Goal: Task Accomplishment & Management: Use online tool/utility

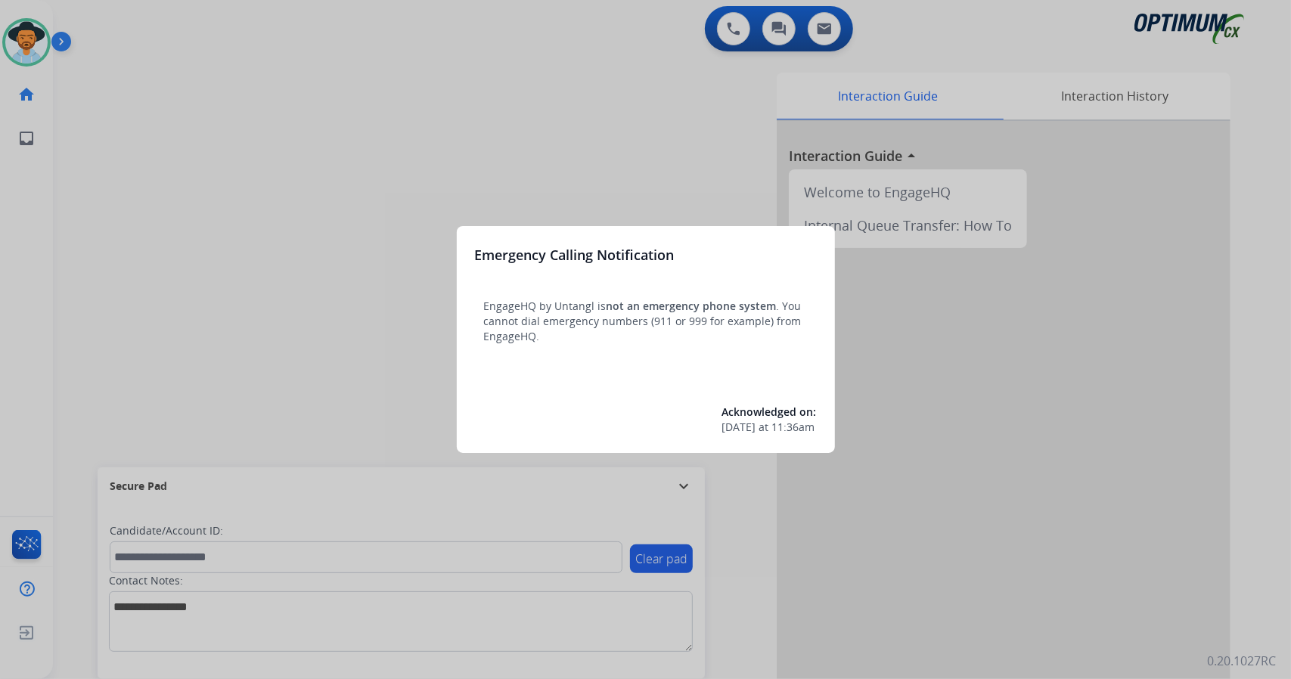
click at [248, 481] on div at bounding box center [645, 339] width 1291 height 679
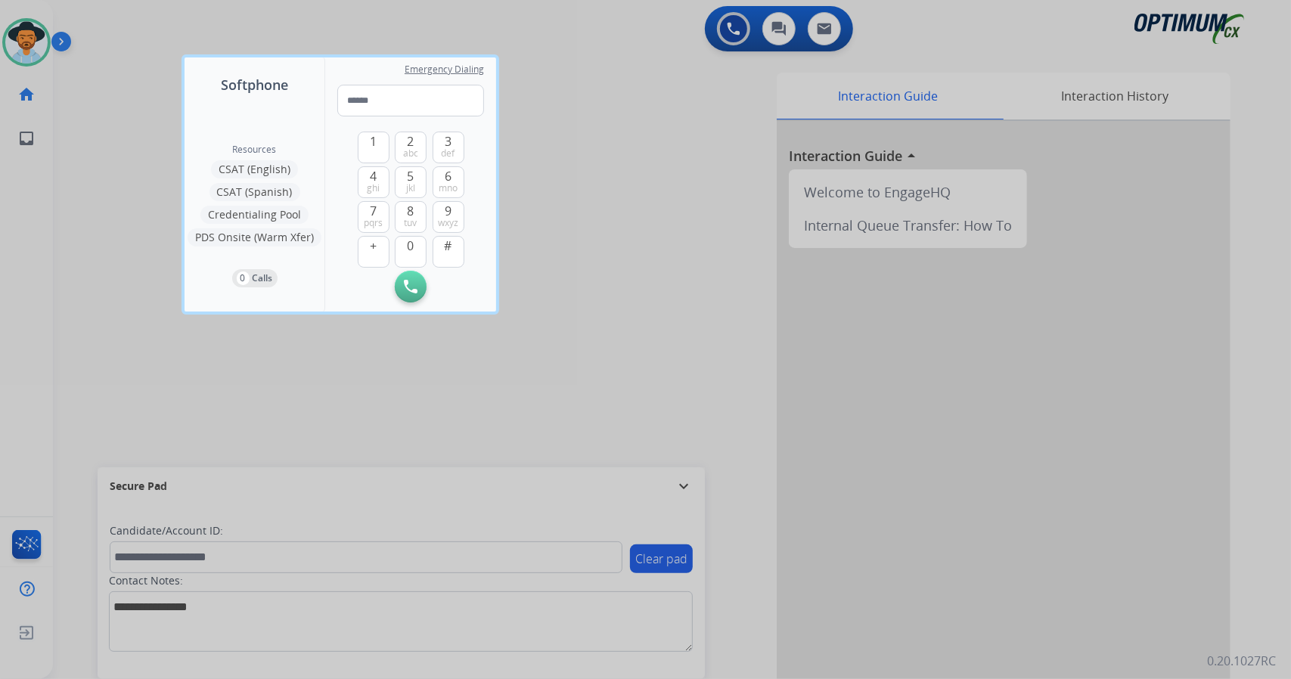
click at [162, 269] on div at bounding box center [645, 339] width 1291 height 679
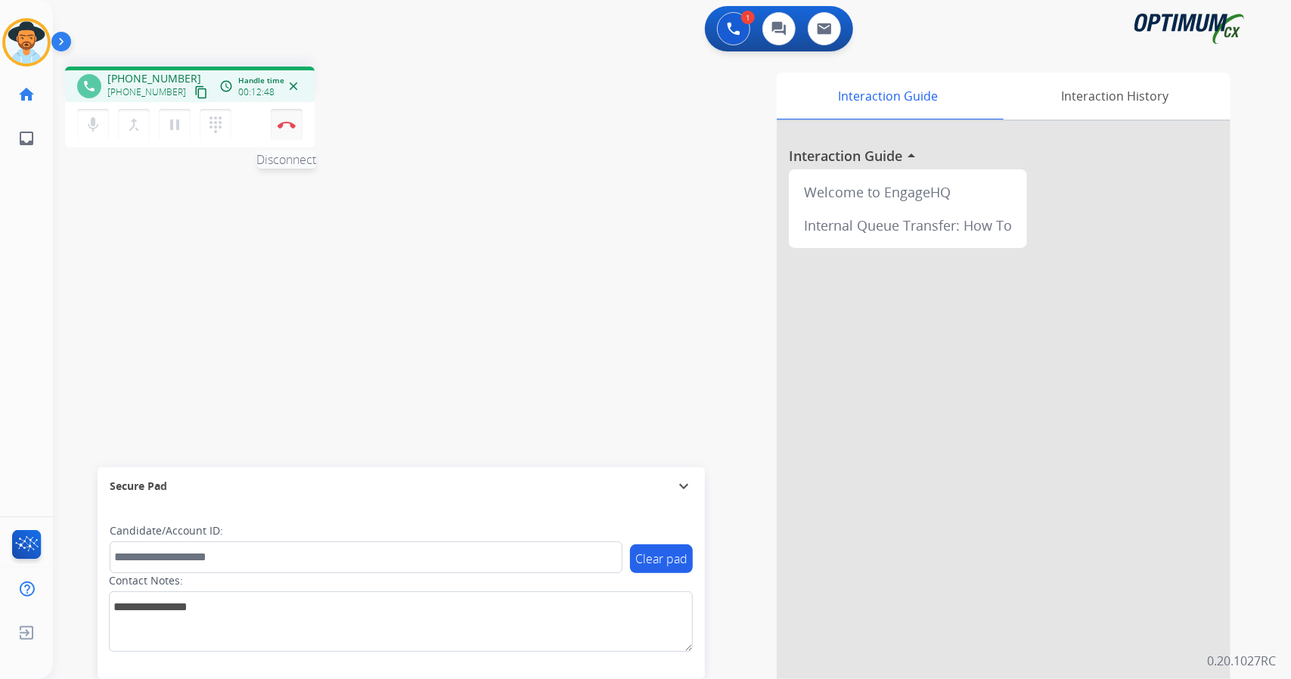
click at [294, 121] on img at bounding box center [287, 125] width 18 height 8
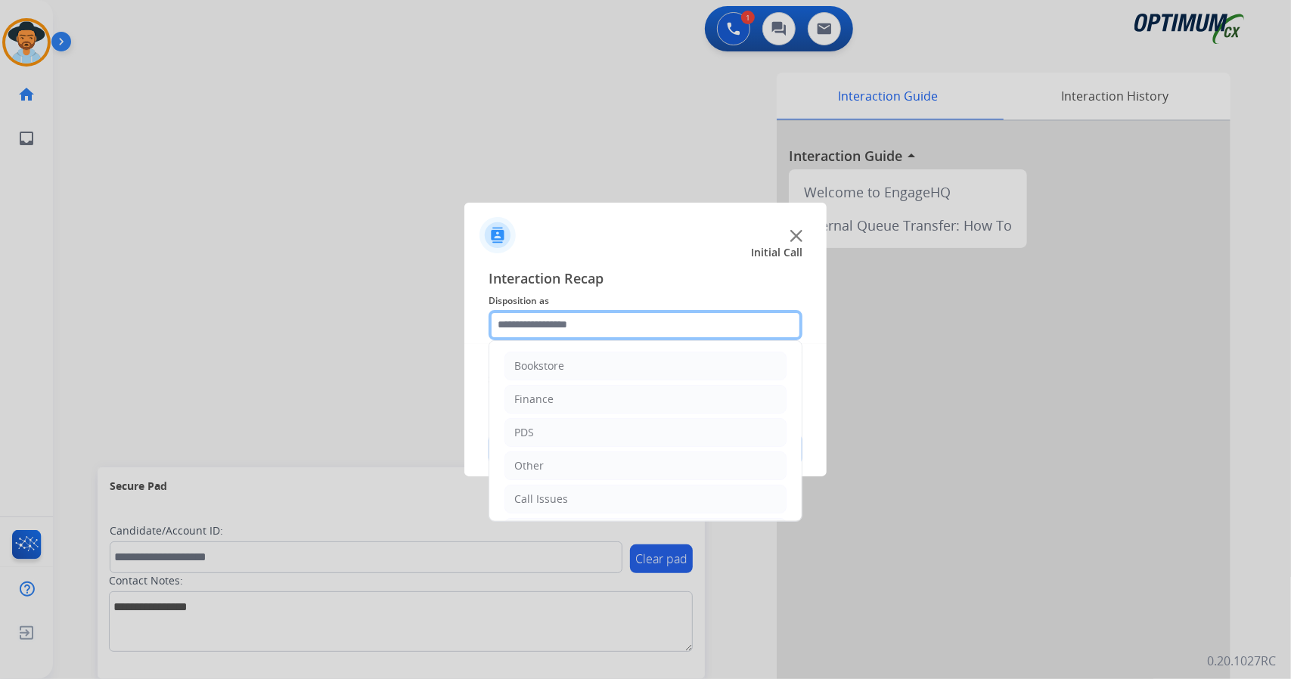
click at [565, 328] on input "text" at bounding box center [646, 325] width 314 height 30
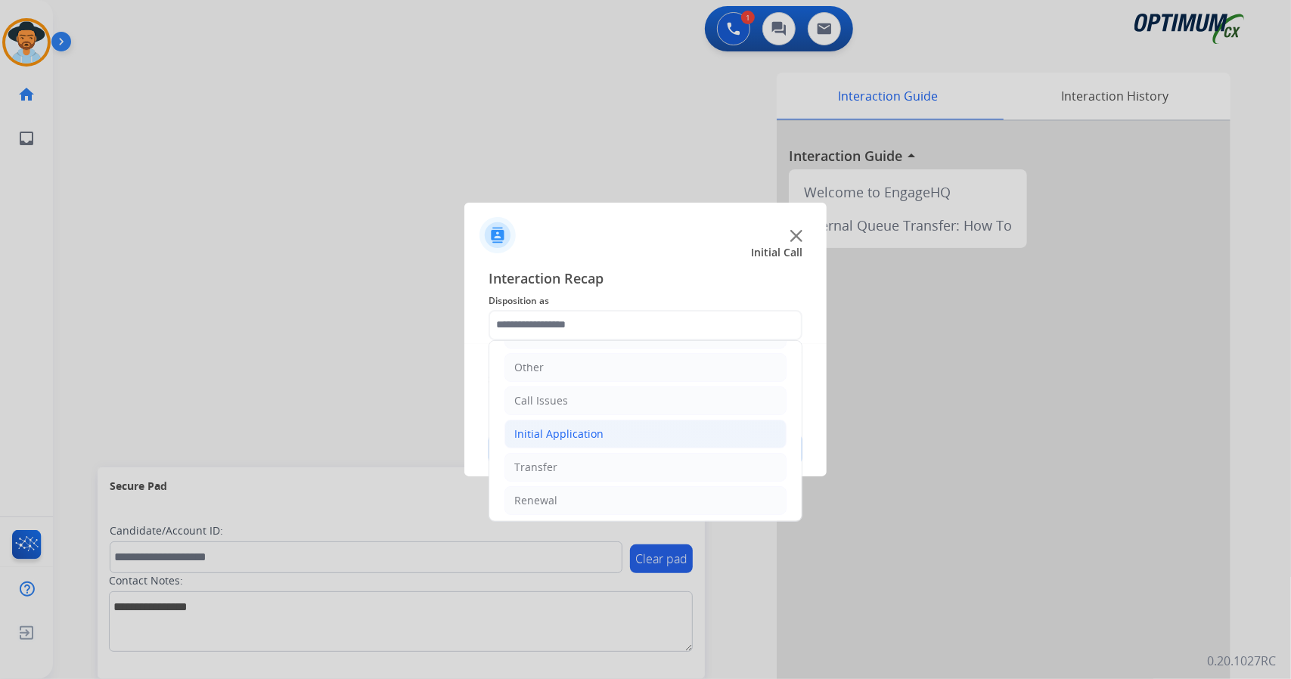
click at [601, 438] on li "Initial Application" at bounding box center [646, 434] width 282 height 29
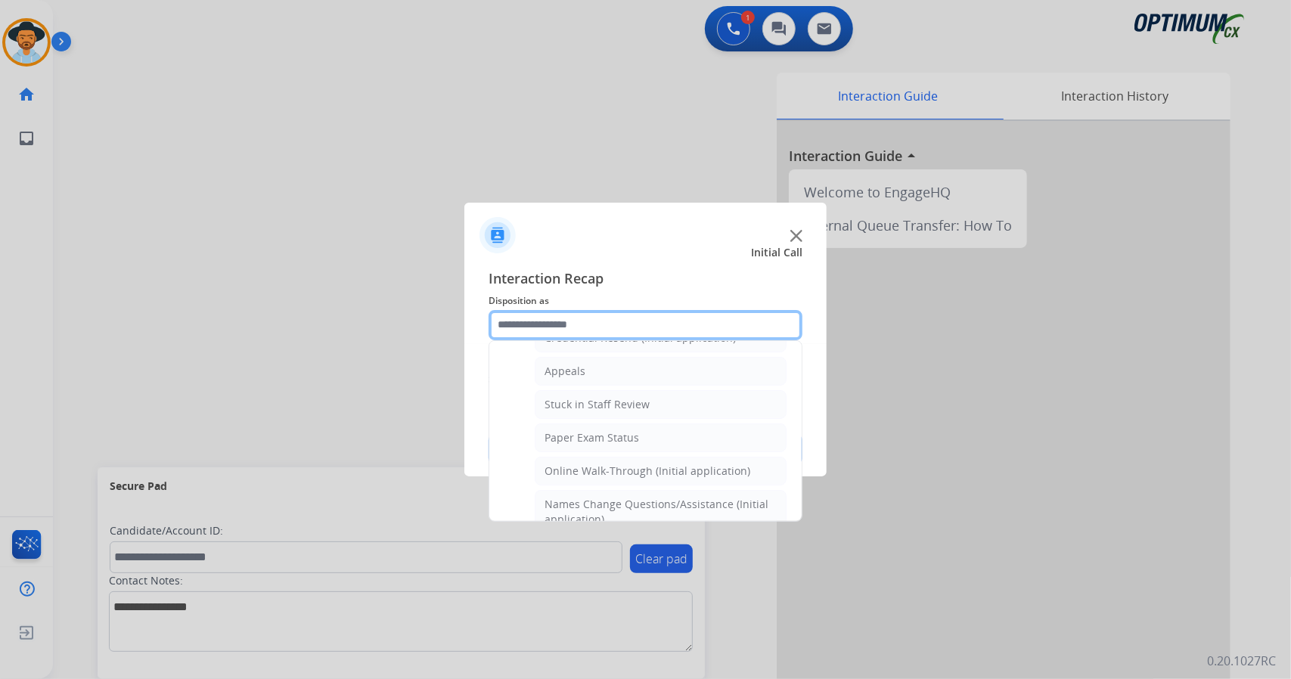
scroll to position [259, 0]
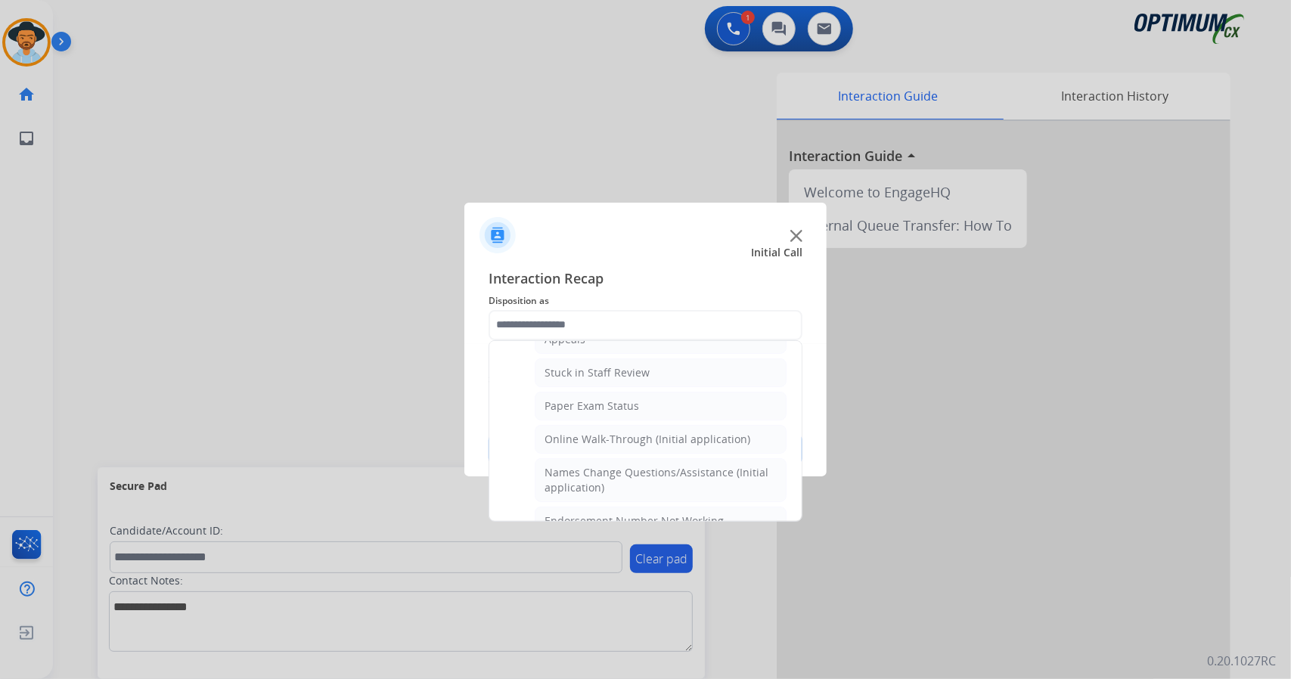
click at [601, 438] on div "Online Walk-Through (Initial application)" at bounding box center [648, 439] width 206 height 15
type input "**********"
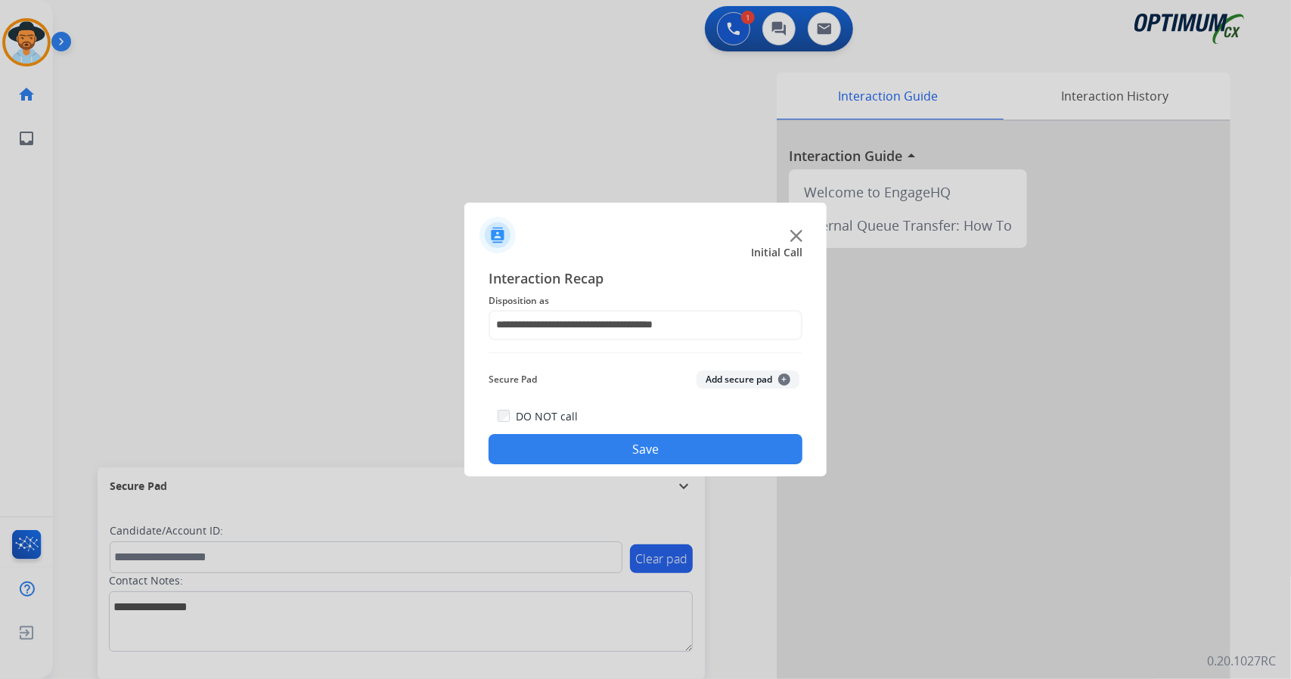
click at [610, 445] on button "Save" at bounding box center [646, 449] width 314 height 30
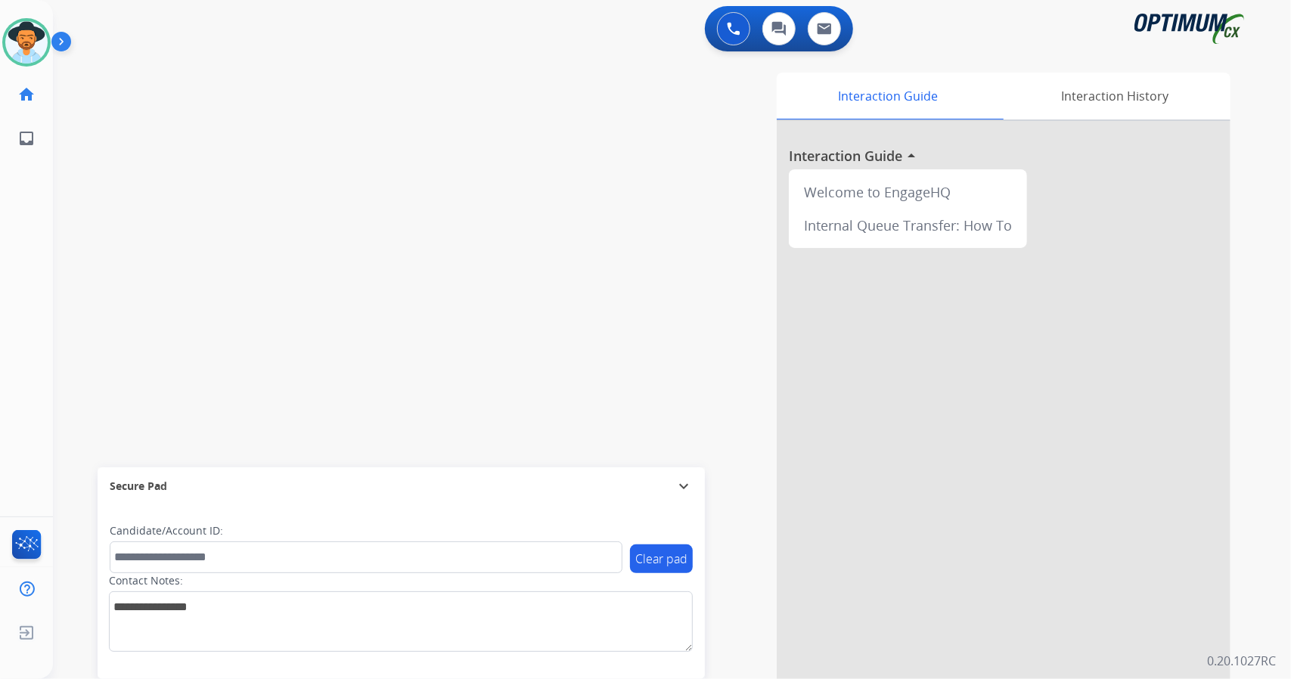
click at [300, 185] on div "swap_horiz Break voice bridge close_fullscreen Connect 3-Way Call merge_type Se…" at bounding box center [654, 369] width 1202 height 631
click at [161, 309] on div "swap_horiz Break voice bridge close_fullscreen Connect 3-Way Call merge_type Se…" at bounding box center [654, 369] width 1202 height 631
click at [433, 290] on div "swap_horiz Break voice bridge close_fullscreen Connect 3-Way Call merge_type Se…" at bounding box center [654, 369] width 1202 height 631
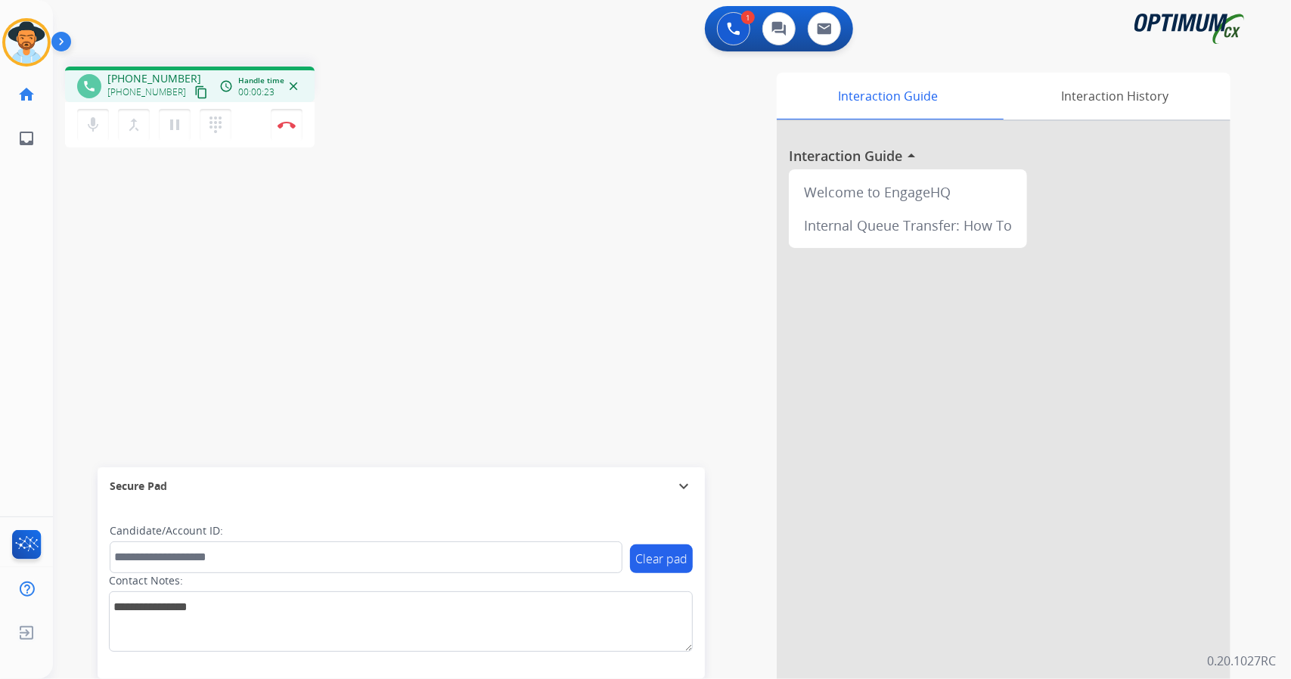
click at [155, 322] on div "phone [PHONE_NUMBER] [PHONE_NUMBER] content_copy access_time Call metrics Queue…" at bounding box center [654, 369] width 1202 height 631
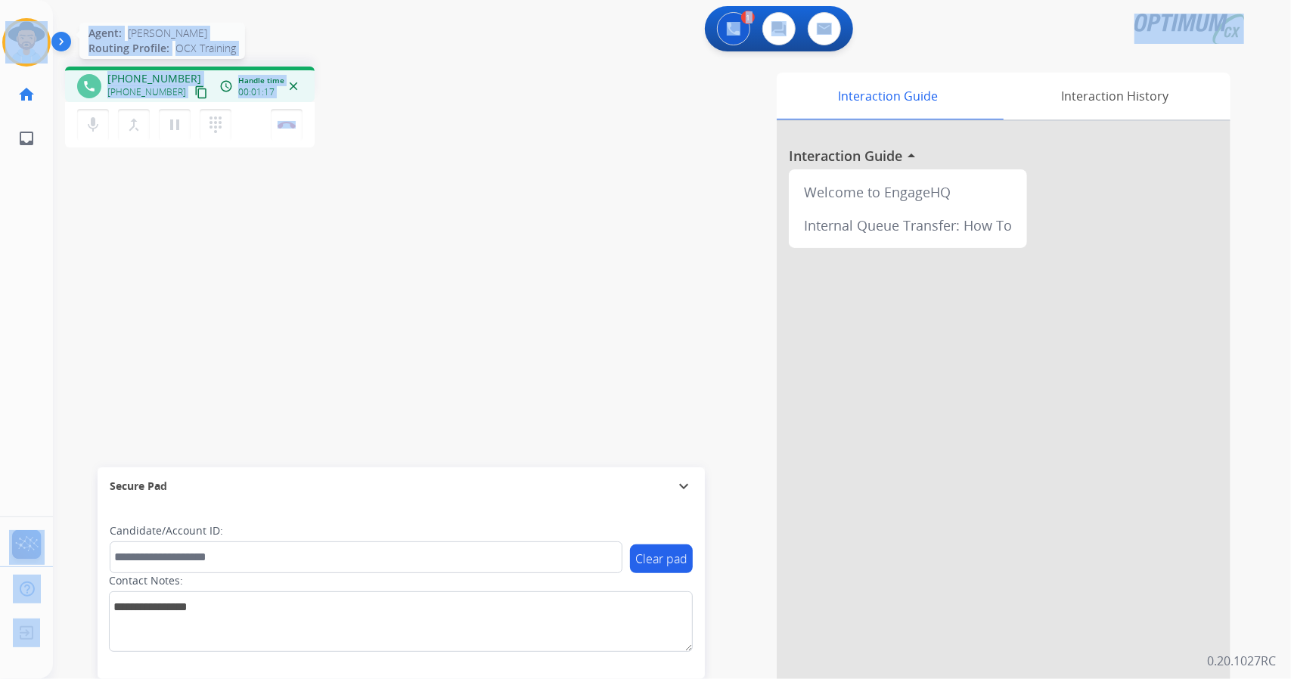
drag, startPoint x: 372, startPoint y: 116, endPoint x: 36, endPoint y: 20, distance: 349.2
click at [36, 20] on div "Outbound call Quit Outbound call Quit Schedule interaction + Add to my list Cus…" at bounding box center [645, 339] width 1291 height 679
click at [449, 70] on div "phone [PHONE_NUMBER] [PHONE_NUMBER] content_copy access_time Call metrics Queue…" at bounding box center [270, 109] width 411 height 85
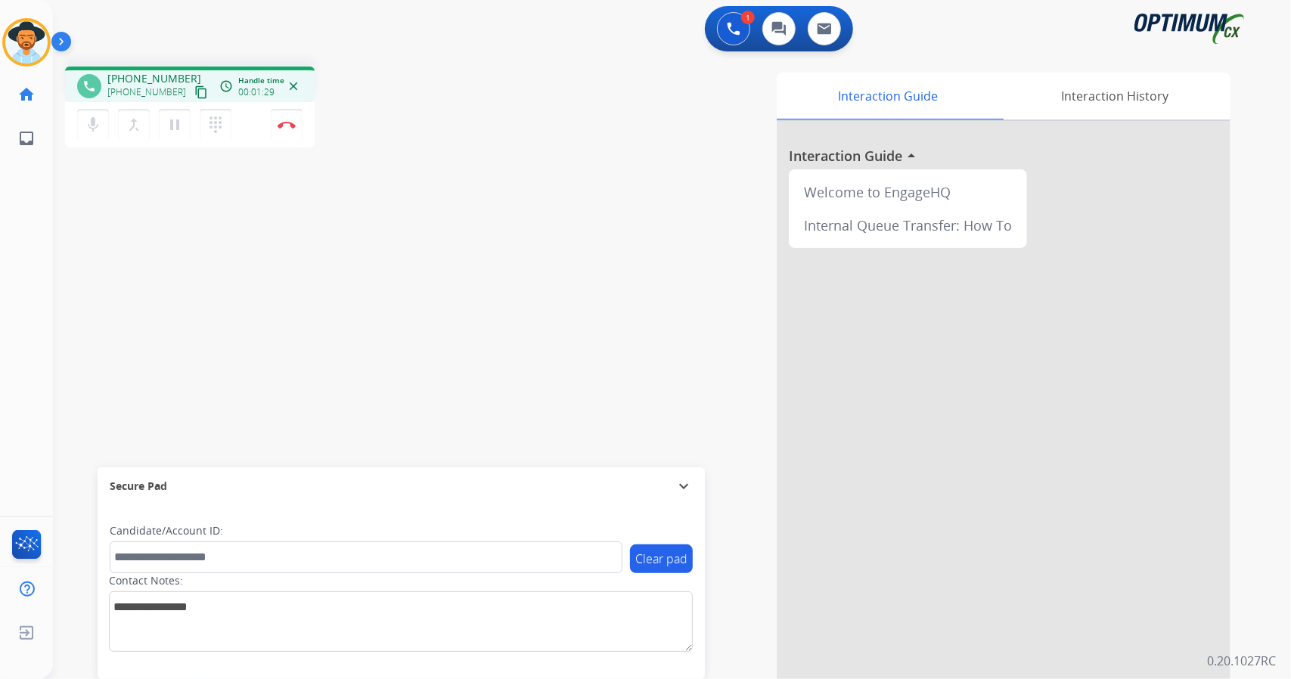
click at [4, 4] on div "[PERSON_NAME] Edit Avatar Agent: [PERSON_NAME] Profile: OCX Training home Home …" at bounding box center [26, 80] width 53 height 160
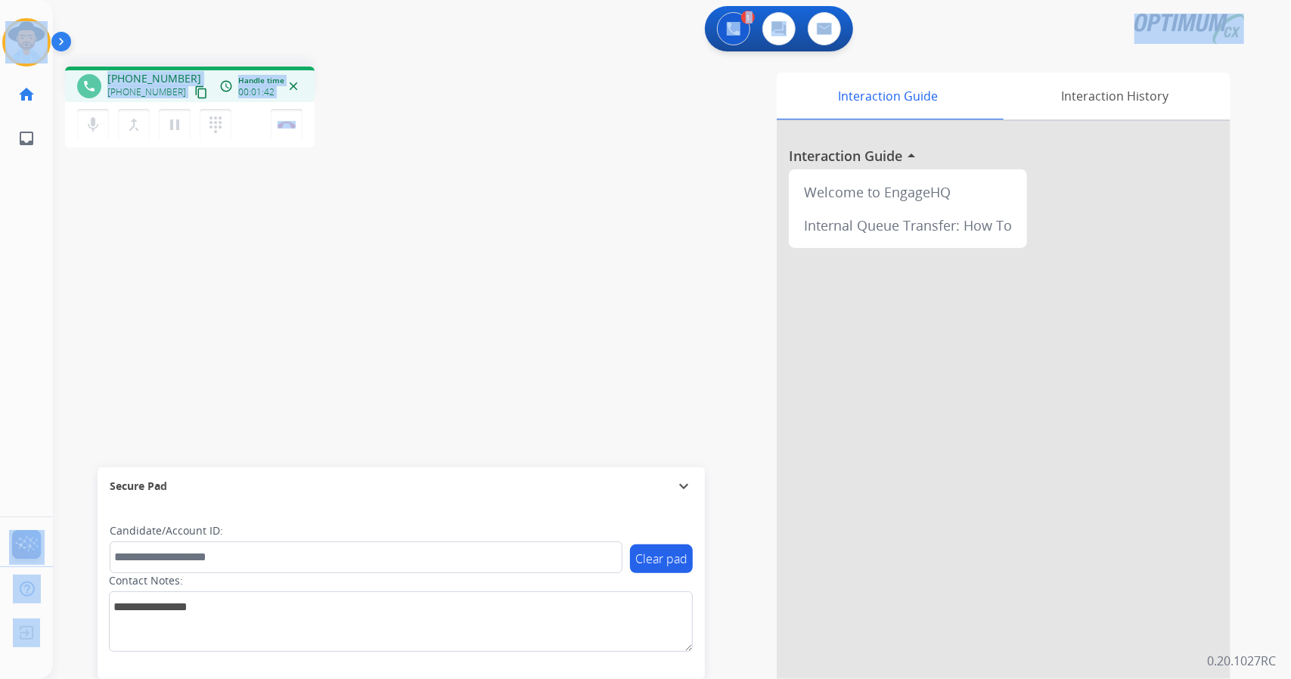
scroll to position [0, 4]
drag, startPoint x: 4, startPoint y: 4, endPoint x: 333, endPoint y: 384, distance: 503.1
click at [333, 384] on div "Outbound call Quit Outbound call Quit Schedule interaction + Add to my list Cus…" at bounding box center [645, 339] width 1291 height 679
click at [442, 113] on div "phone [PHONE_NUMBER] [PHONE_NUMBER] content_copy access_time Call metrics Queue…" at bounding box center [270, 109] width 411 height 85
drag, startPoint x: 2, startPoint y: 3, endPoint x: 342, endPoint y: 322, distance: 466.2
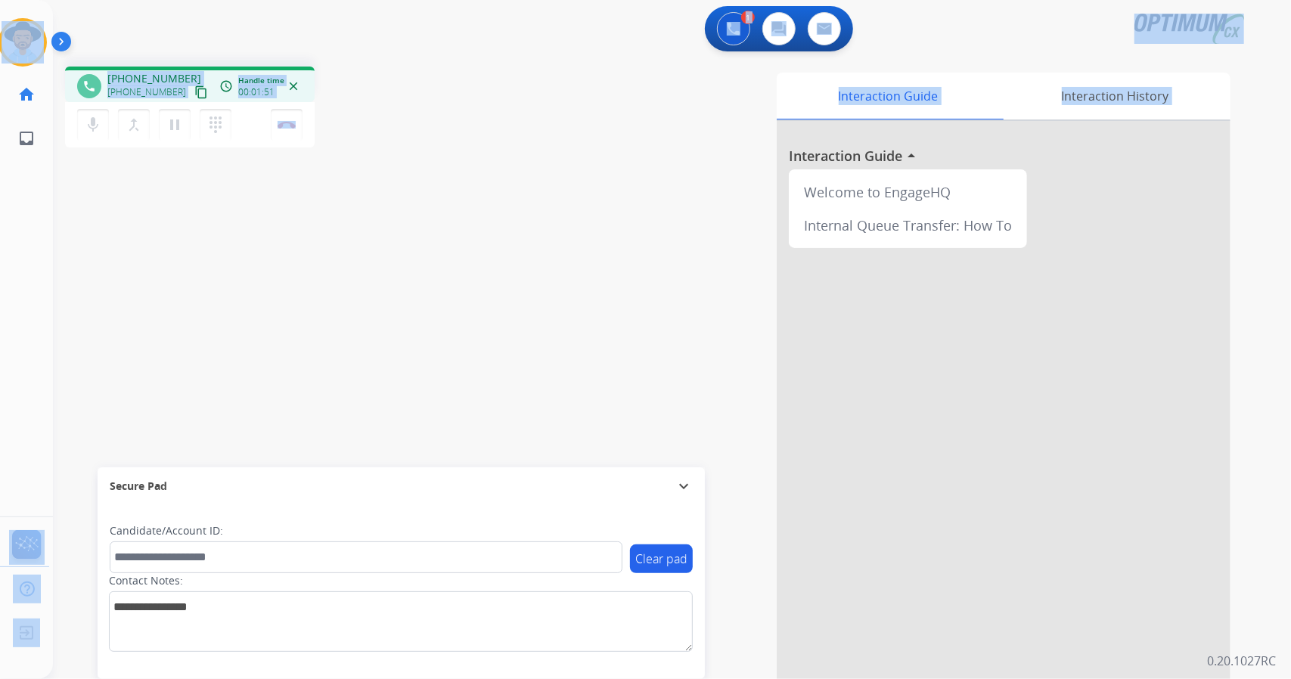
click at [342, 322] on div "Outbound call Quit Outbound call Quit Schedule interaction + Add to my list Cus…" at bounding box center [645, 339] width 1291 height 679
click at [390, 117] on div "phone [PHONE_NUMBER] [PHONE_NUMBER] content_copy access_time Call metrics Queue…" at bounding box center [270, 109] width 411 height 85
drag, startPoint x: 3, startPoint y: 6, endPoint x: 224, endPoint y: 385, distance: 438.7
click at [224, 385] on div "Outbound call Quit Outbound call Quit Schedule interaction + Add to my list Cus…" at bounding box center [645, 339] width 1291 height 679
click at [105, 29] on div "1 Voice Interactions 0 Chat Interactions 0 Email Interactions" at bounding box center [663, 30] width 1184 height 48
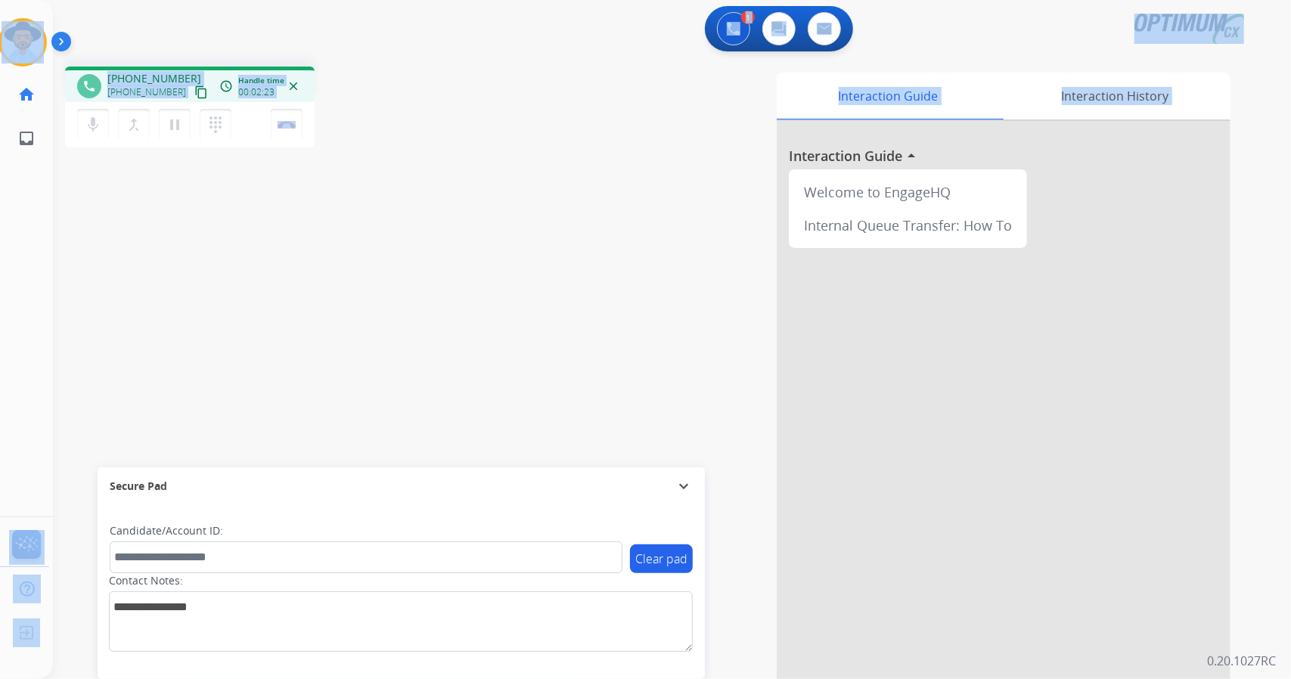
drag, startPoint x: 3, startPoint y: 4, endPoint x: 689, endPoint y: 406, distance: 795.5
click at [689, 406] on div "Outbound call Quit Outbound call Quit Schedule interaction + Add to my list Cus…" at bounding box center [645, 339] width 1291 height 679
click at [470, 58] on div "phone [PHONE_NUMBER] [PHONE_NUMBER] content_copy access_time Call metrics Queue…" at bounding box center [654, 369] width 1202 height 631
drag, startPoint x: 6, startPoint y: 6, endPoint x: 368, endPoint y: 352, distance: 500.8
click at [368, 352] on div "Outbound call Quit Outbound call Quit Schedule interaction + Add to my list Cus…" at bounding box center [645, 339] width 1291 height 679
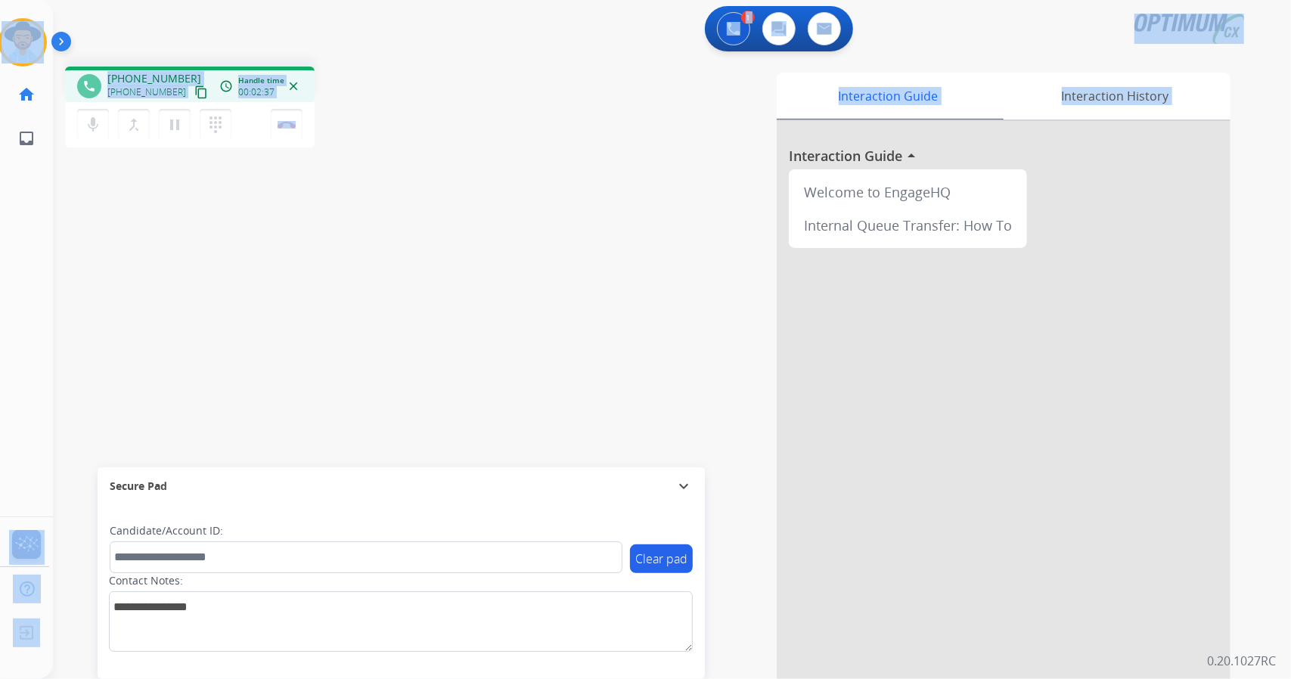
click at [466, 173] on div "phone [PHONE_NUMBER] [PHONE_NUMBER] content_copy access_time Call metrics Queue…" at bounding box center [654, 369] width 1202 height 631
drag, startPoint x: 2, startPoint y: 5, endPoint x: 331, endPoint y: 317, distance: 453.8
click at [331, 317] on div "Outbound call Quit Outbound call Quit Schedule interaction + Add to my list Cus…" at bounding box center [645, 339] width 1291 height 679
click at [440, 37] on div "1 Voice Interactions 0 Chat Interactions 0 Email Interactions" at bounding box center [663, 30] width 1184 height 48
drag, startPoint x: 3, startPoint y: 2, endPoint x: 329, endPoint y: 235, distance: 400.8
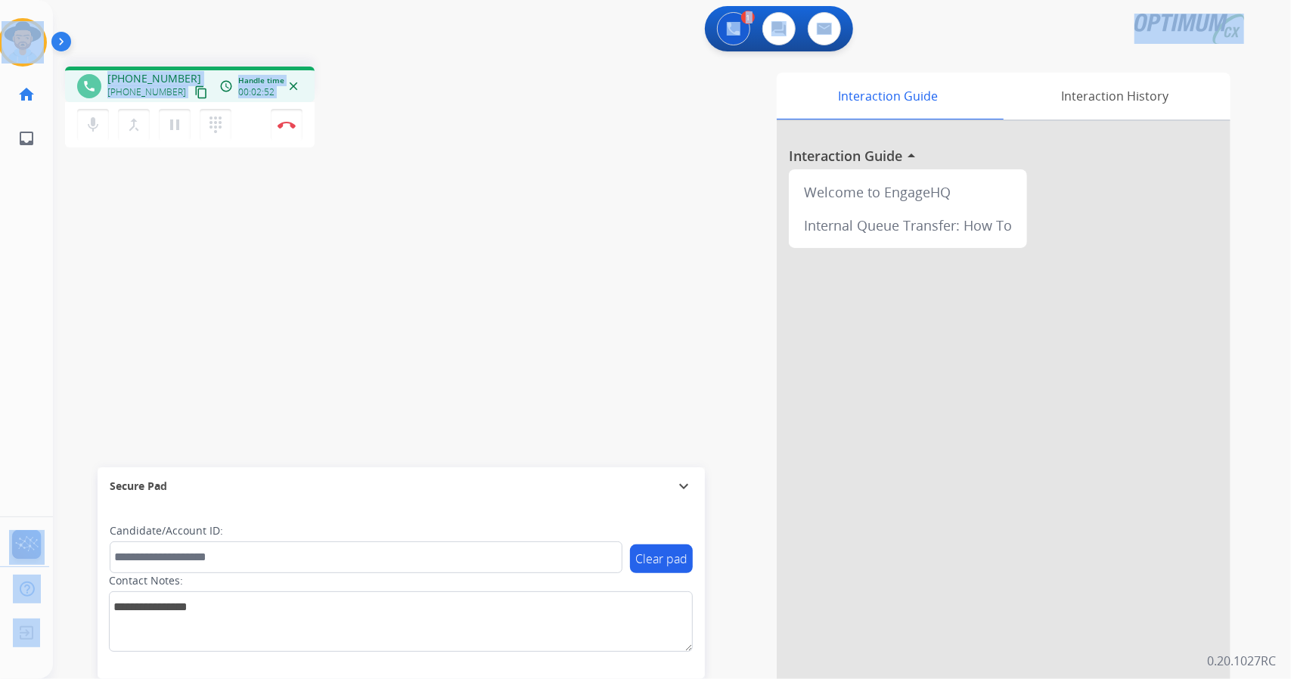
click at [329, 235] on div "Outbound call Quit Outbound call Quit Schedule interaction + Add to my list Cus…" at bounding box center [645, 339] width 1291 height 679
click at [85, 30] on div "1 Voice Interactions 0 Chat Interactions 0 Email Interactions" at bounding box center [663, 30] width 1184 height 48
drag, startPoint x: 3, startPoint y: 4, endPoint x: 422, endPoint y: 288, distance: 506.5
click at [422, 288] on div "Outbound call Quit Outbound call Quit Schedule interaction + Add to my list Cus…" at bounding box center [645, 339] width 1291 height 679
click at [368, 90] on div "phone [PHONE_NUMBER] [PHONE_NUMBER] content_copy access_time Call metrics Queue…" at bounding box center [270, 109] width 411 height 85
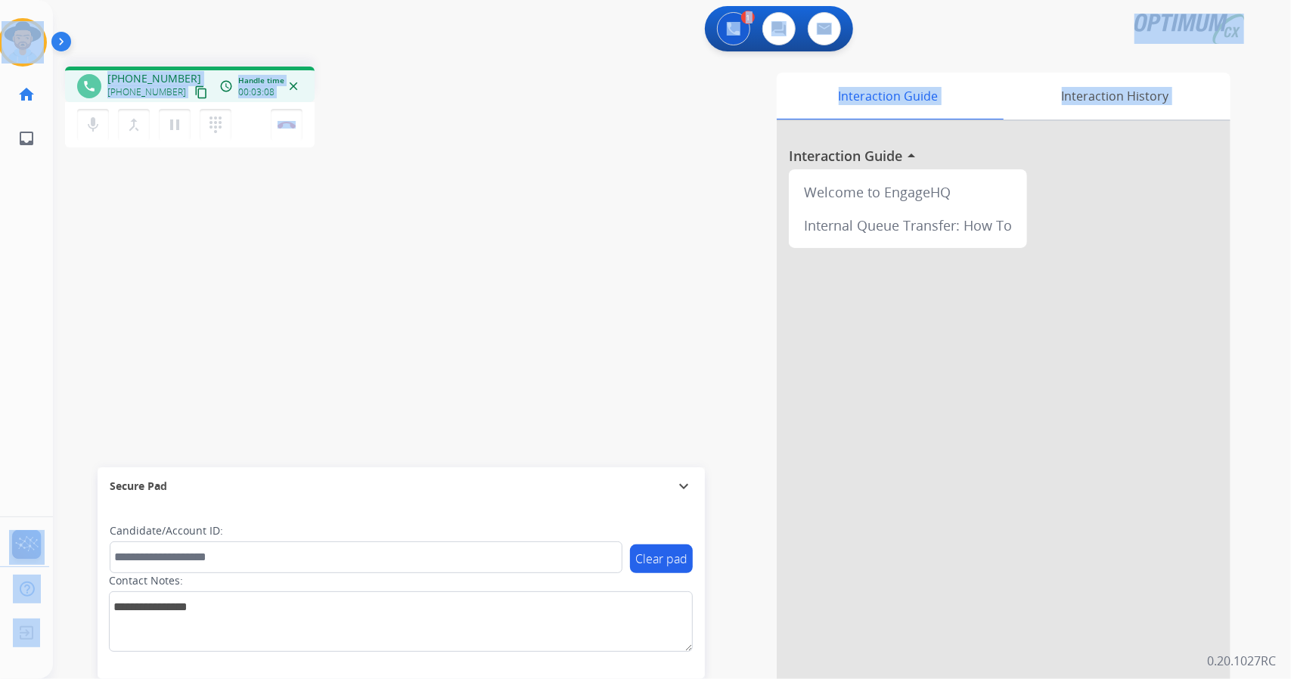
drag, startPoint x: 2, startPoint y: 2, endPoint x: 351, endPoint y: 349, distance: 491.6
click at [351, 349] on div "Outbound call Quit Outbound call Quit Schedule interaction + Add to my list Cus…" at bounding box center [645, 339] width 1291 height 679
click at [377, 86] on div "phone [PHONE_NUMBER] [PHONE_NUMBER] content_copy access_time Call metrics Queue…" at bounding box center [270, 109] width 411 height 85
drag, startPoint x: 3, startPoint y: 2, endPoint x: 315, endPoint y: 445, distance: 541.3
click at [315, 445] on div "Outbound call Quit Outbound call Quit Schedule interaction + Add to my list Cus…" at bounding box center [645, 339] width 1291 height 679
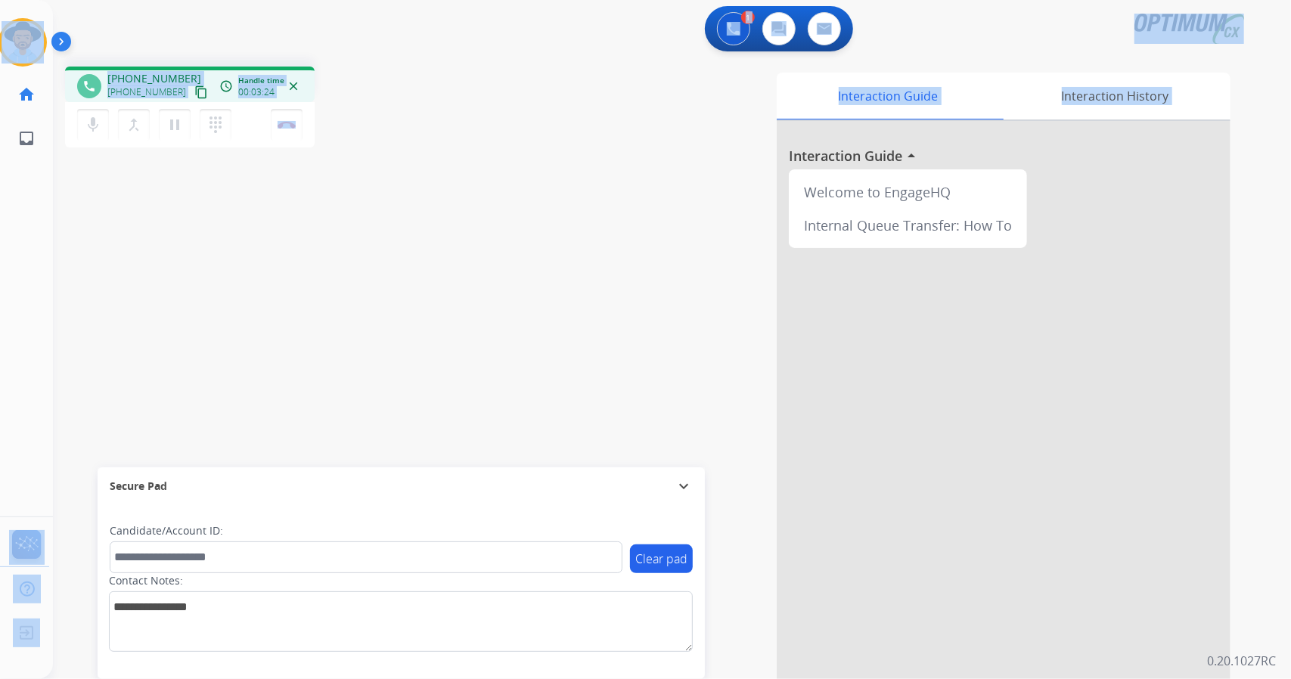
click at [536, 148] on div "Interaction Guide Interaction History Interaction Guide arrow_drop_up Welcome t…" at bounding box center [856, 379] width 749 height 613
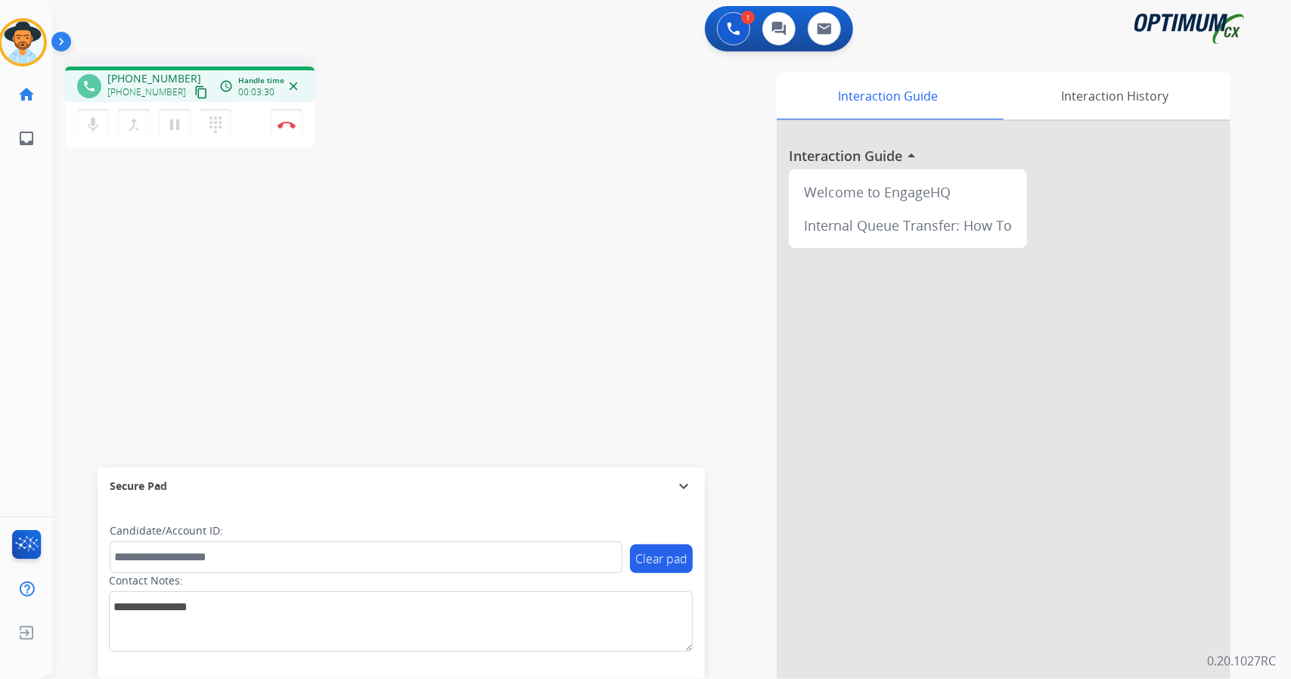
click at [189, 293] on div "phone [PHONE_NUMBER] [PHONE_NUMBER] content_copy access_time Call metrics Queue…" at bounding box center [654, 369] width 1202 height 631
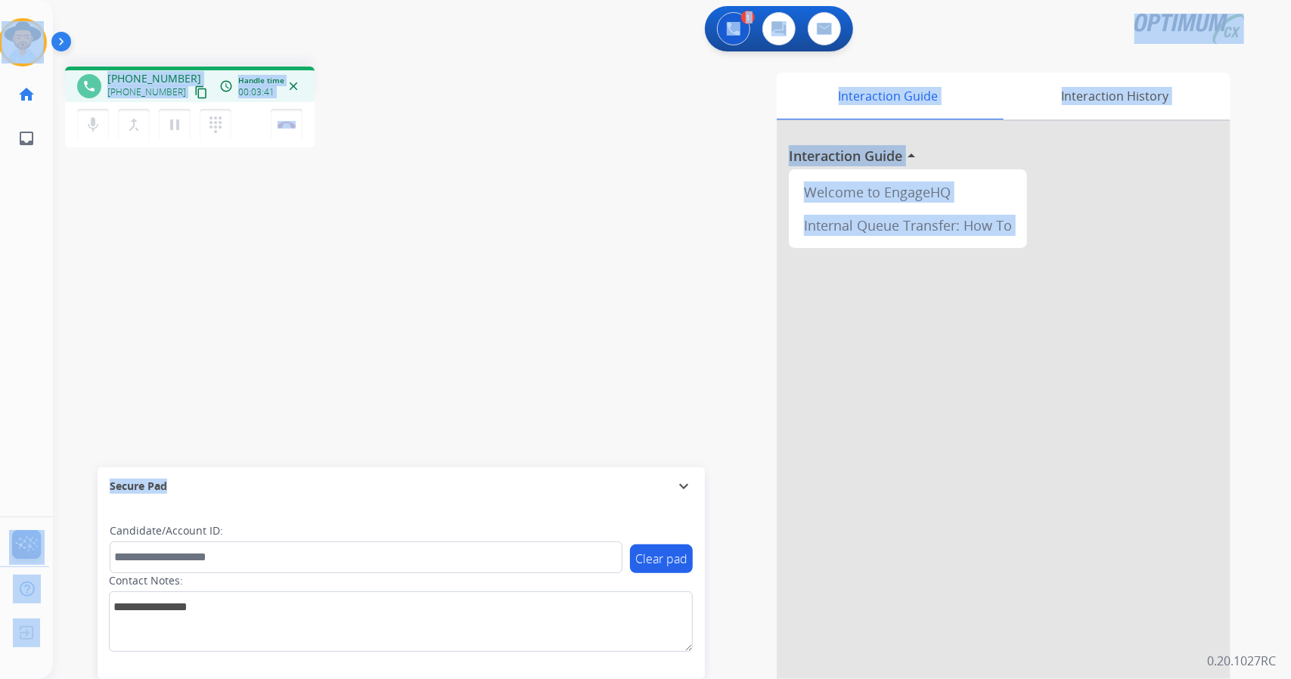
drag, startPoint x: 5, startPoint y: 5, endPoint x: 480, endPoint y: 480, distance: 671.3
click at [480, 480] on div "Outbound call Quit Outbound call Quit Schedule interaction + Add to my list Cus…" at bounding box center [645, 339] width 1291 height 679
click at [437, 84] on div "phone [PHONE_NUMBER] [PHONE_NUMBER] content_copy access_time Call metrics Queue…" at bounding box center [270, 109] width 411 height 85
drag, startPoint x: 4, startPoint y: 2, endPoint x: 624, endPoint y: 558, distance: 833.1
click at [624, 558] on div "Outbound call Quit Outbound call Quit Schedule interaction + Add to my list Cus…" at bounding box center [645, 339] width 1291 height 679
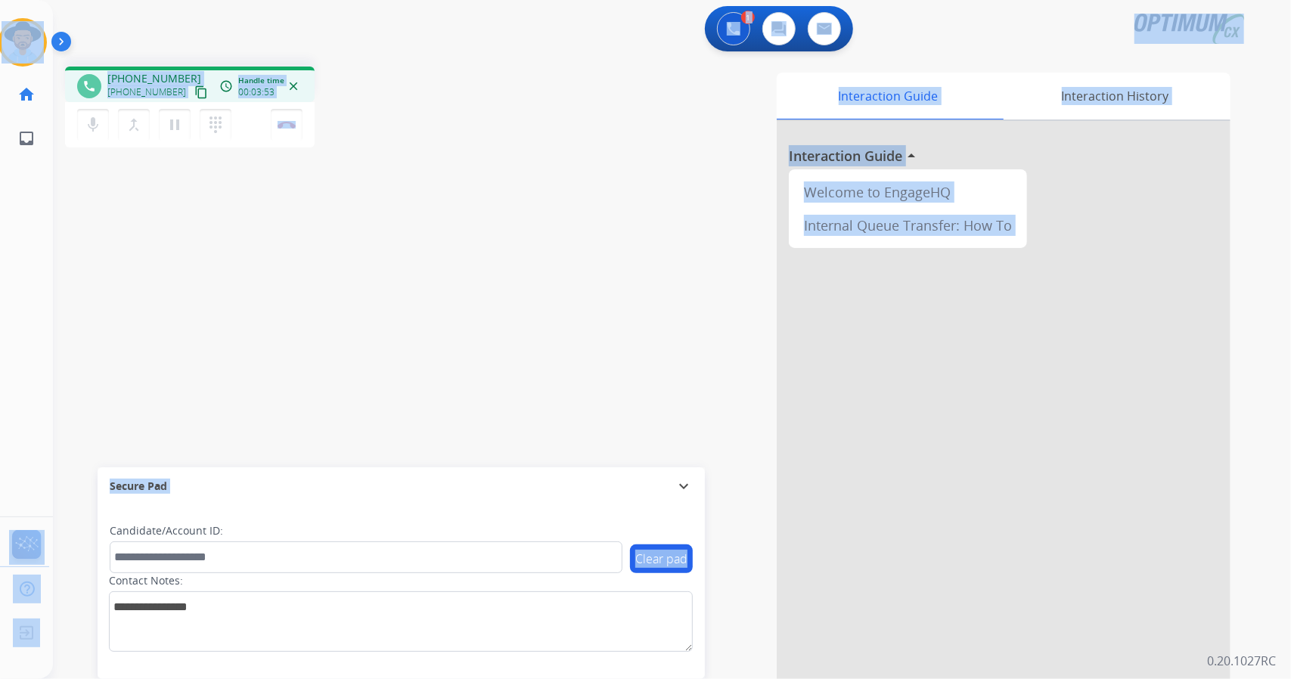
click at [400, 69] on div "phone [PHONE_NUMBER] [PHONE_NUMBER] content_copy access_time Call metrics Queue…" at bounding box center [270, 109] width 411 height 85
drag, startPoint x: 4, startPoint y: 4, endPoint x: 223, endPoint y: 483, distance: 526.7
click at [223, 483] on div "Outbound call Quit Outbound call Quit Schedule interaction + Add to my list Cus…" at bounding box center [645, 339] width 1291 height 679
click at [388, 31] on div "1 Voice Interactions 0 Chat Interactions 0 Email Interactions" at bounding box center [663, 30] width 1184 height 48
drag, startPoint x: 2, startPoint y: 4, endPoint x: 204, endPoint y: 598, distance: 628.0
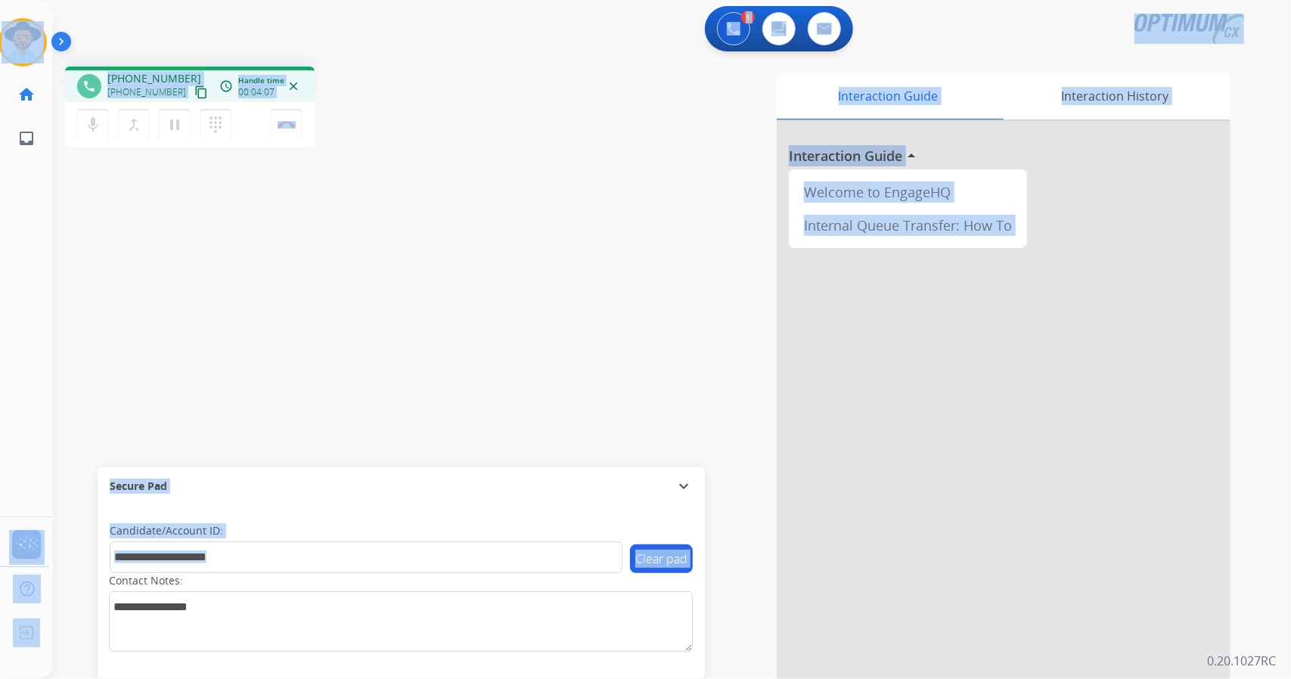
click at [204, 598] on div "Outbound call Quit Outbound call Quit Schedule interaction + Add to my list Cus…" at bounding box center [645, 339] width 1291 height 679
click at [475, 122] on div "phone [PHONE_NUMBER] [PHONE_NUMBER] content_copy access_time Call metrics Queue…" at bounding box center [270, 109] width 411 height 85
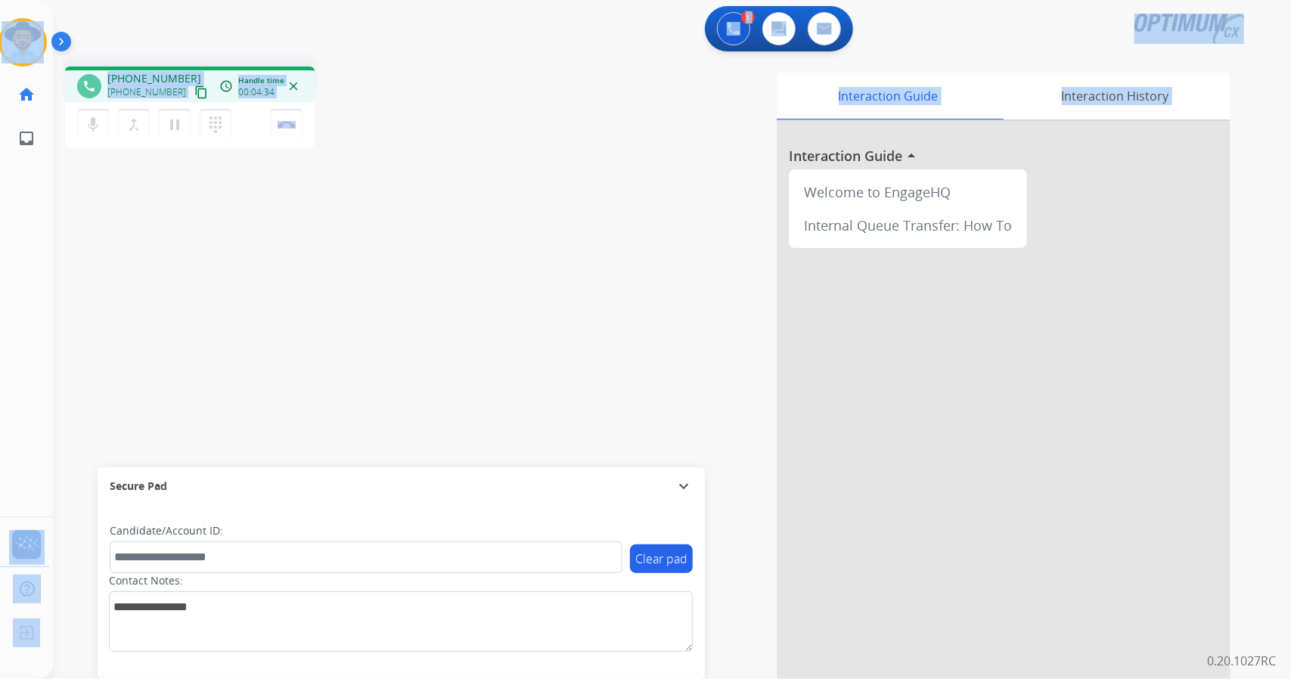
drag, startPoint x: 3, startPoint y: 2, endPoint x: 374, endPoint y: 477, distance: 602.5
click at [374, 477] on div "Outbound call Quit Outbound call Quit Schedule interaction + Add to my list Cus…" at bounding box center [645, 339] width 1291 height 679
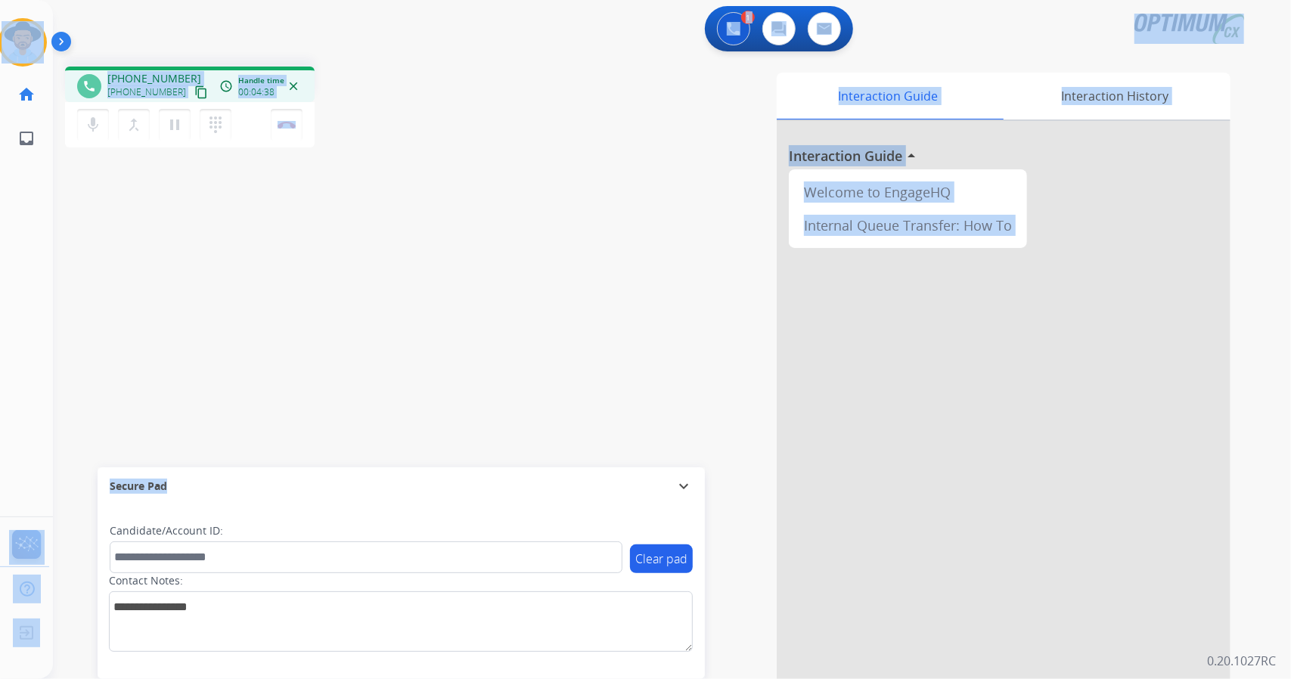
click at [356, 103] on div "phone [PHONE_NUMBER] [PHONE_NUMBER] content_copy access_time Call metrics Queue…" at bounding box center [270, 109] width 411 height 85
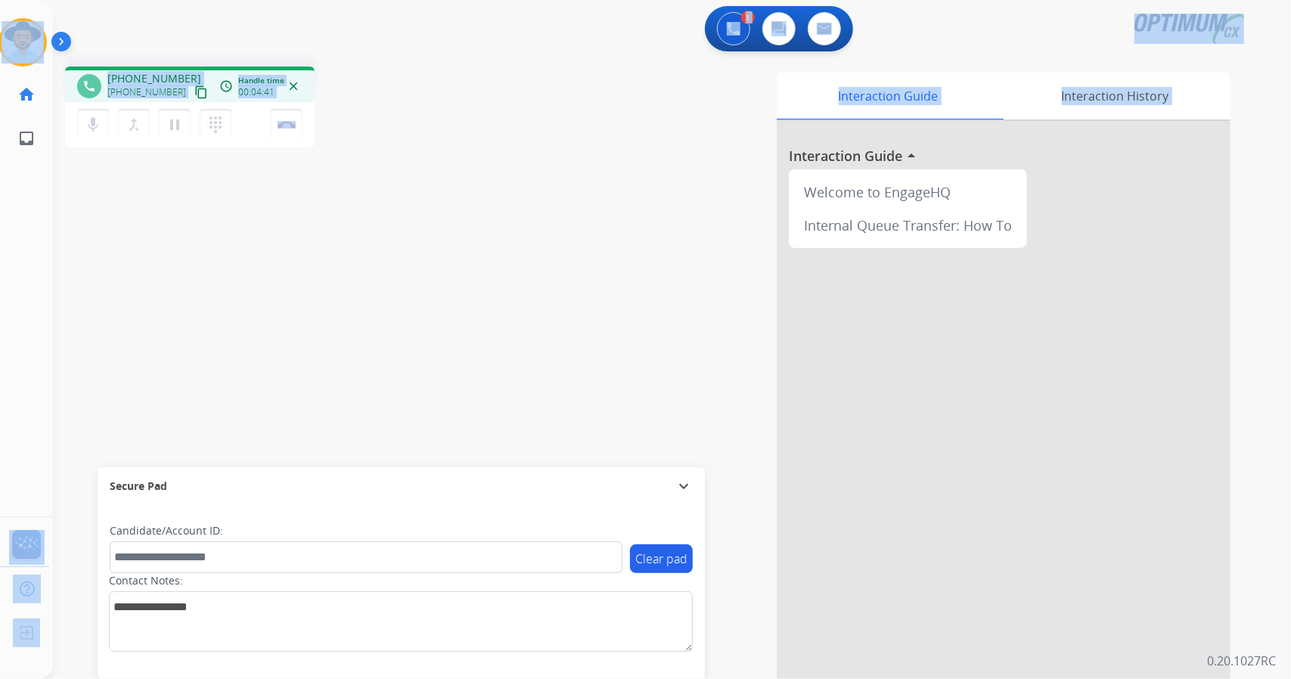
drag, startPoint x: 2, startPoint y: 4, endPoint x: 484, endPoint y: 294, distance: 563.3
click at [484, 294] on div "Outbound call Quit Outbound call Quit Schedule interaction + Add to my list Cus…" at bounding box center [645, 339] width 1291 height 679
click at [440, 70] on div "phone [PHONE_NUMBER] [PHONE_NUMBER] content_copy access_time Call metrics Queue…" at bounding box center [270, 109] width 411 height 85
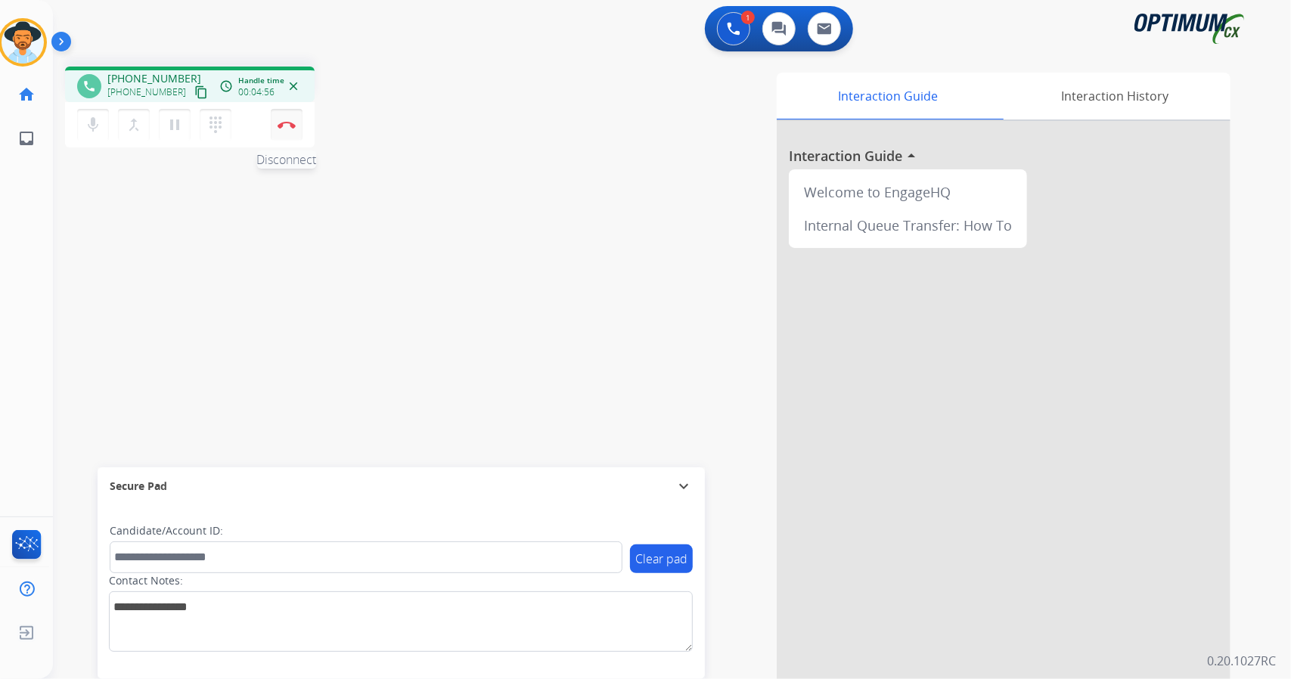
click at [284, 129] on button "Disconnect" at bounding box center [287, 125] width 32 height 32
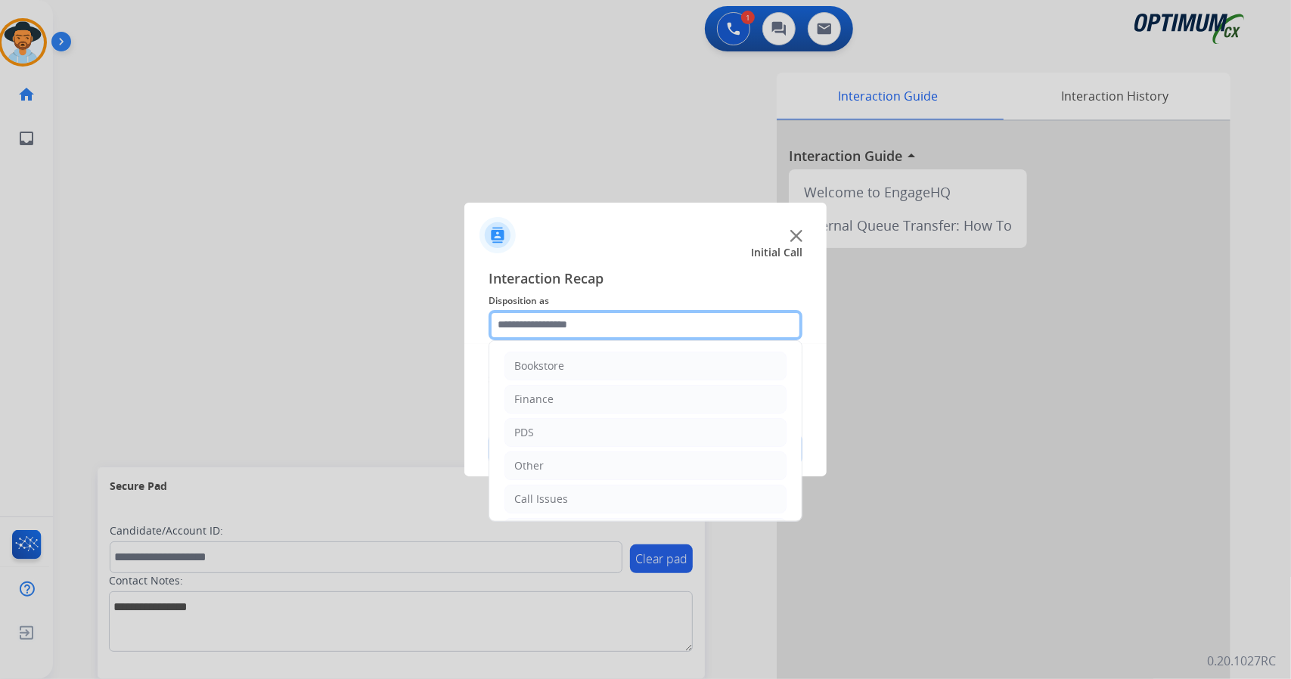
click at [558, 327] on input "text" at bounding box center [646, 325] width 314 height 30
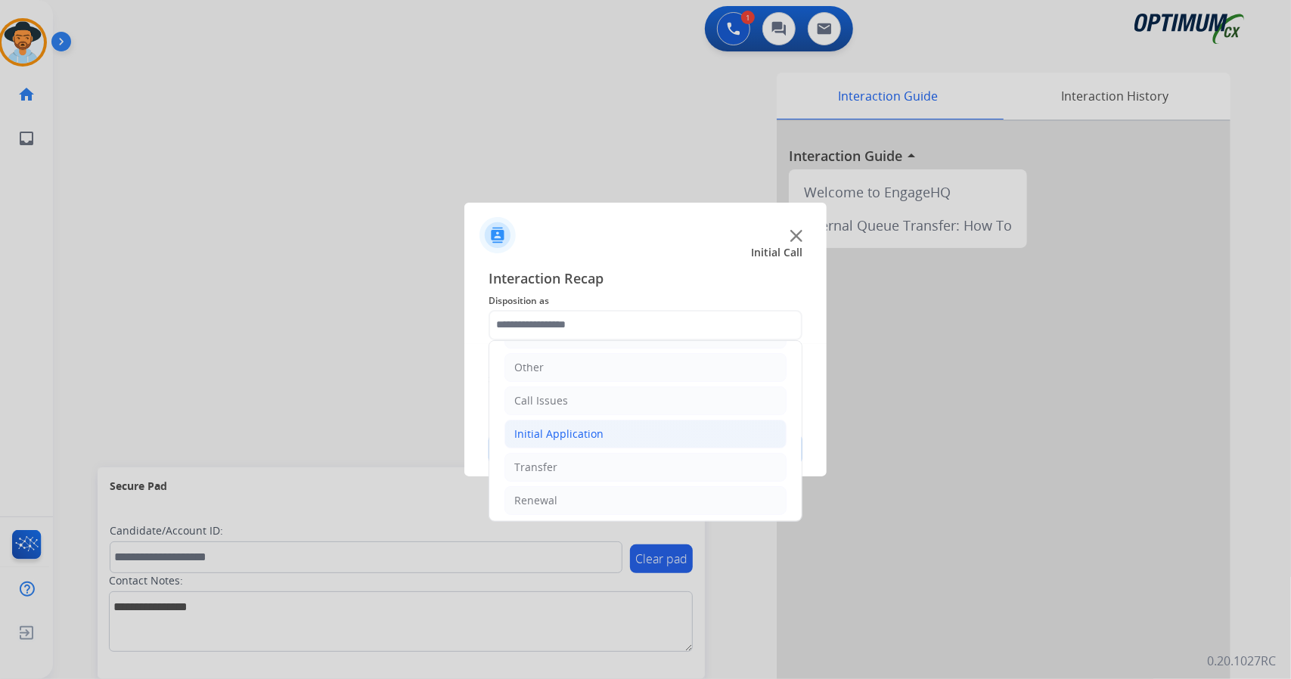
click at [608, 433] on li "Initial Application" at bounding box center [646, 434] width 282 height 29
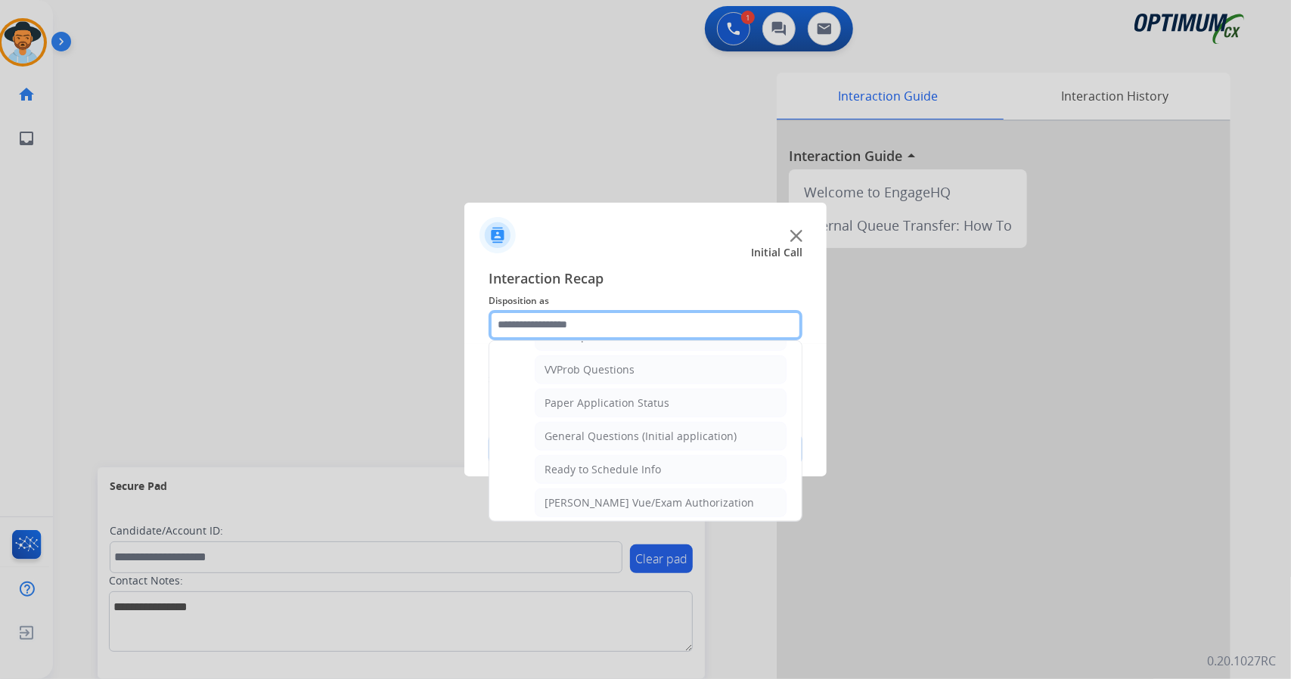
scroll to position [800, 0]
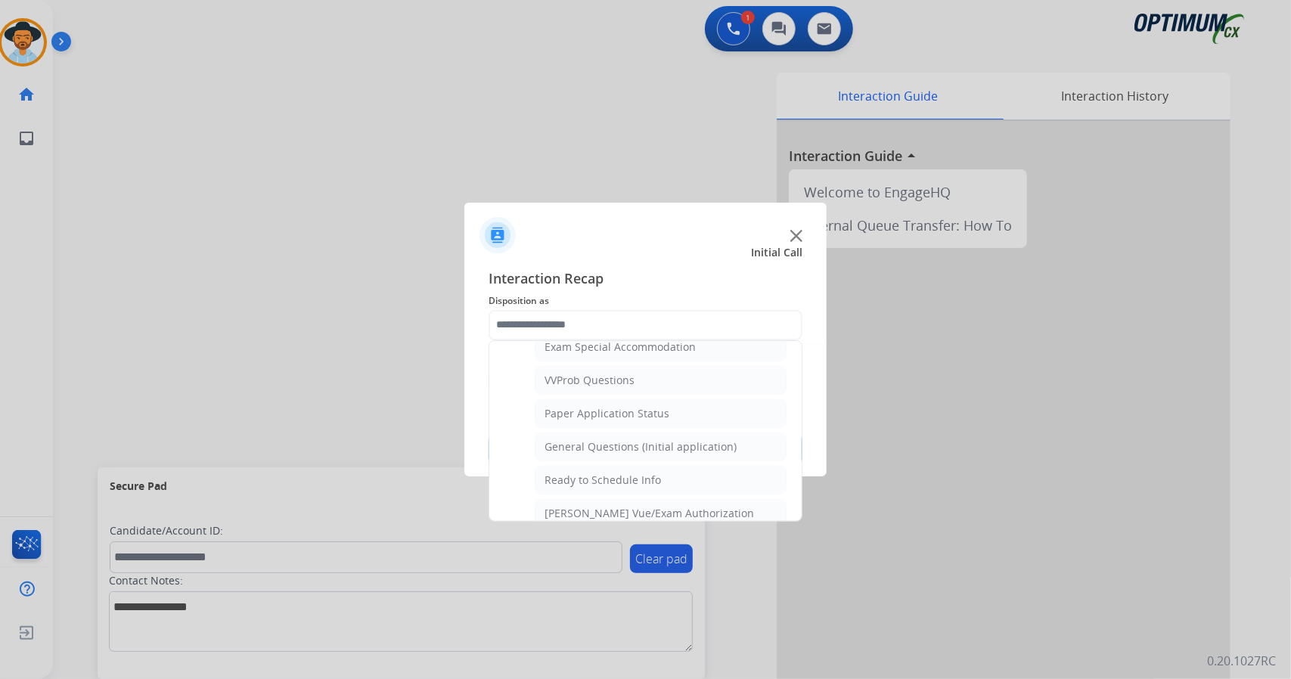
click at [608, 440] on div "General Questions (Initial application)" at bounding box center [641, 447] width 192 height 15
type input "**********"
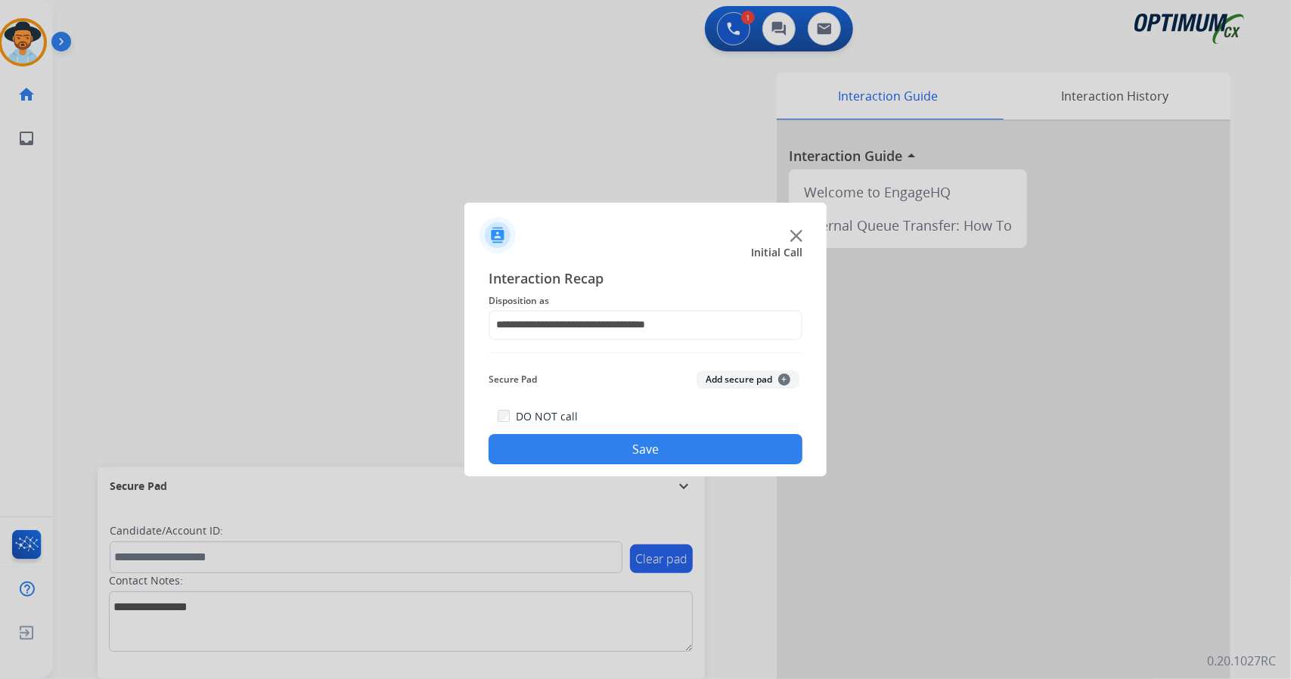
click at [608, 438] on button "Save" at bounding box center [646, 449] width 314 height 30
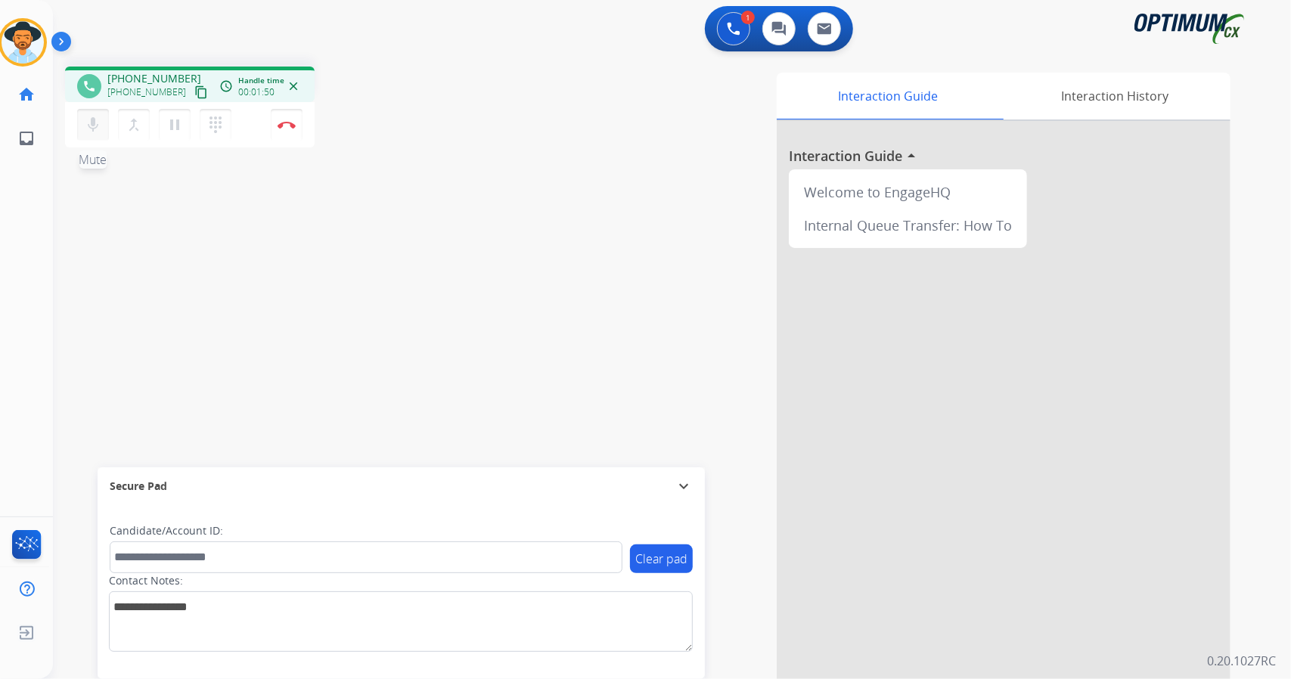
click at [100, 119] on mat-icon "mic" at bounding box center [93, 125] width 18 height 18
click at [100, 119] on mat-icon "mic_off" at bounding box center [93, 125] width 18 height 18
click at [92, 116] on mat-icon "mic" at bounding box center [93, 125] width 18 height 18
click at [85, 126] on mat-icon "mic_off" at bounding box center [93, 125] width 18 height 18
click at [100, 117] on mat-icon "mic" at bounding box center [93, 125] width 18 height 18
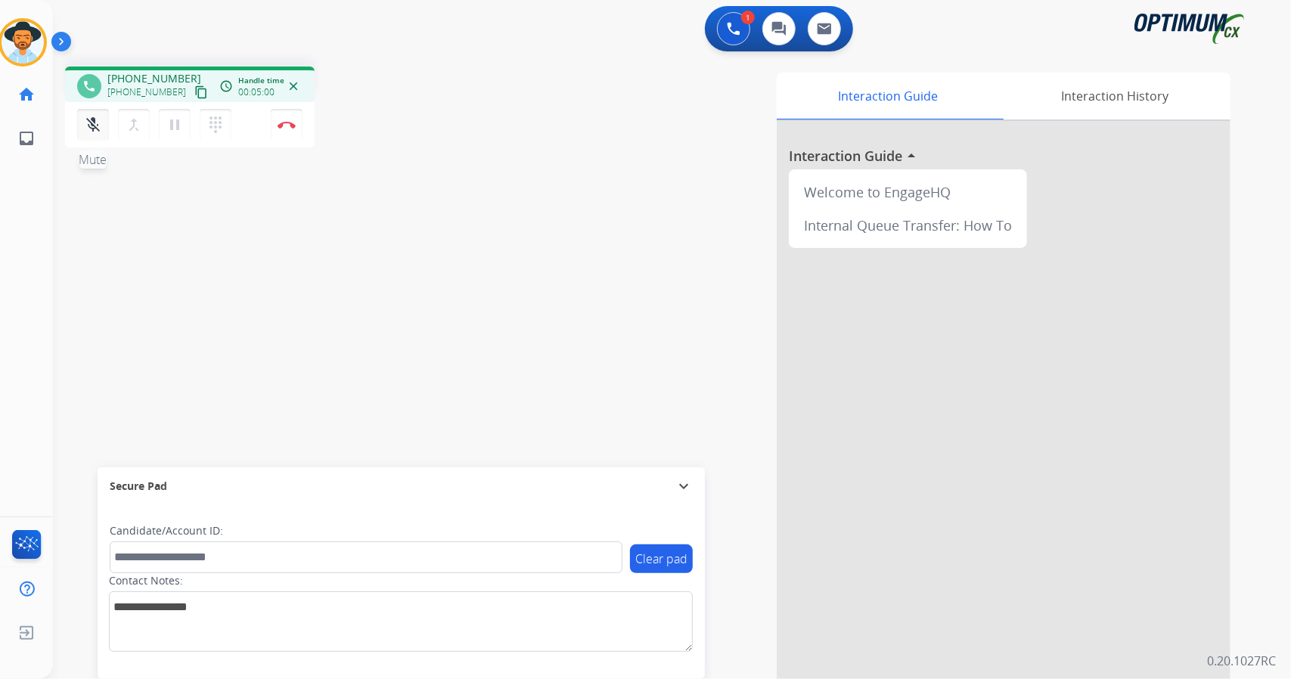
click at [100, 117] on mat-icon "mic_off" at bounding box center [93, 125] width 18 height 18
click at [97, 121] on mat-icon "mic" at bounding box center [93, 125] width 18 height 18
click at [104, 121] on button "mic_off Mute" at bounding box center [93, 125] width 32 height 32
click at [88, 135] on button "mic Mute" at bounding box center [93, 125] width 32 height 32
click at [98, 111] on button "mic_off Mute" at bounding box center [93, 125] width 32 height 32
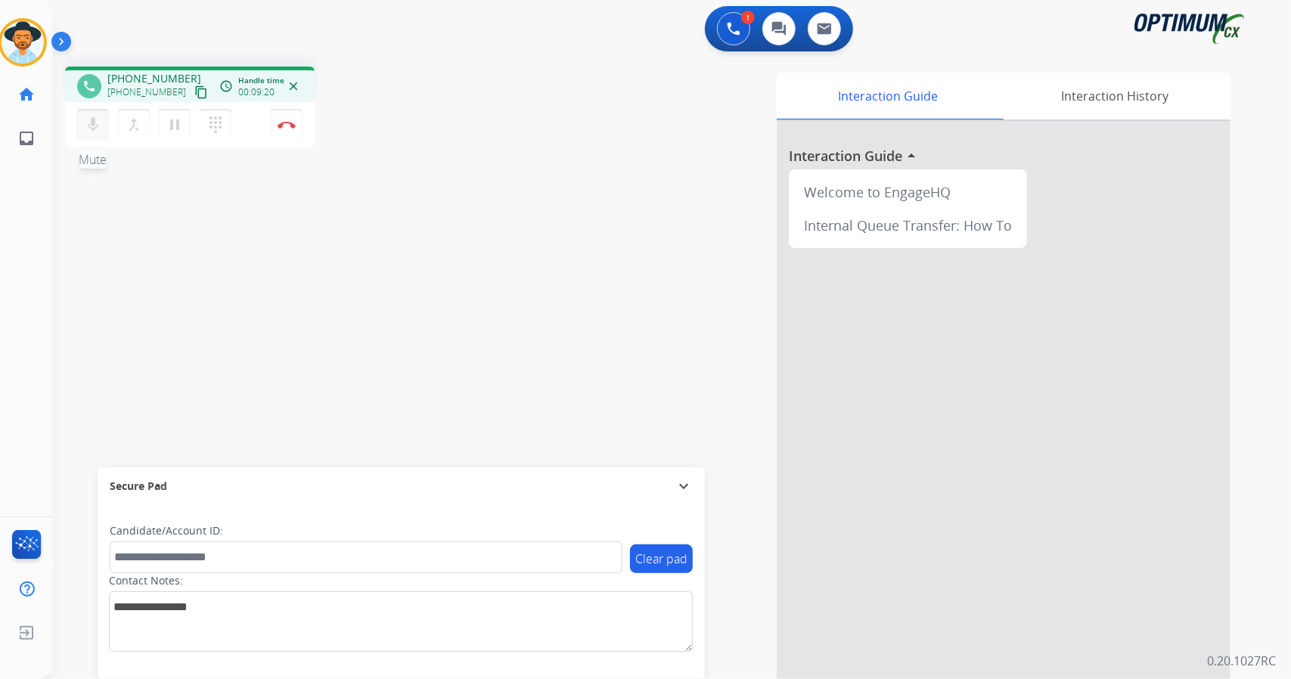
click at [100, 132] on mat-icon "mic" at bounding box center [93, 125] width 18 height 18
click at [94, 131] on mat-icon "mic_off" at bounding box center [93, 125] width 18 height 18
click at [292, 126] on img at bounding box center [287, 125] width 18 height 8
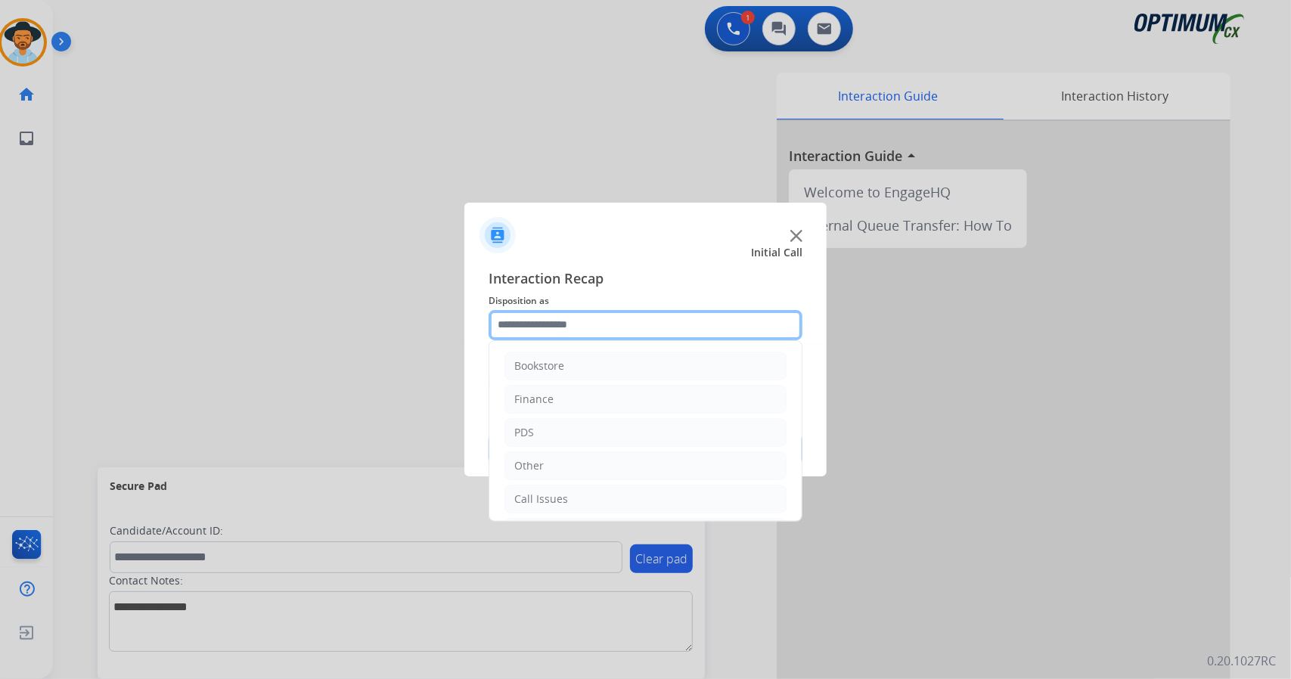
click at [623, 338] on input "text" at bounding box center [646, 325] width 314 height 30
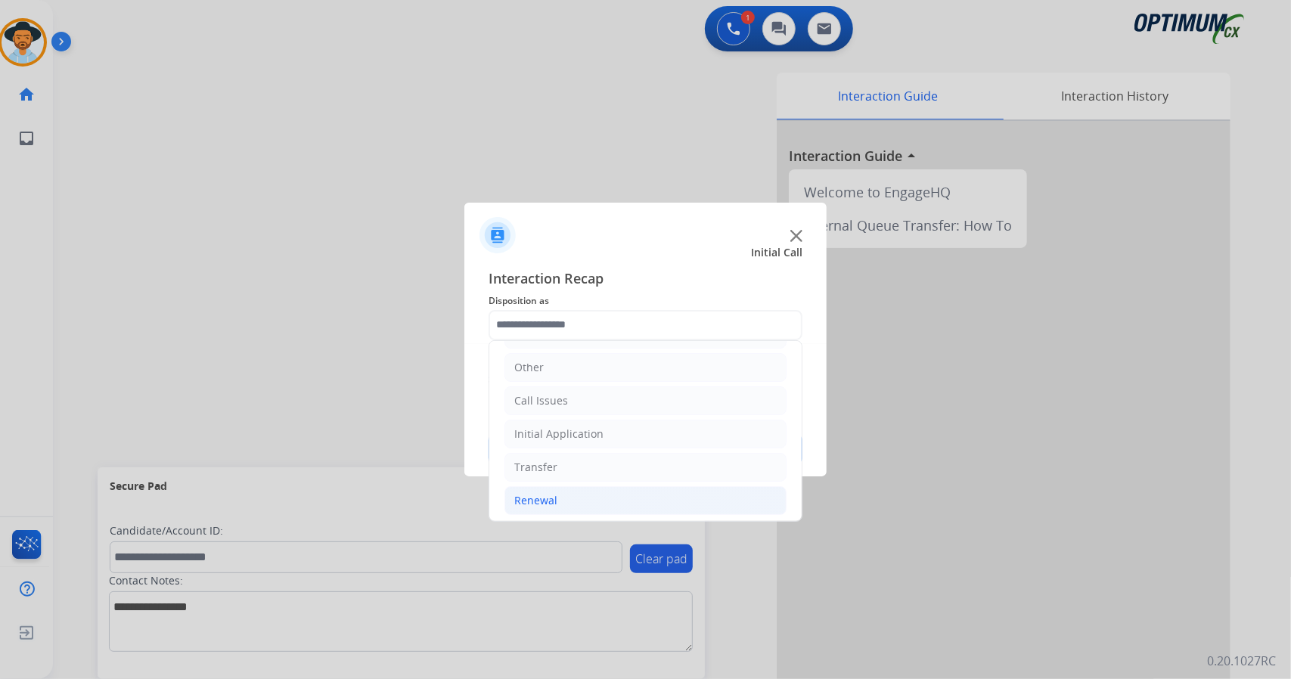
click at [619, 486] on li "Renewal" at bounding box center [646, 500] width 282 height 29
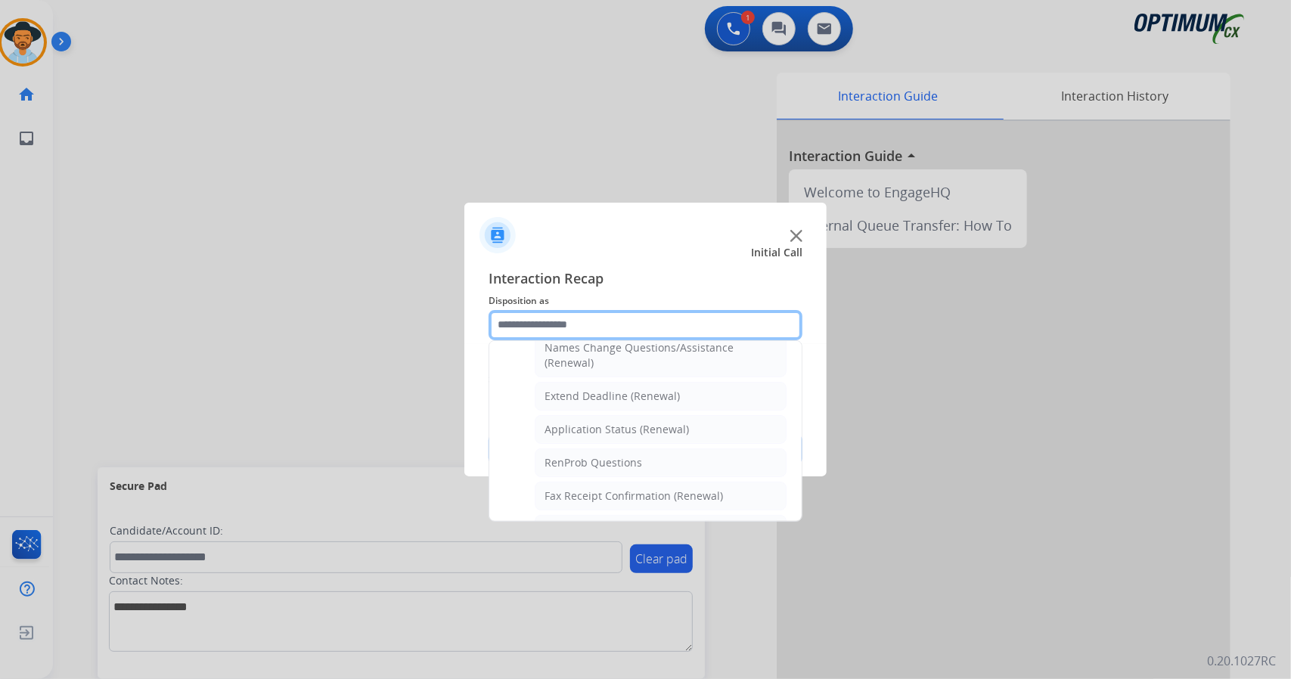
scroll to position [315, 0]
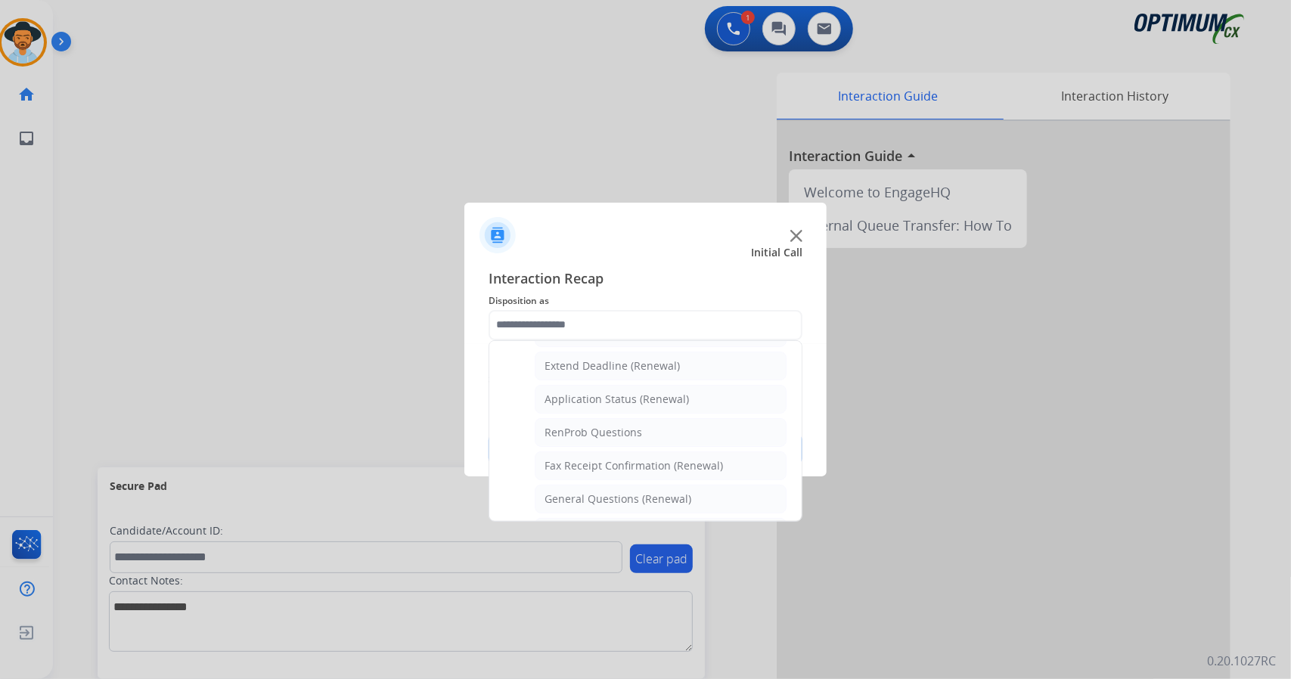
click at [619, 492] on div "General Questions (Renewal)" at bounding box center [618, 499] width 147 height 15
type input "**********"
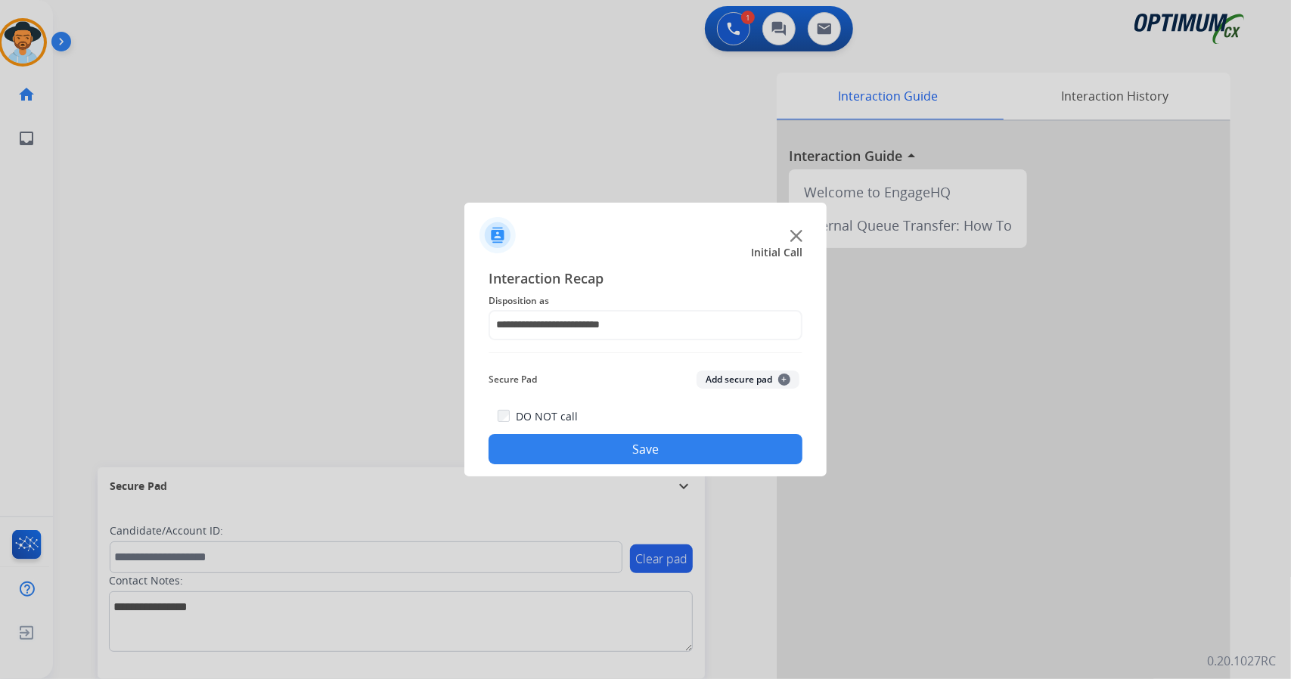
click at [607, 458] on button "Save" at bounding box center [646, 449] width 314 height 30
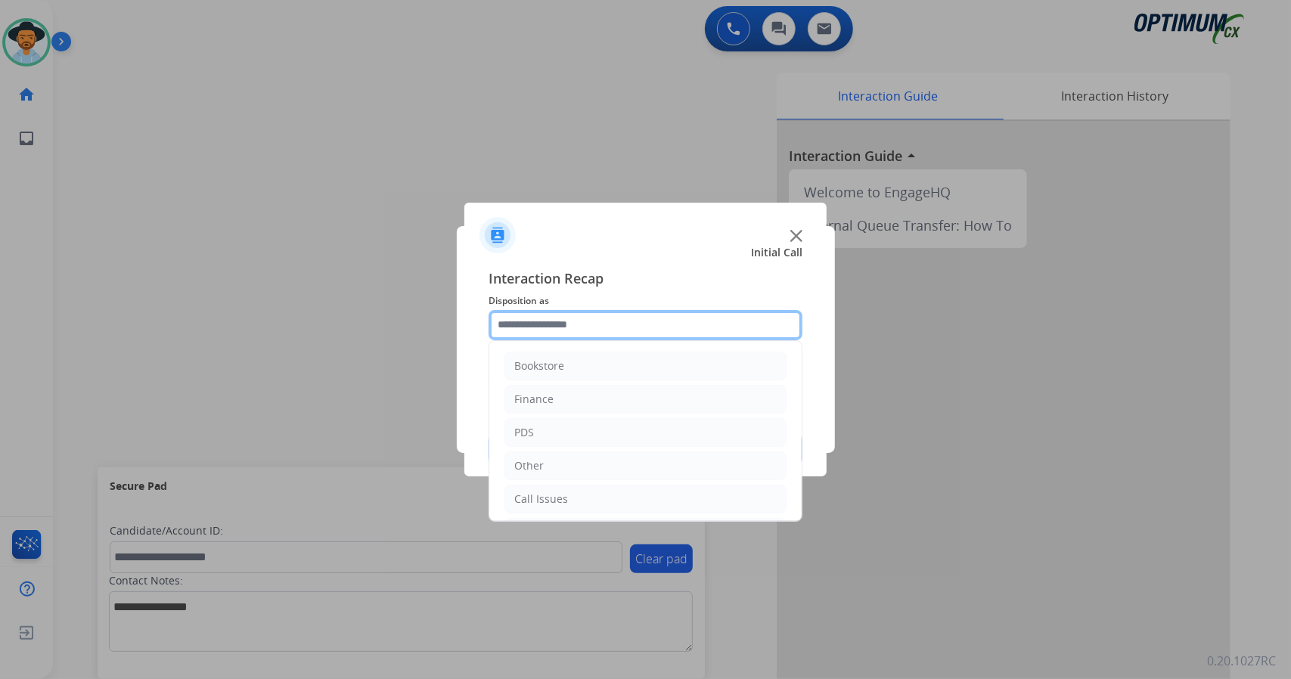
click at [558, 327] on input "text" at bounding box center [646, 325] width 314 height 30
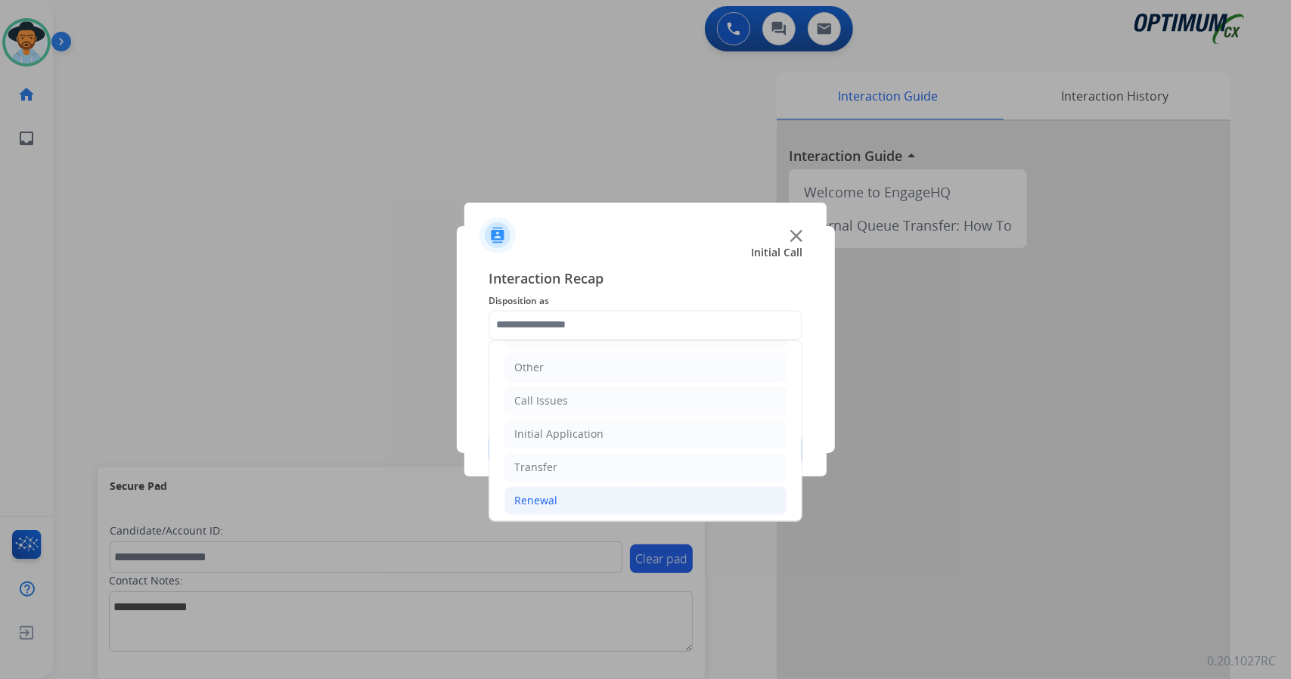
click at [588, 508] on li "Renewal" at bounding box center [646, 500] width 282 height 29
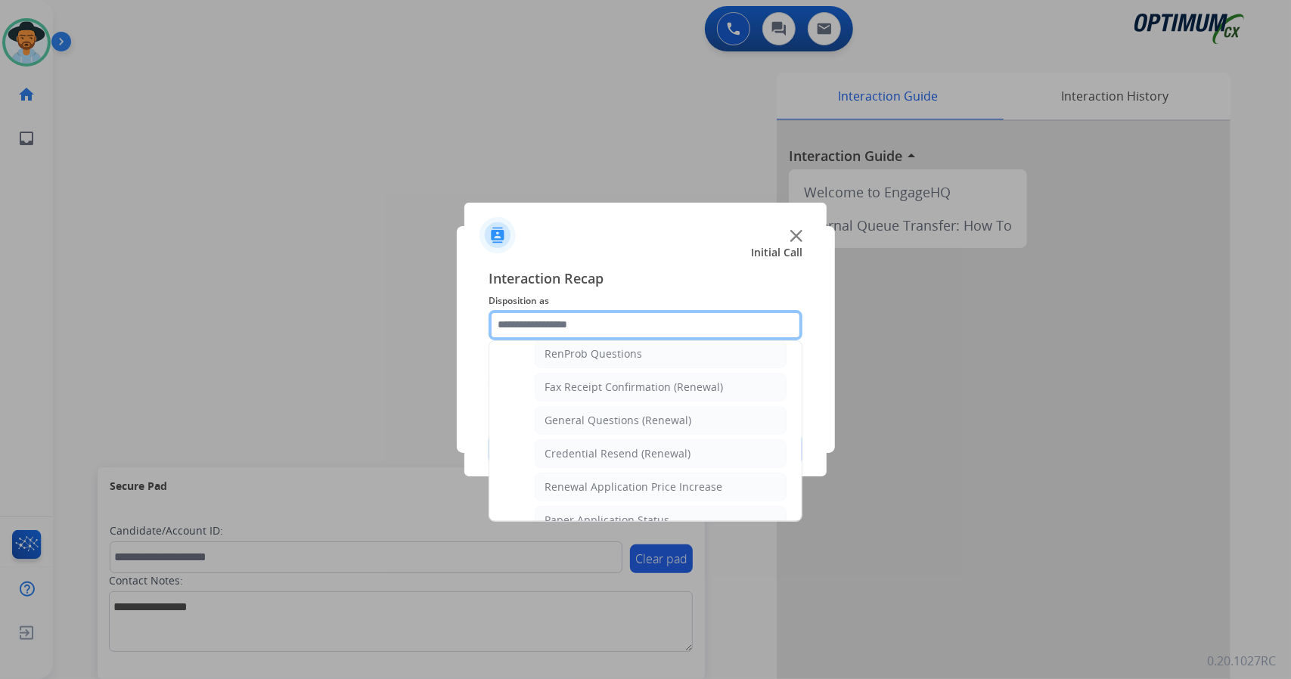
scroll to position [390, 0]
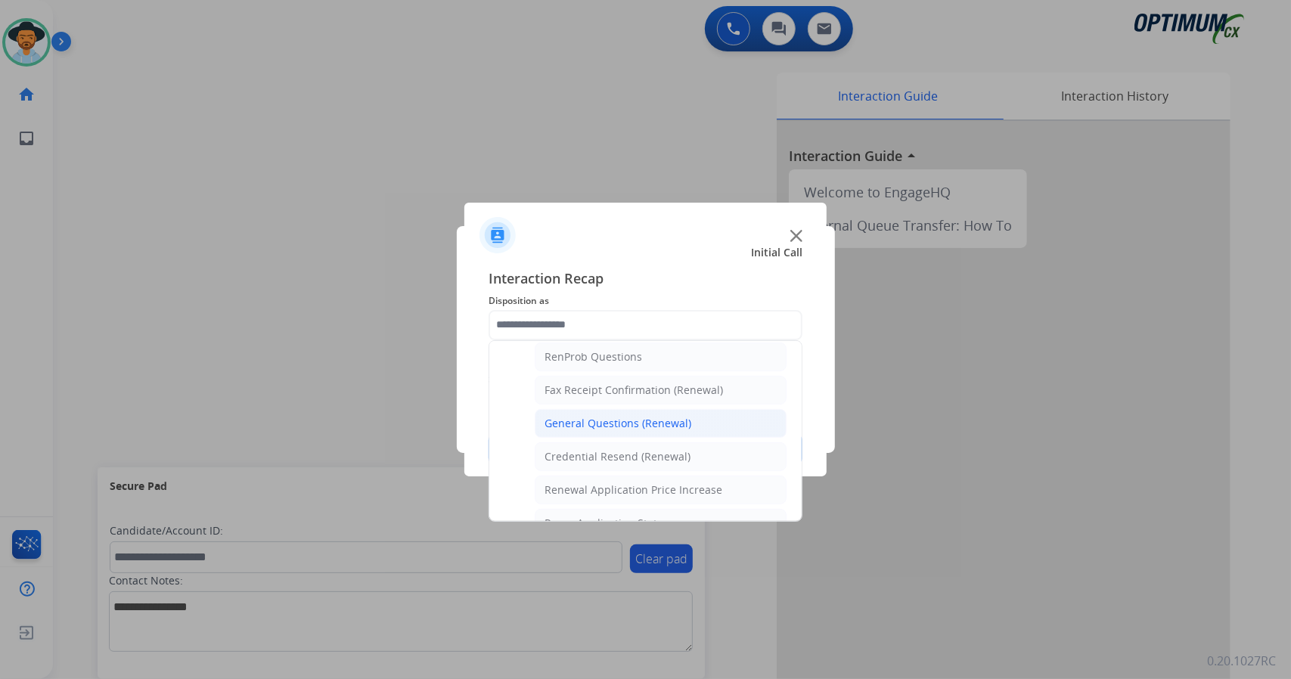
click at [596, 423] on li "General Questions (Renewal)" at bounding box center [661, 423] width 252 height 29
type input "**********"
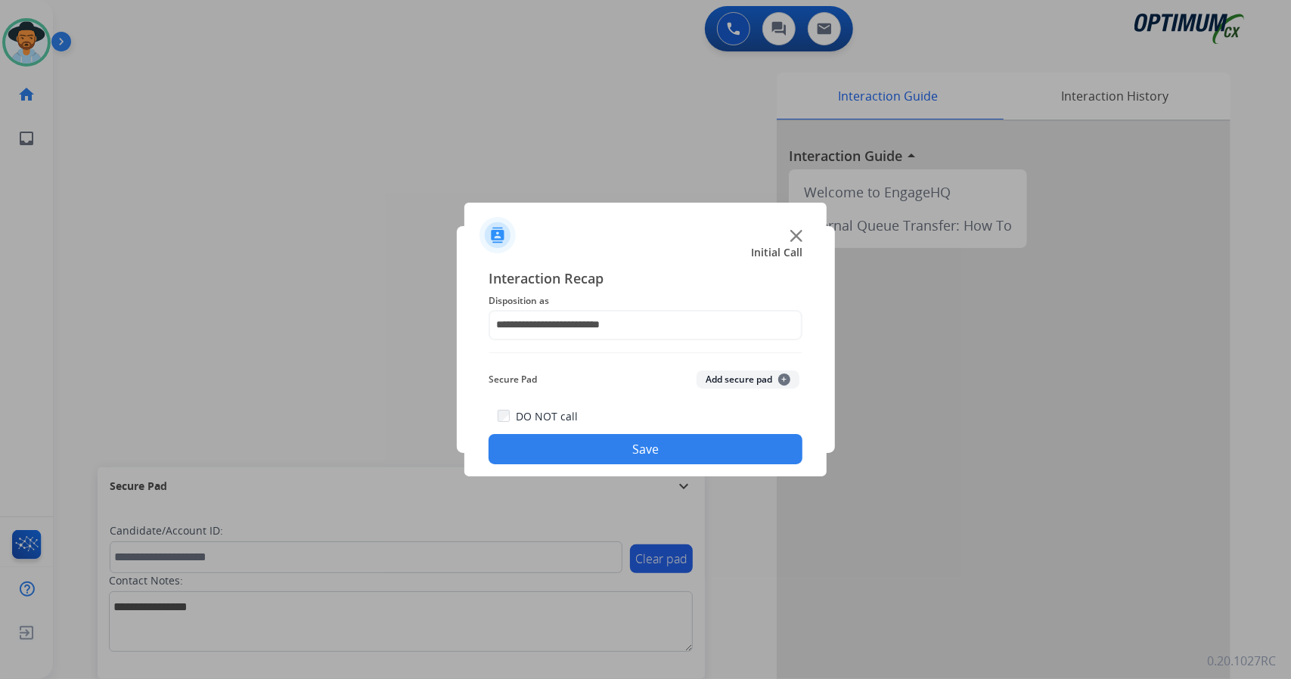
click at [599, 440] on button "Save" at bounding box center [646, 449] width 314 height 30
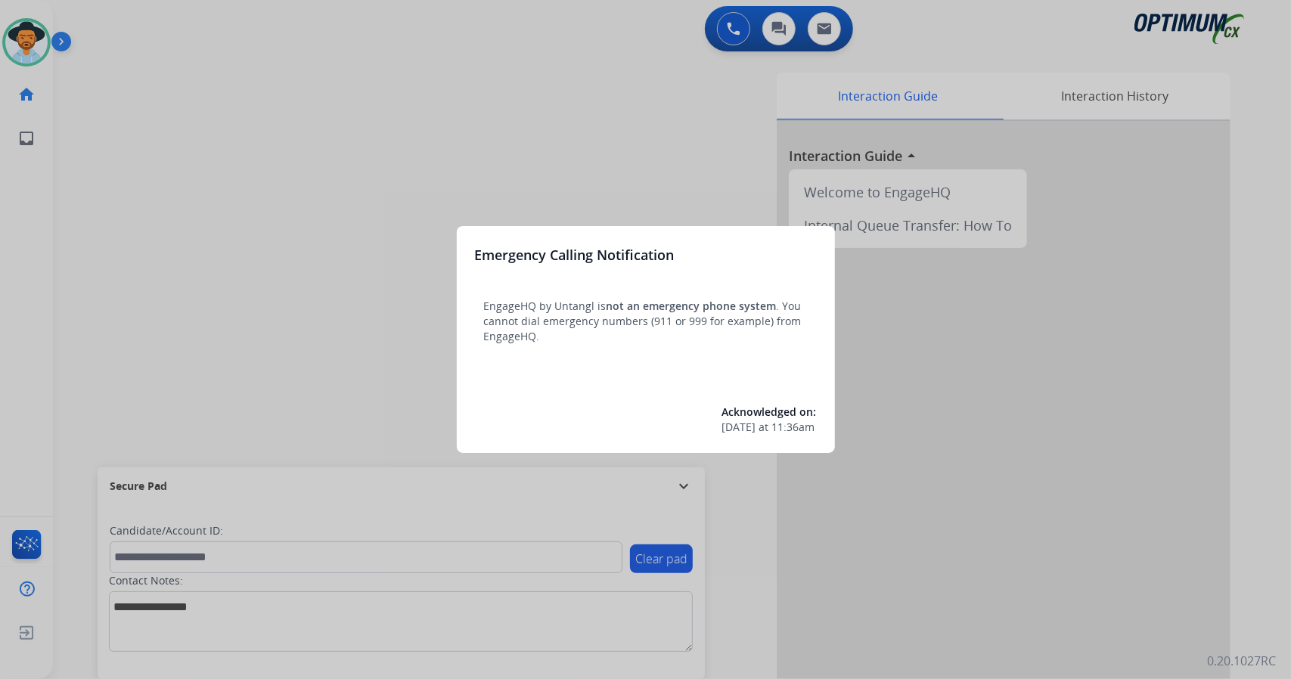
click at [216, 377] on div at bounding box center [645, 339] width 1291 height 679
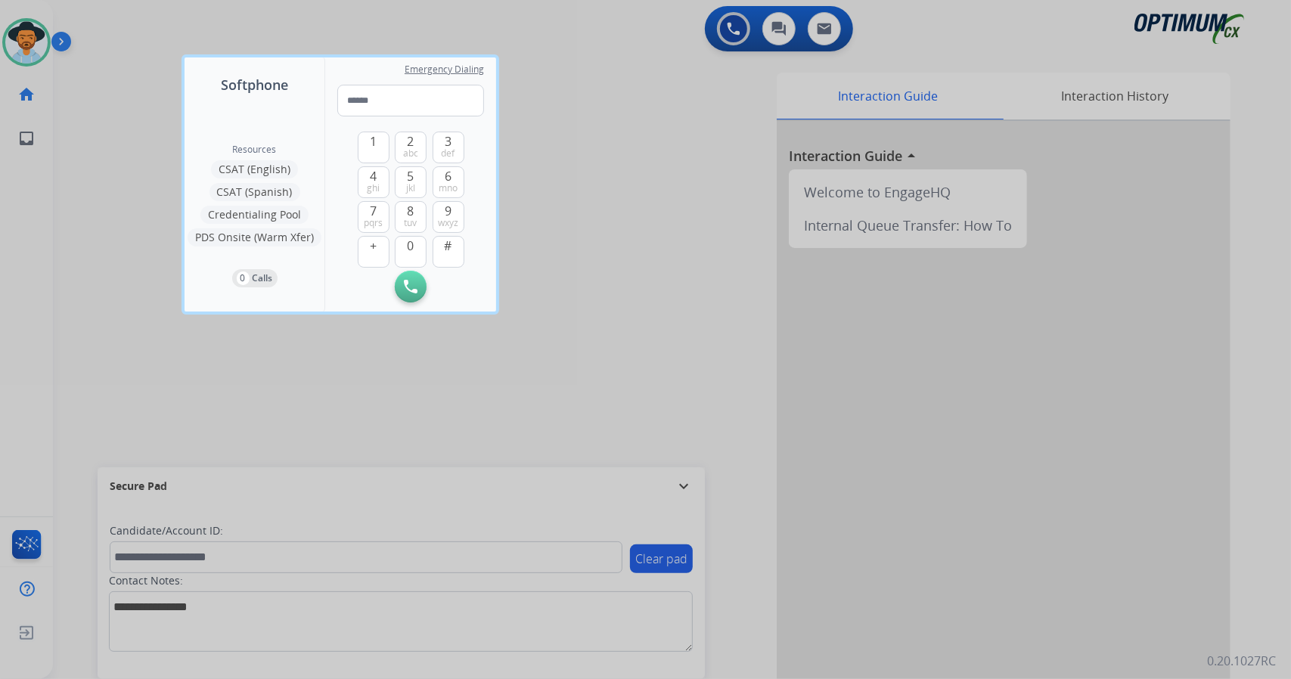
click at [151, 343] on div at bounding box center [645, 339] width 1291 height 679
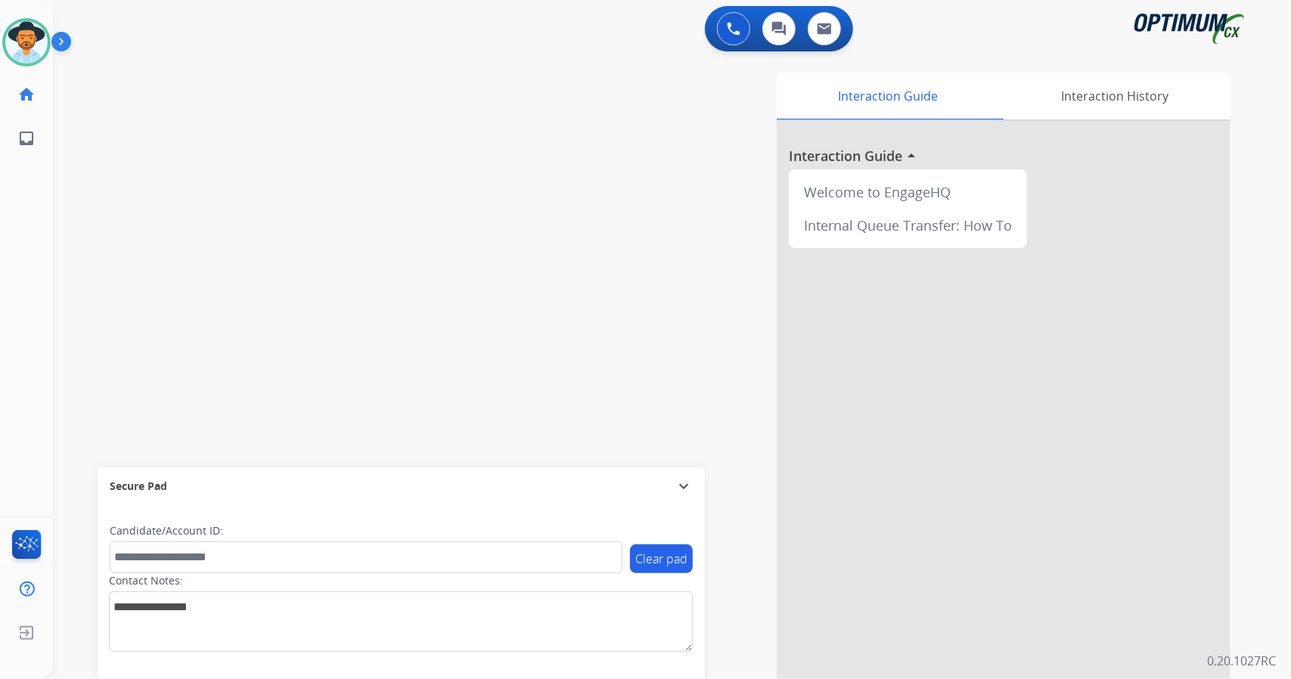
click at [316, 211] on div "swap_horiz Break voice bridge close_fullscreen Connect 3-Way Call merge_type Se…" at bounding box center [654, 369] width 1202 height 631
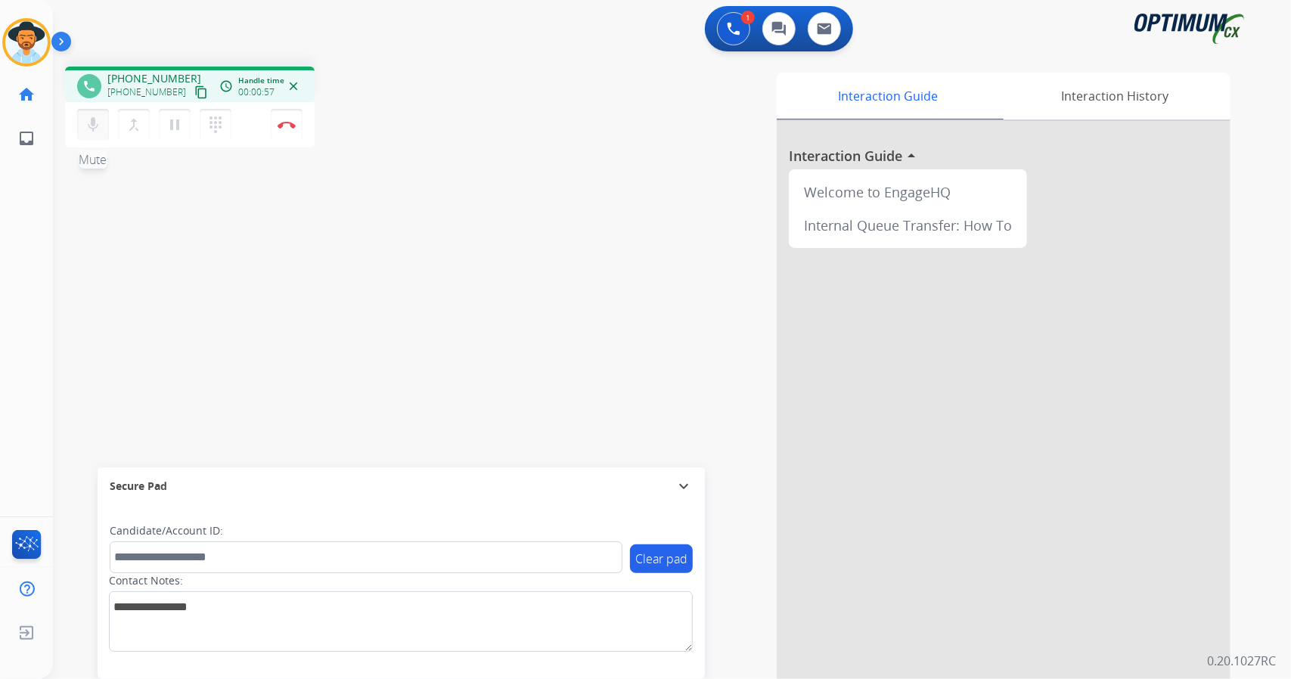
click at [100, 129] on mat-icon "mic" at bounding box center [93, 125] width 18 height 18
click at [100, 129] on mat-icon "mic_off" at bounding box center [93, 125] width 18 height 18
click at [101, 126] on mat-icon "mic" at bounding box center [93, 125] width 18 height 18
click at [105, 122] on button "mic_off Mute" at bounding box center [93, 125] width 32 height 32
click at [92, 135] on div "mic Mute merge_type Bridge pause Hold dialpad Dialpad Disconnect" at bounding box center [190, 124] width 250 height 45
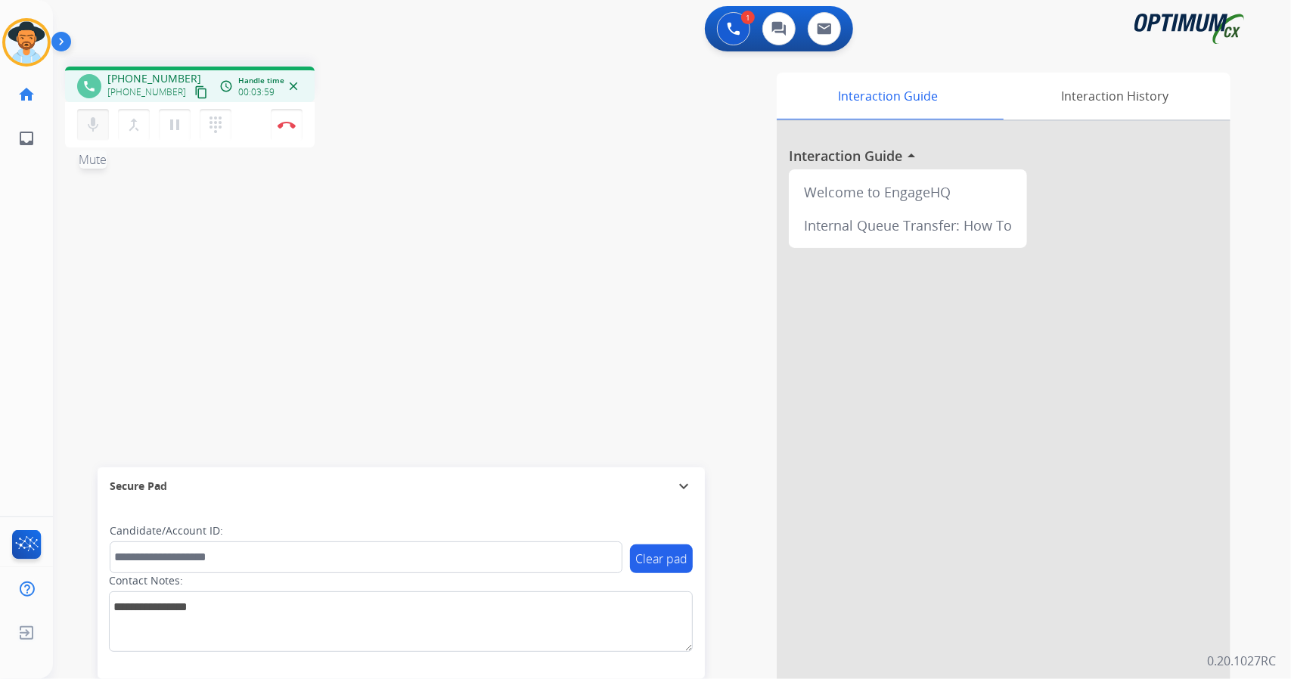
click at [92, 135] on button "mic Mute" at bounding box center [93, 125] width 32 height 32
click at [92, 135] on button "mic_off Mute" at bounding box center [93, 125] width 32 height 32
click at [209, 282] on div "phone +19855355400 +19855355400 content_copy access_time Call metrics Queue 00:…" at bounding box center [654, 369] width 1202 height 631
click at [295, 123] on img at bounding box center [287, 125] width 18 height 8
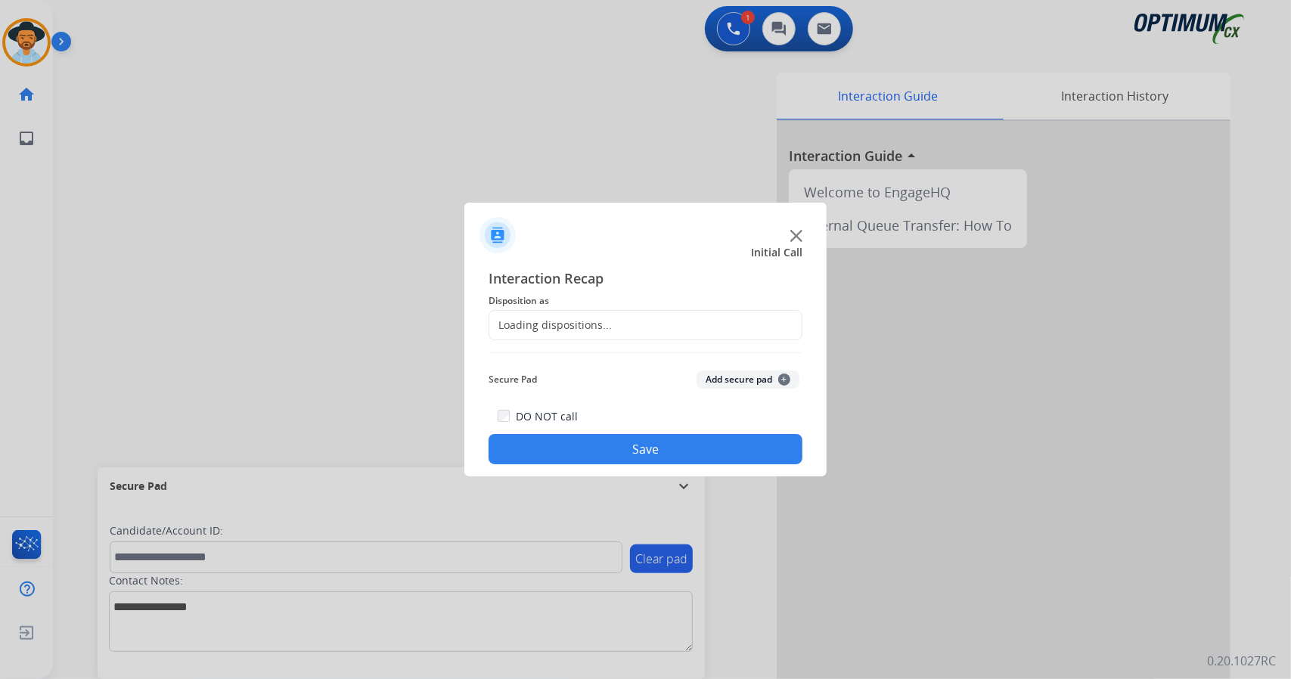
click at [534, 331] on div "Loading dispositions..." at bounding box center [550, 325] width 123 height 15
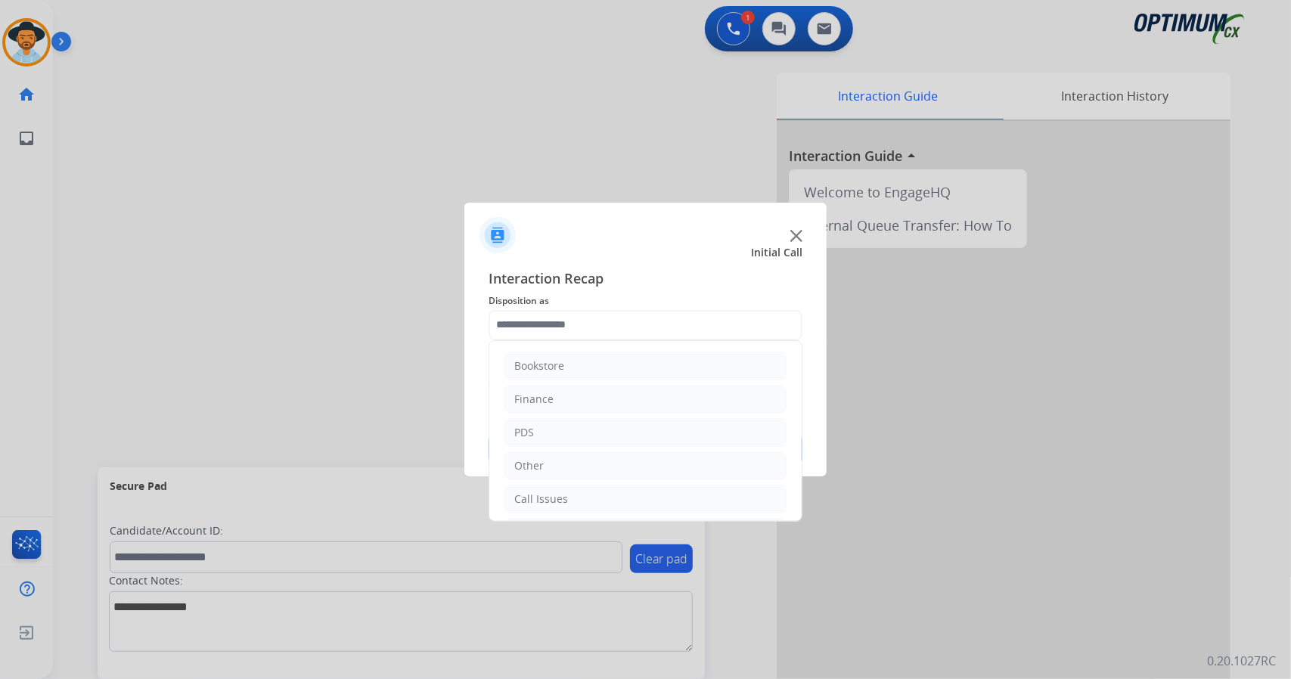
click at [534, 331] on input "text" at bounding box center [646, 325] width 314 height 30
click at [605, 498] on li "Renewal" at bounding box center [646, 500] width 282 height 29
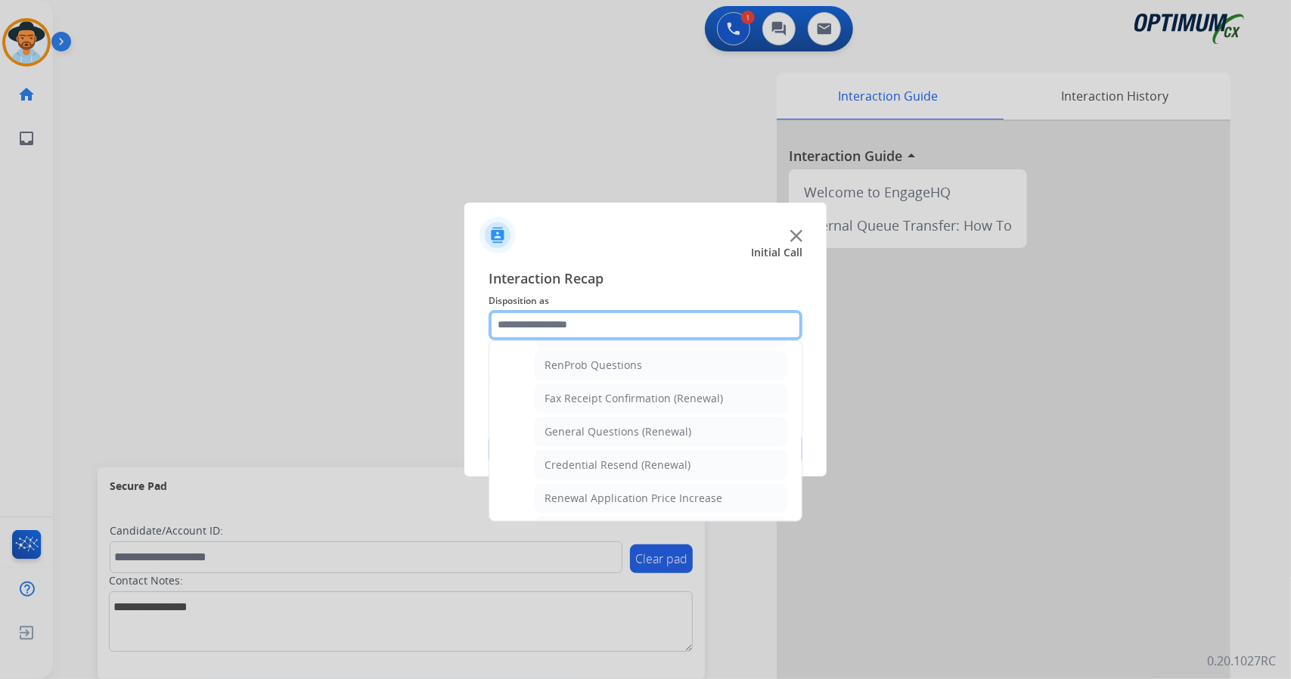
scroll to position [390, 0]
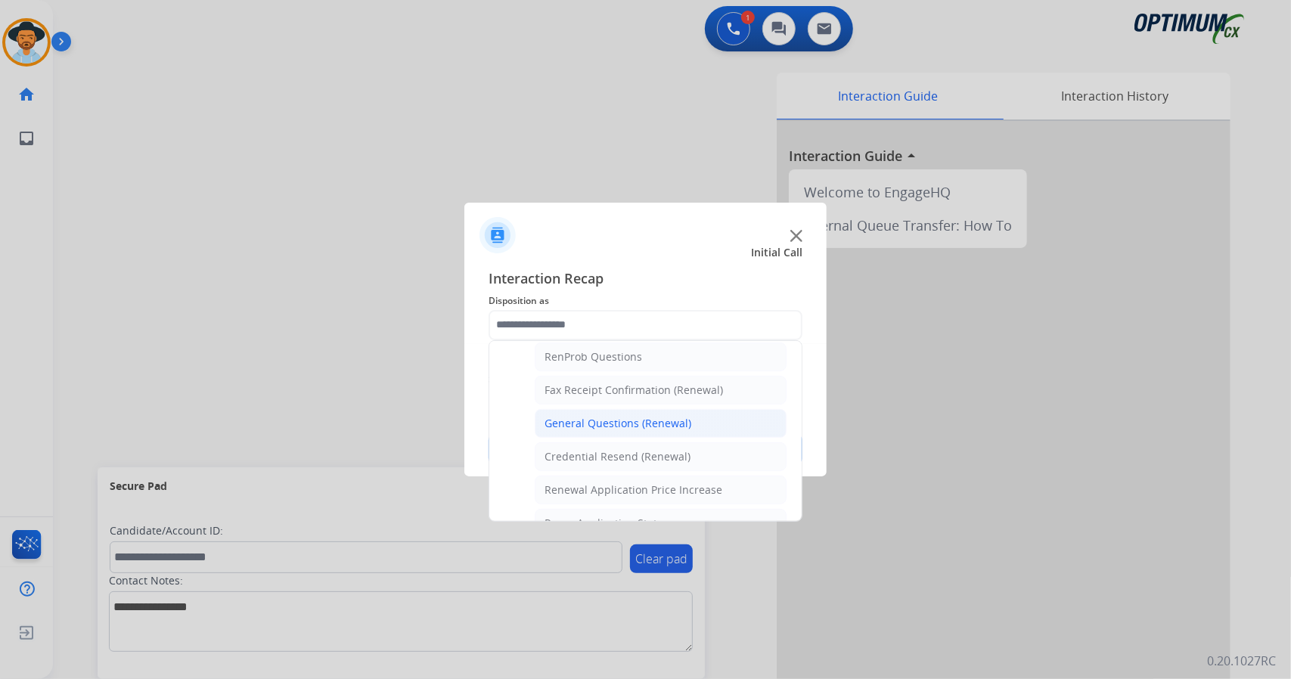
click at [673, 416] on div "General Questions (Renewal)" at bounding box center [618, 423] width 147 height 15
type input "**********"
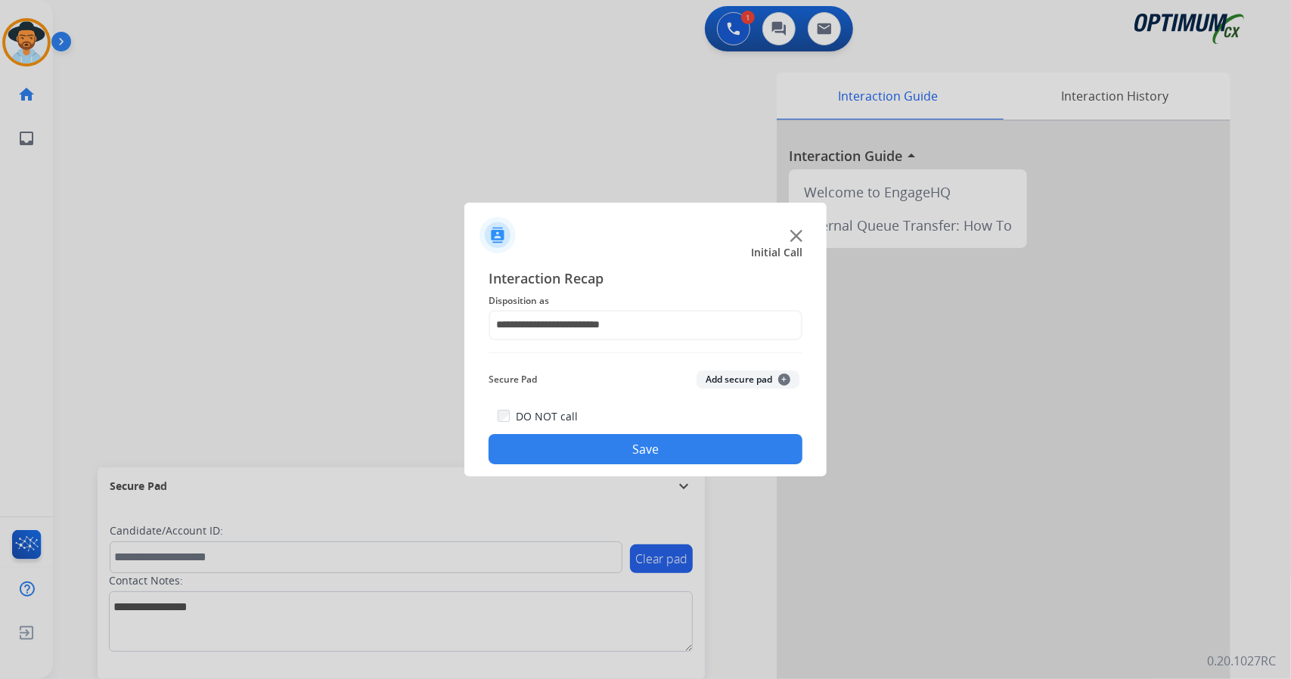
click at [649, 454] on button "Save" at bounding box center [646, 449] width 314 height 30
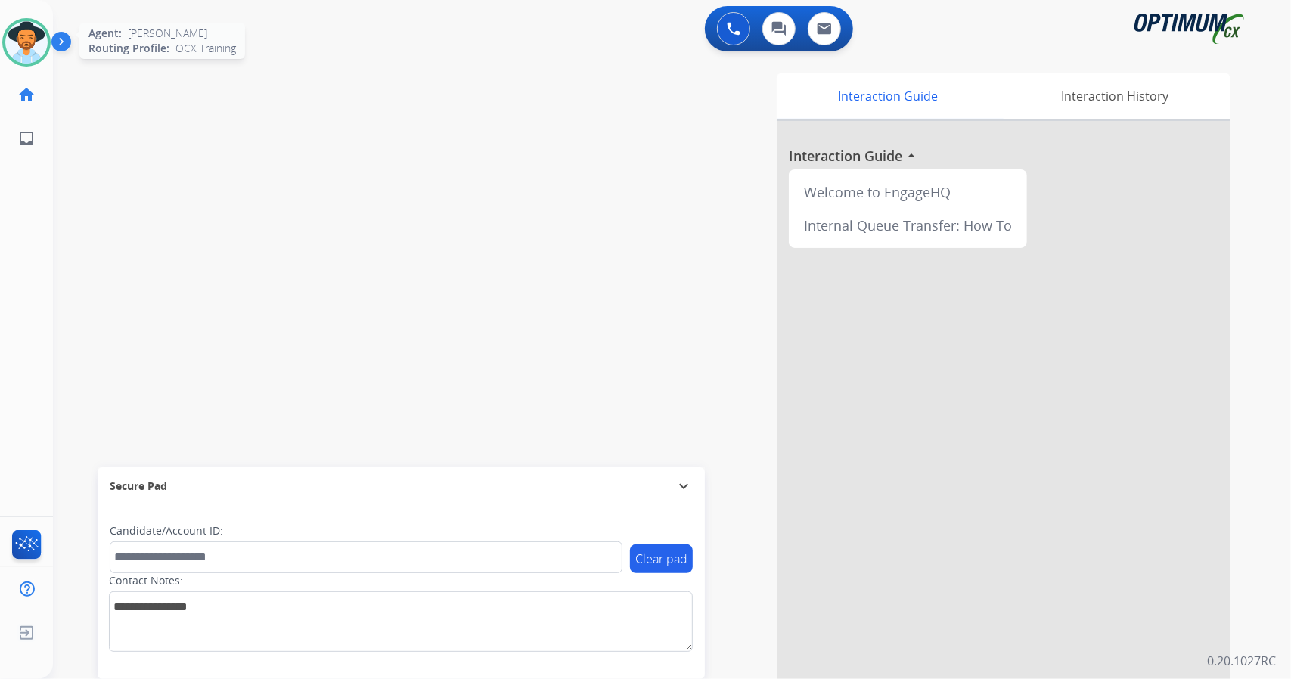
click at [26, 46] on img at bounding box center [26, 42] width 42 height 42
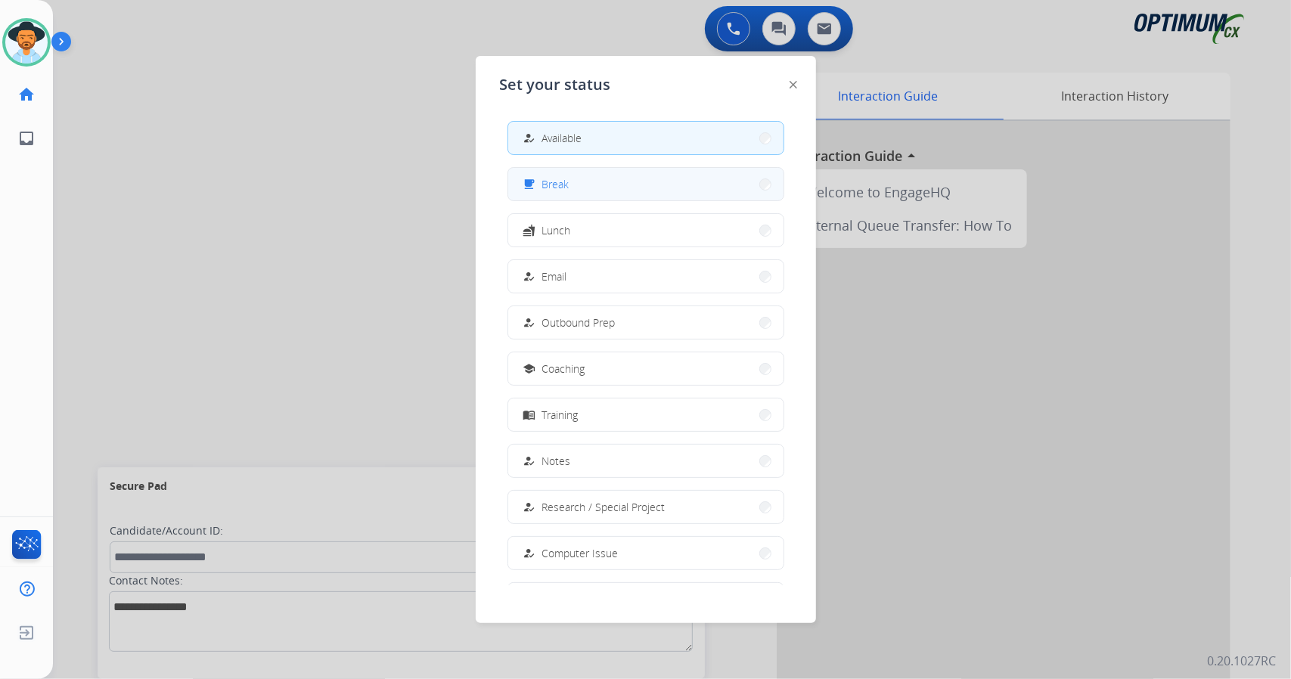
click at [637, 173] on button "free_breakfast Break" at bounding box center [645, 184] width 275 height 33
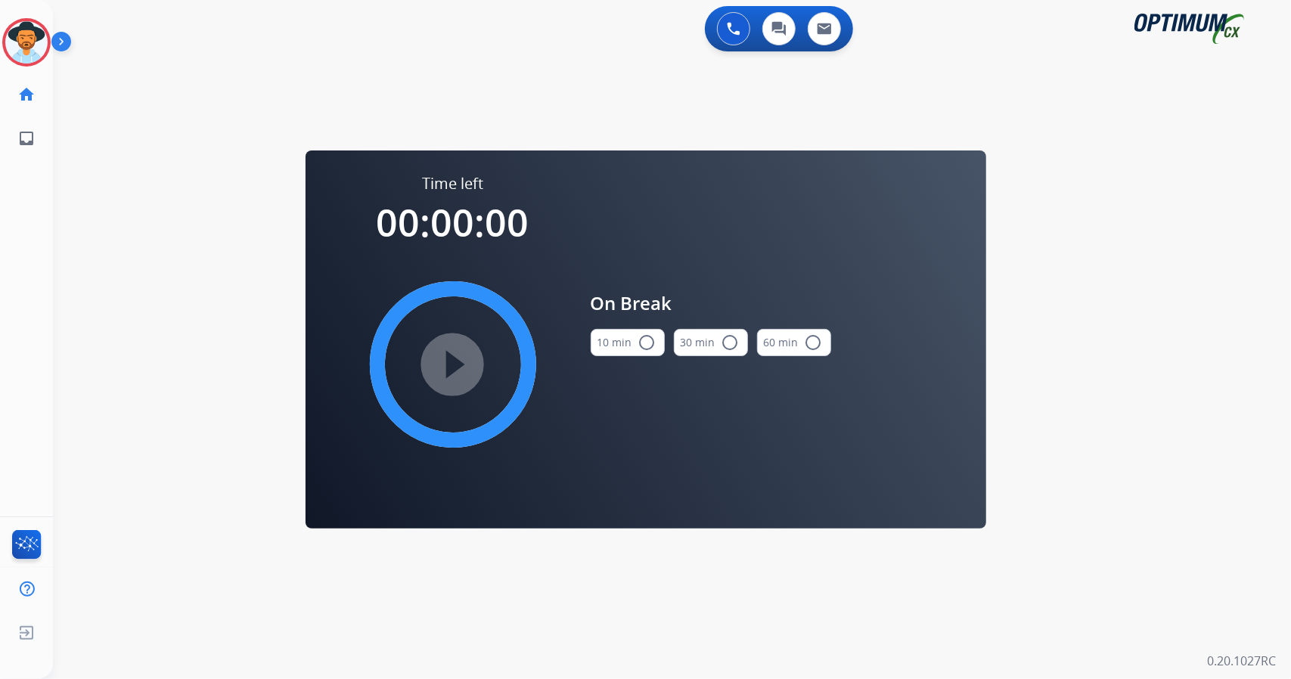
click at [1241, 593] on div "0 Voice Interactions 0 Chat Interactions 0 Email Interactions swap_horiz Break …" at bounding box center [672, 339] width 1238 height 679
click at [620, 353] on button "10 min radio_button_unchecked" at bounding box center [628, 342] width 74 height 27
click at [444, 374] on mat-icon "play_circle_filled" at bounding box center [453, 365] width 18 height 18
click at [29, 30] on icon at bounding box center [26, 42] width 49 height 49
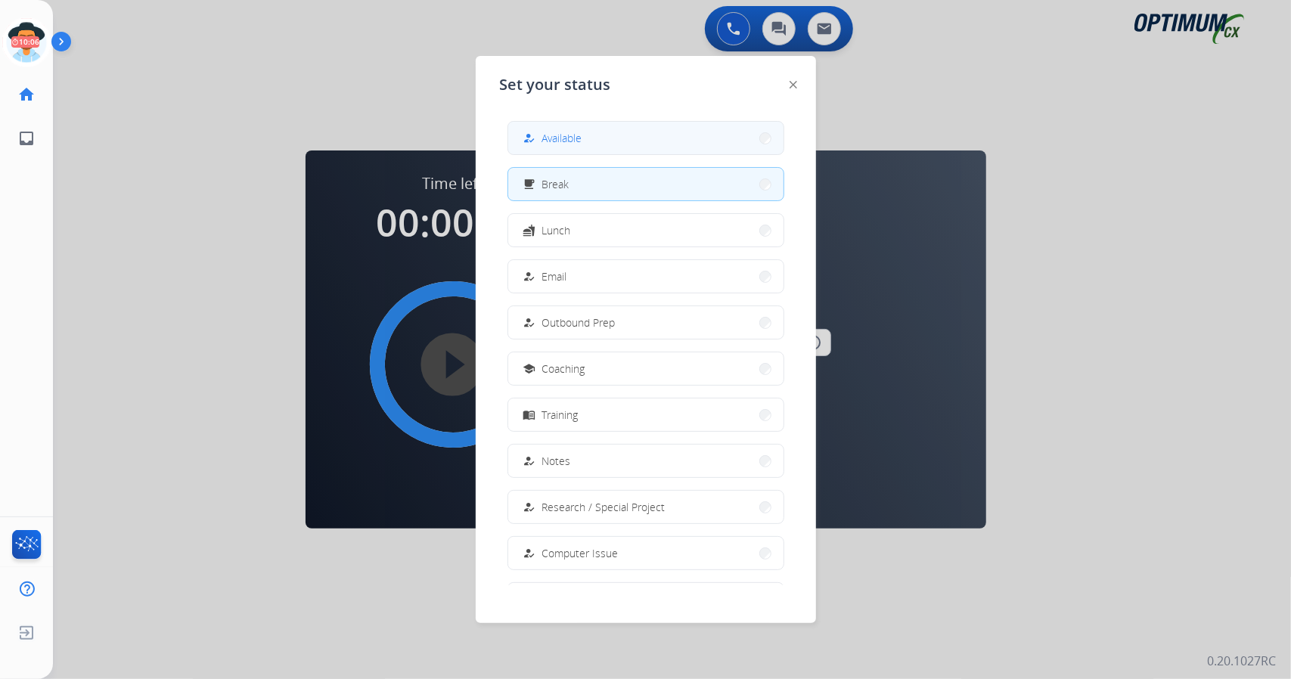
click at [586, 141] on button "how_to_reg Available" at bounding box center [645, 138] width 275 height 33
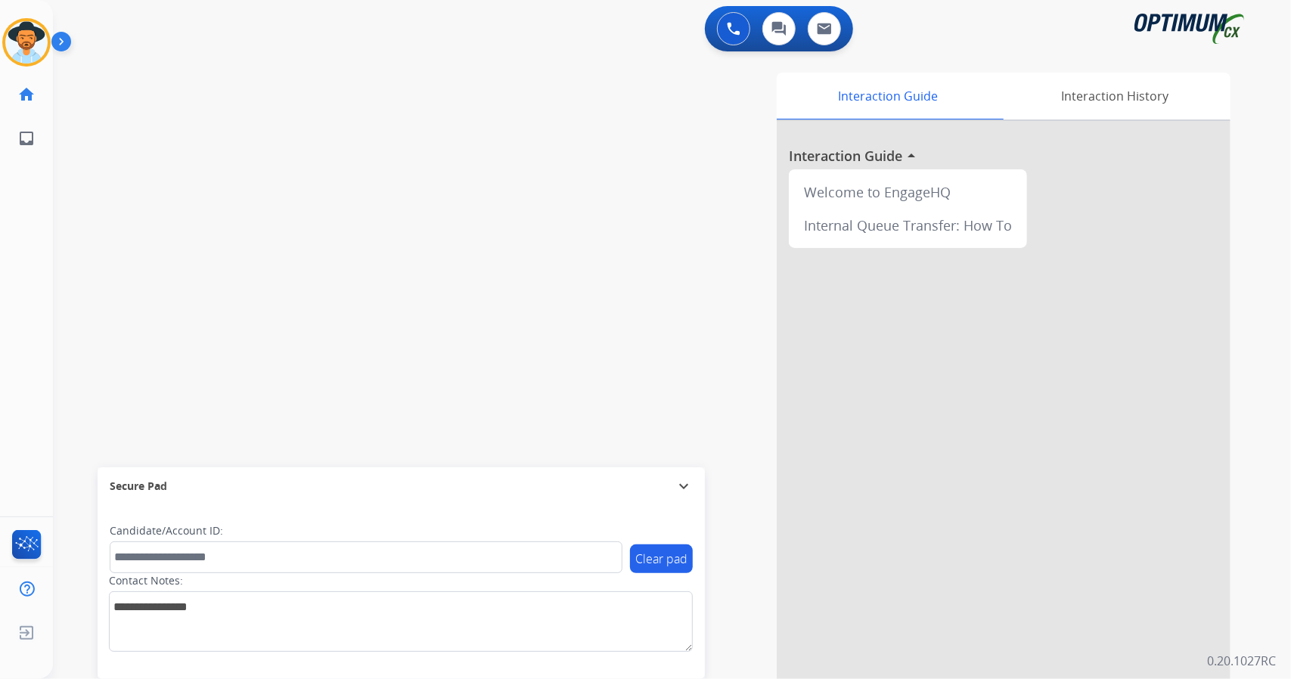
click at [107, 300] on div "swap_horiz Break voice bridge close_fullscreen Connect 3-Way Call merge_type Se…" at bounding box center [654, 369] width 1202 height 631
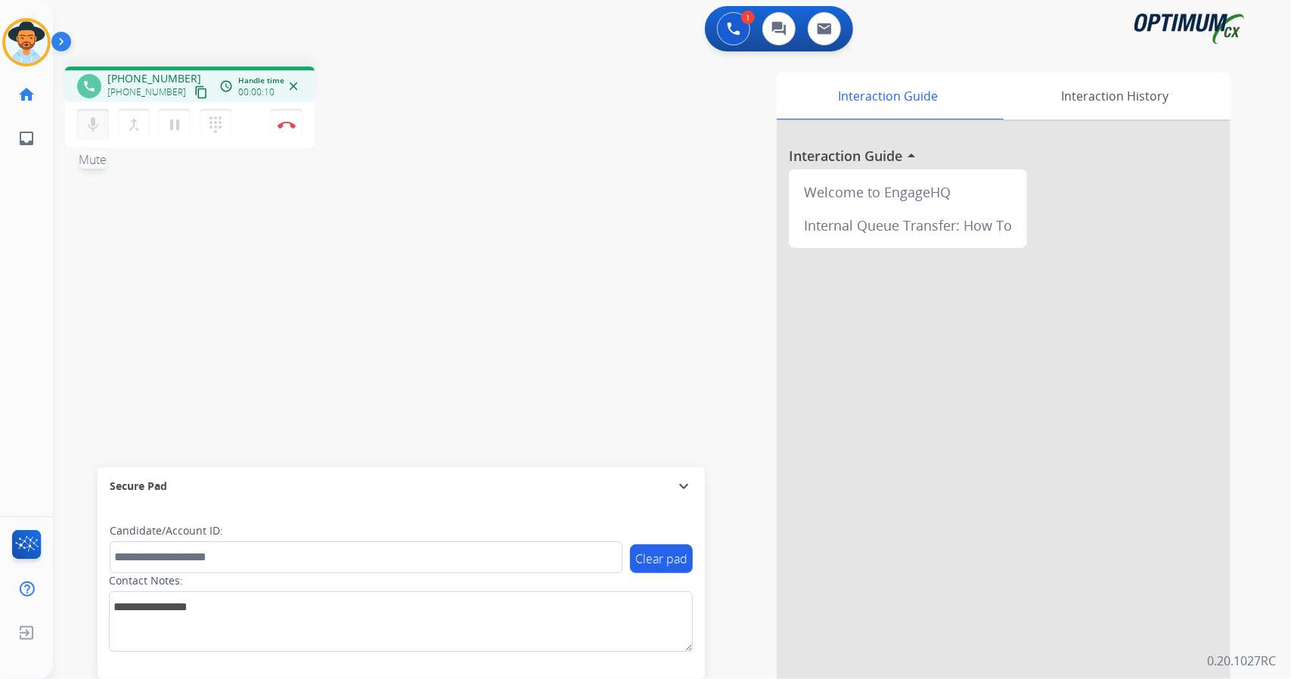
click at [101, 131] on mat-icon "mic" at bounding box center [93, 125] width 18 height 18
click at [82, 128] on button "mic_off Mute" at bounding box center [93, 125] width 32 height 32
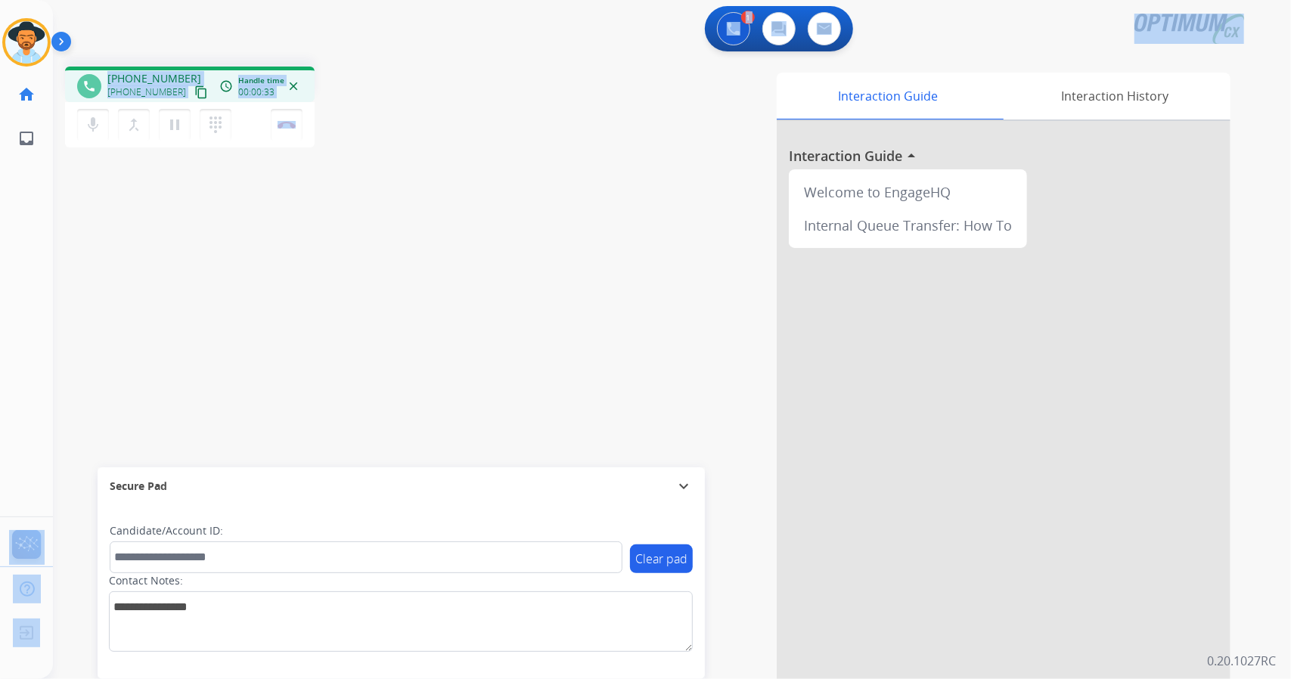
scroll to position [0, 0]
drag, startPoint x: 360, startPoint y: 142, endPoint x: 0, endPoint y: 19, distance: 380.6
click at [0, 19] on div "Outbound call Quit Outbound call Quit Schedule interaction + Add to my list Cus…" at bounding box center [645, 339] width 1291 height 679
click at [172, 35] on div "1 Voice Interactions 0 Chat Interactions 0 Email Interactions" at bounding box center [663, 30] width 1184 height 48
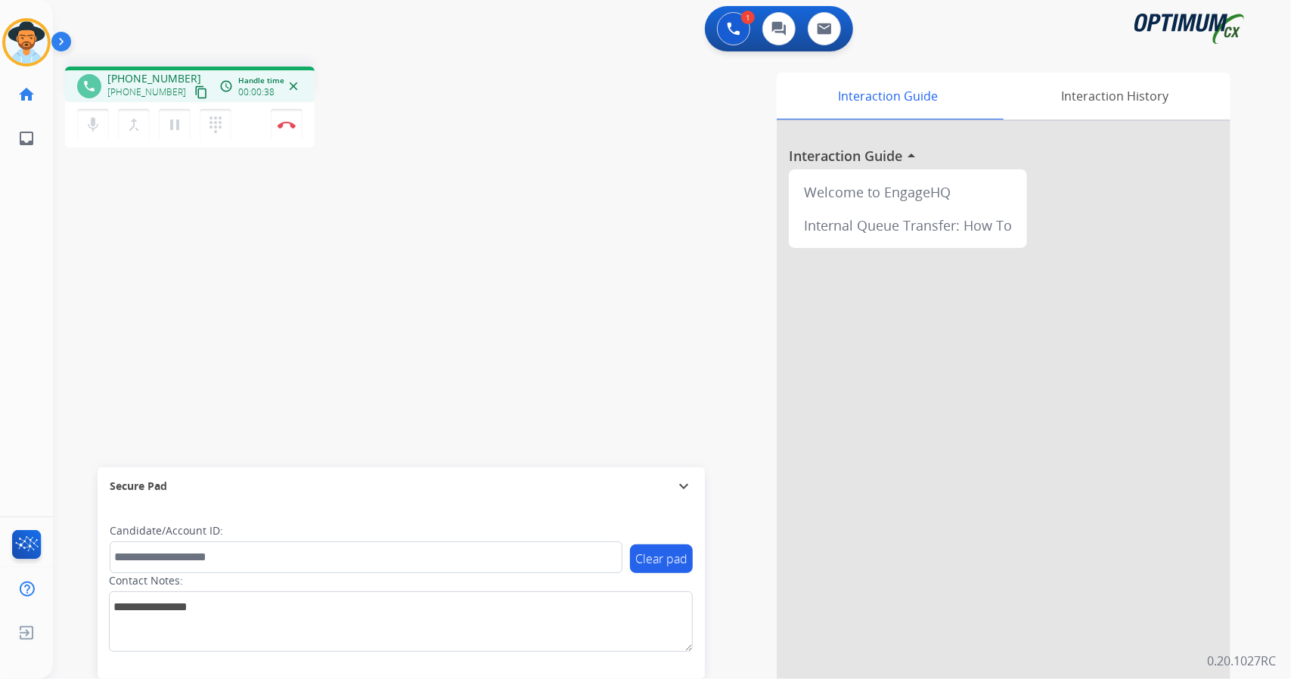
click at [3, 4] on div "[PERSON_NAME] Edit Avatar Agent: [PERSON_NAME] Profile: OCX Training home Home …" at bounding box center [26, 80] width 53 height 160
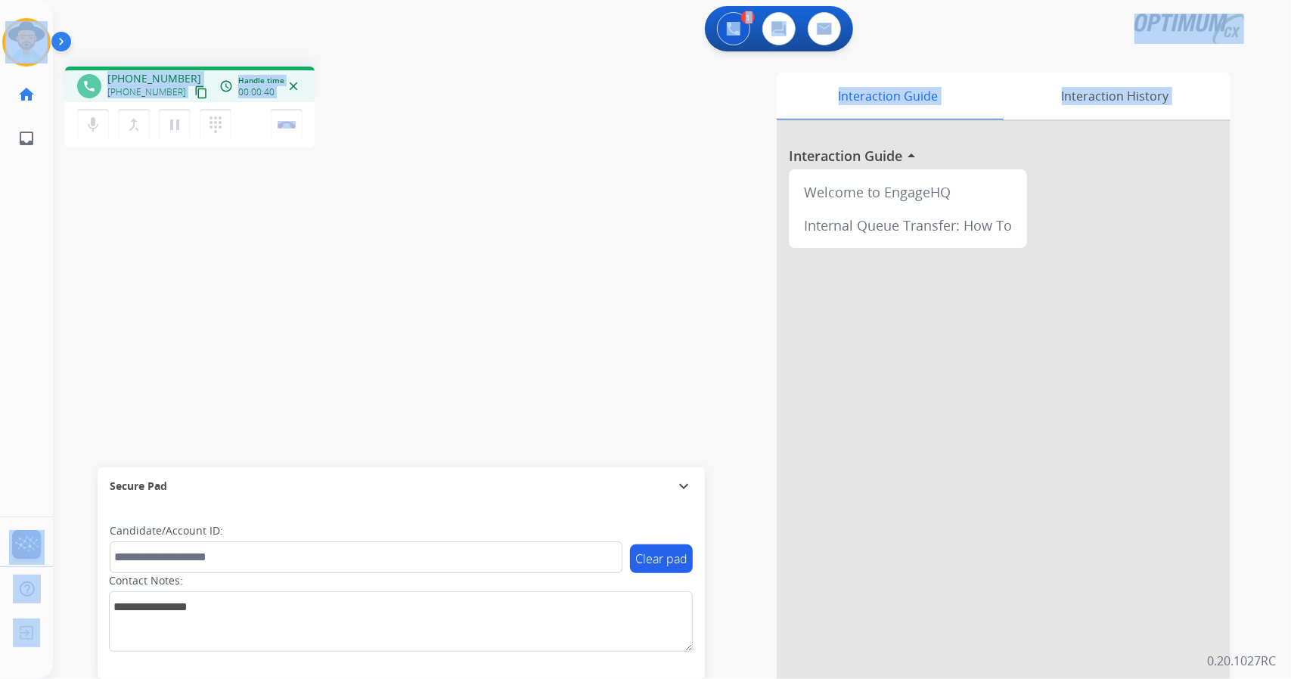
drag, startPoint x: 3, startPoint y: 4, endPoint x: 368, endPoint y: 374, distance: 520.0
click at [368, 374] on div "Outbound call Quit Outbound call Quit Schedule interaction + Add to my list Cus…" at bounding box center [645, 339] width 1291 height 679
click at [397, 129] on div "phone +12294445529 +12294445529 content_copy access_time Call metrics Queue 00:…" at bounding box center [270, 109] width 411 height 85
drag, startPoint x: 3, startPoint y: 5, endPoint x: 985, endPoint y: 258, distance: 1013.9
click at [985, 258] on div "Outbound call Quit Outbound call Quit Schedule interaction + Add to my list Cus…" at bounding box center [645, 339] width 1291 height 679
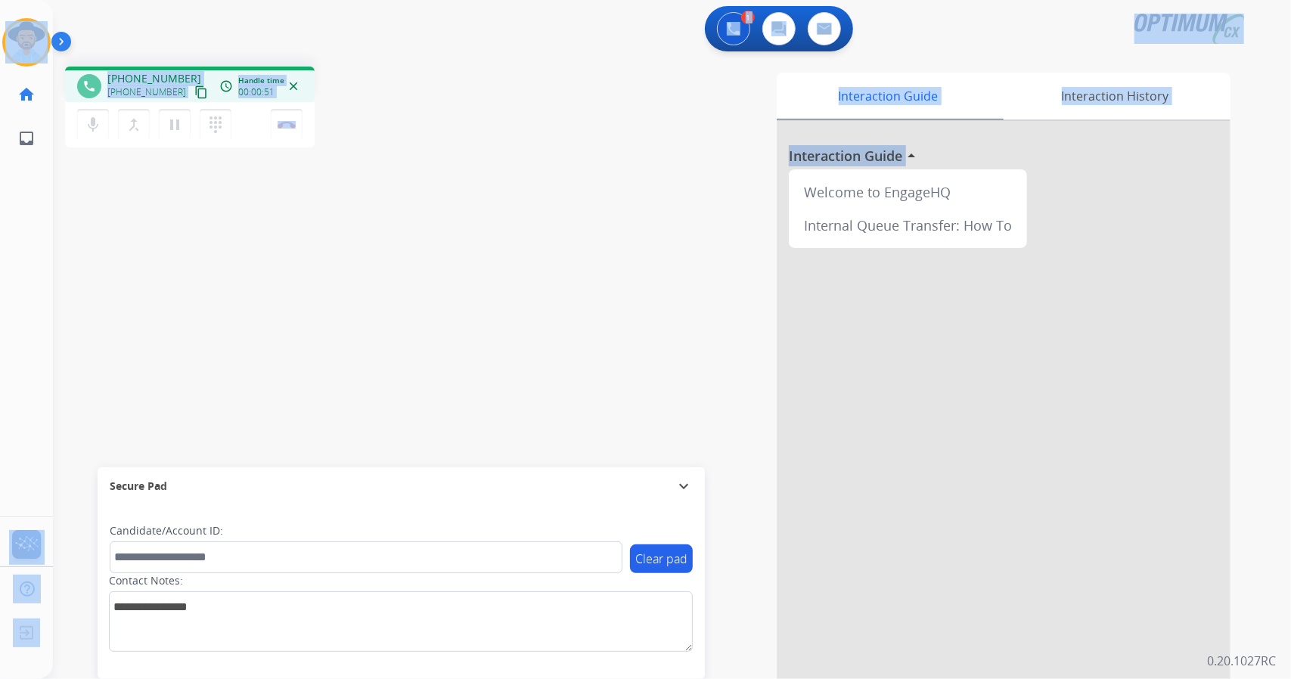
click at [45, 3] on div "[PERSON_NAME] Edit Avatar Agent: [PERSON_NAME] Profile: OCX Training home Home …" at bounding box center [26, 80] width 53 height 160
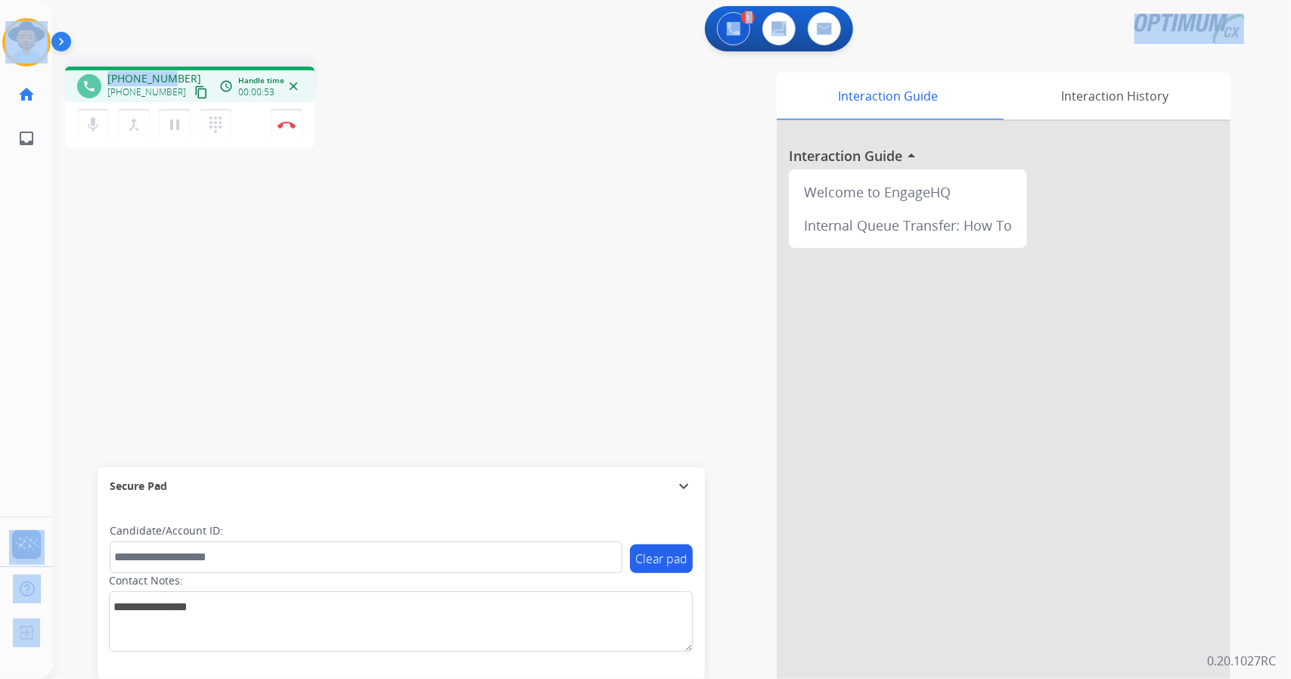
scroll to position [0, 4]
drag, startPoint x: 5, startPoint y: 6, endPoint x: 755, endPoint y: 302, distance: 806.6
click at [755, 302] on div "Outbound call Quit Outbound call Quit Schedule interaction + Add to my list Cus…" at bounding box center [645, 339] width 1291 height 679
click at [440, 92] on div "phone +12294445529 +12294445529 content_copy access_time Call metrics Queue 00:…" at bounding box center [270, 109] width 411 height 85
drag, startPoint x: 2, startPoint y: 2, endPoint x: 430, endPoint y: 307, distance: 525.0
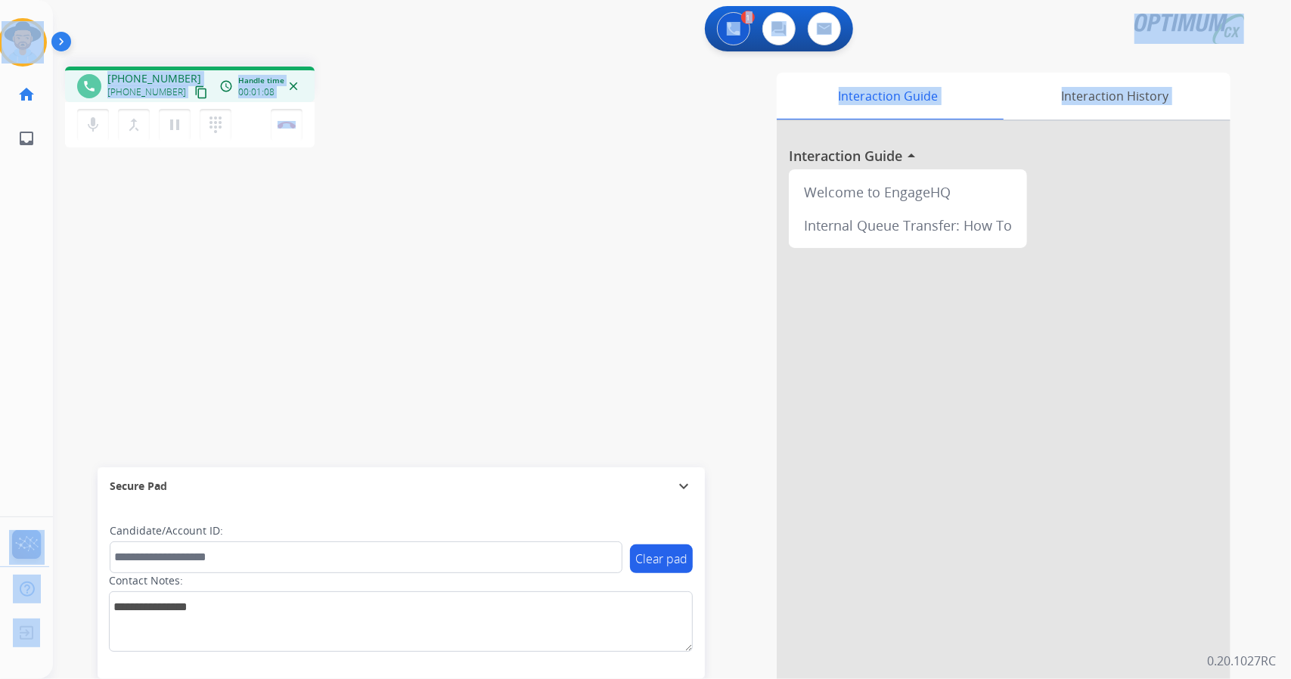
click at [430, 307] on div "Outbound call Quit Outbound call Quit Schedule interaction + Add to my list Cus…" at bounding box center [645, 339] width 1291 height 679
click at [312, 41] on div "1 Voice Interactions 0 Chat Interactions 0 Email Interactions" at bounding box center [663, 30] width 1184 height 48
drag, startPoint x: 4, startPoint y: 4, endPoint x: 518, endPoint y: 236, distance: 564.4
click at [518, 236] on div "Outbound call Quit Outbound call Quit Schedule interaction + Add to my list Cus…" at bounding box center [645, 339] width 1291 height 679
click at [518, 236] on div "Interaction Guide Interaction History Interaction Guide arrow_drop_up Welcome t…" at bounding box center [856, 379] width 749 height 613
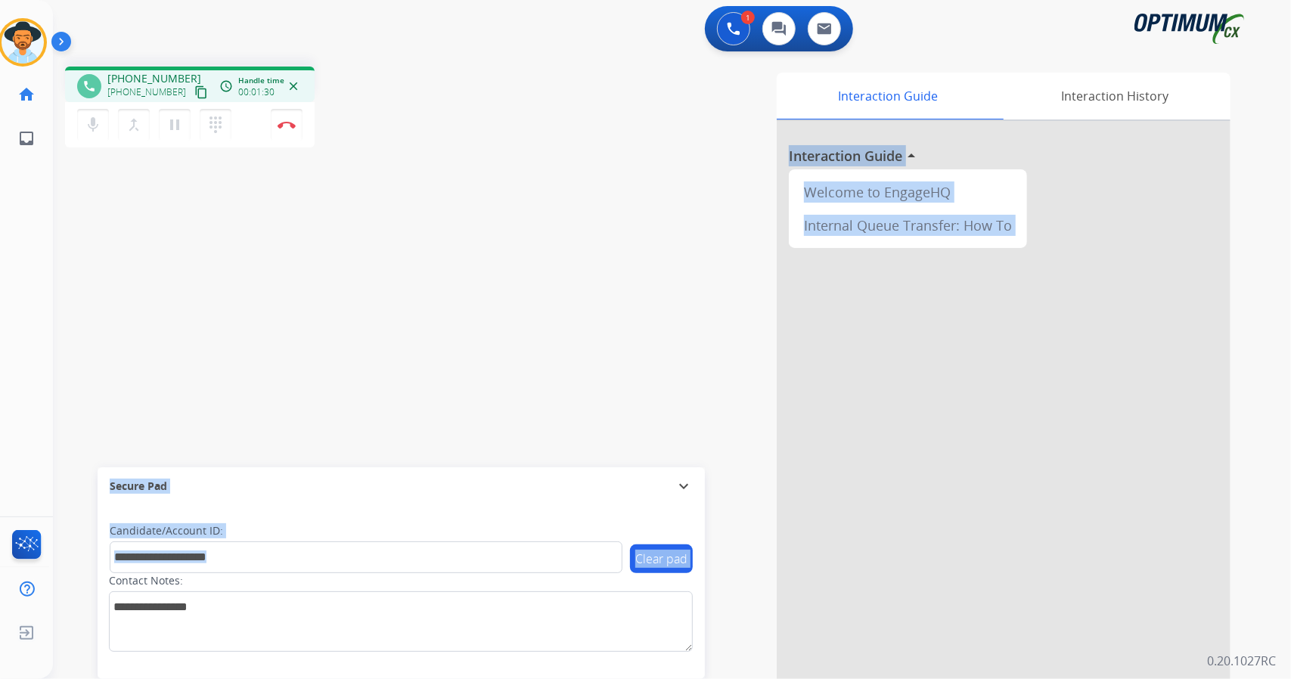
drag, startPoint x: 734, startPoint y: 475, endPoint x: 245, endPoint y: 617, distance: 508.8
click at [245, 617] on div "phone +12294445529 +12294445529 content_copy access_time Call metrics Queue 00:…" at bounding box center [654, 369] width 1202 height 631
click at [359, 315] on div "phone +12294445529 +12294445529 content_copy access_time Call metrics Queue 00:…" at bounding box center [654, 369] width 1202 height 631
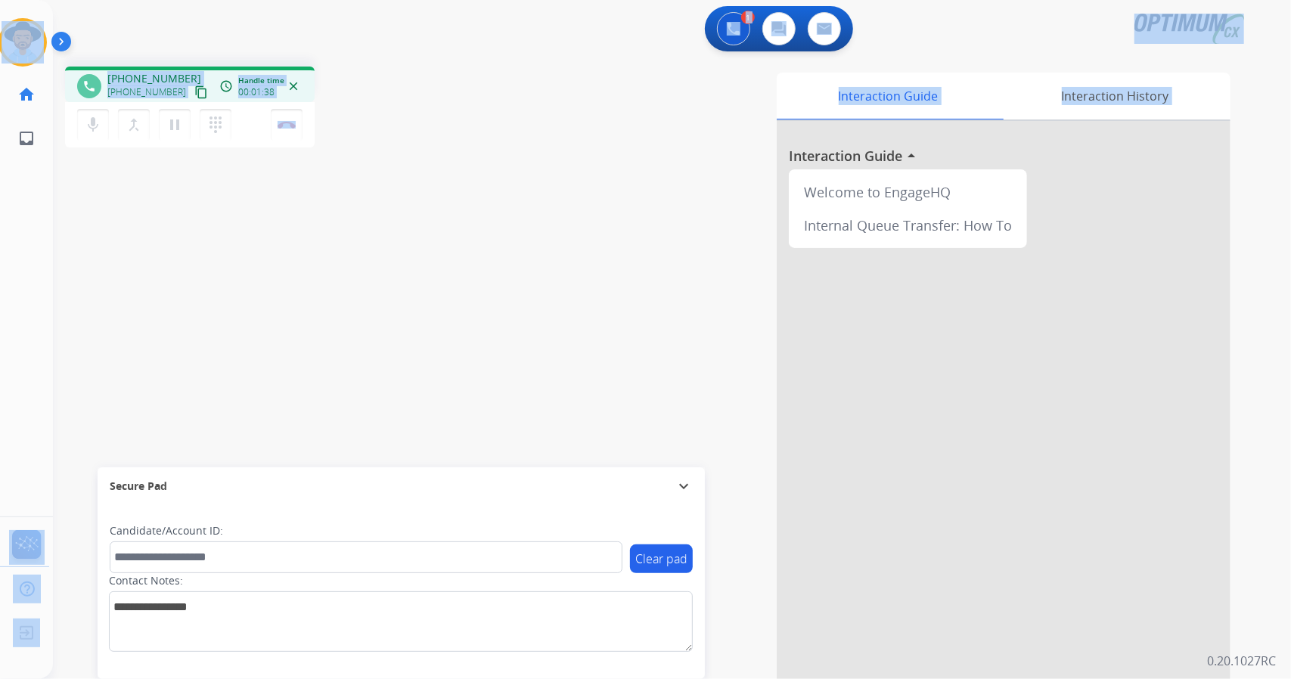
drag, startPoint x: 5, startPoint y: 5, endPoint x: 520, endPoint y: 429, distance: 667.6
click at [520, 429] on div "Outbound call Quit Outbound call Quit Schedule interaction + Add to my list Cus…" at bounding box center [645, 339] width 1291 height 679
click at [528, 30] on div "1 Voice Interactions 0 Chat Interactions 0 Email Interactions" at bounding box center [663, 30] width 1184 height 48
drag, startPoint x: 1, startPoint y: 2, endPoint x: 581, endPoint y: 400, distance: 703.6
click at [581, 400] on div "Outbound call Quit Outbound call Quit Schedule interaction + Add to my list Cus…" at bounding box center [645, 339] width 1291 height 679
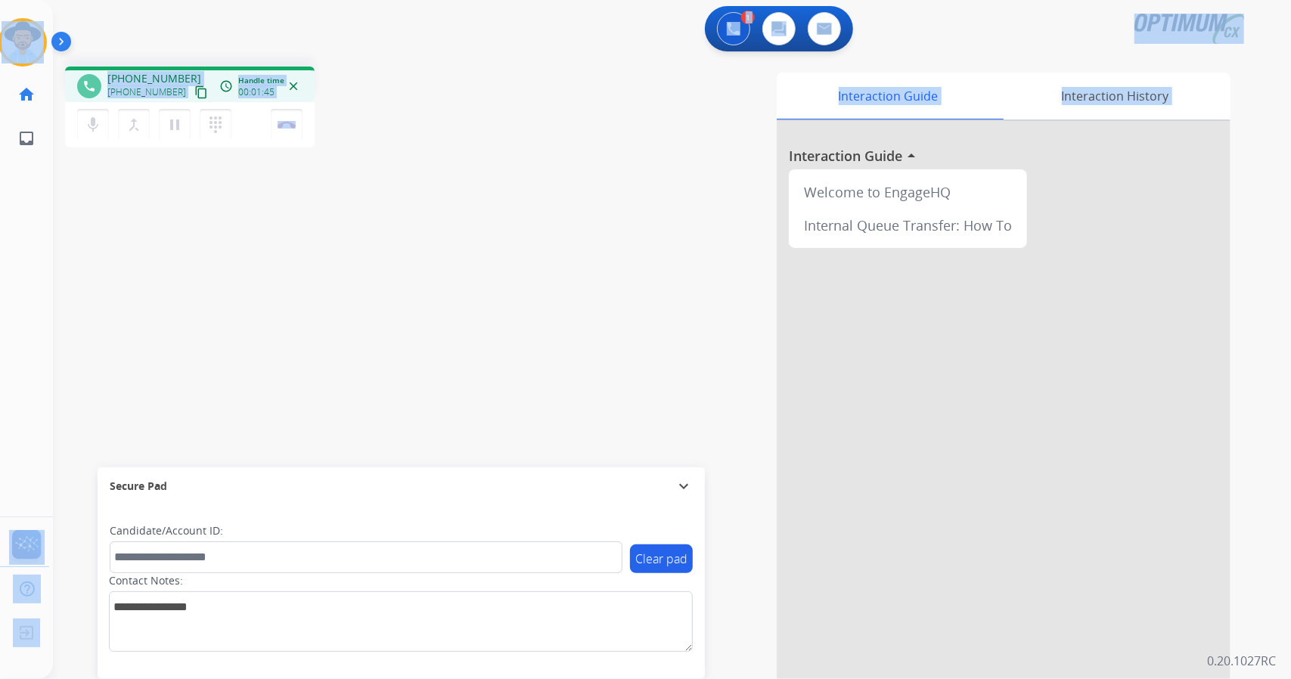
click at [416, 74] on div "phone +12294445529 +12294445529 content_copy access_time Call metrics Queue 00:…" at bounding box center [270, 109] width 411 height 85
drag, startPoint x: 2, startPoint y: 0, endPoint x: 609, endPoint y: 294, distance: 675.0
click at [609, 294] on div "Outbound call Quit Outbound call Quit Schedule interaction + Add to my list Cus…" at bounding box center [645, 339] width 1291 height 679
click at [455, 128] on div "phone +12294445529 +12294445529 content_copy access_time Call metrics Queue 00:…" at bounding box center [270, 109] width 411 height 85
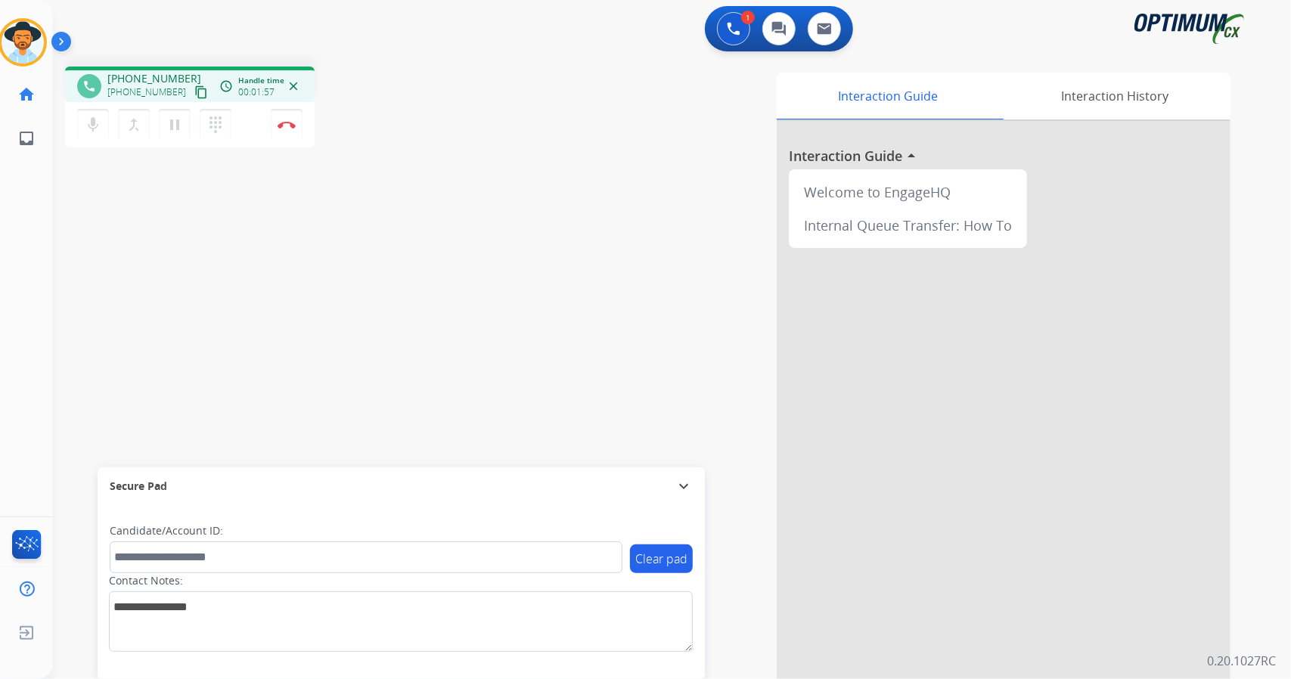
click at [200, 350] on div "phone +12294445529 +12294445529 content_copy access_time Call metrics Queue 00:…" at bounding box center [654, 369] width 1202 height 631
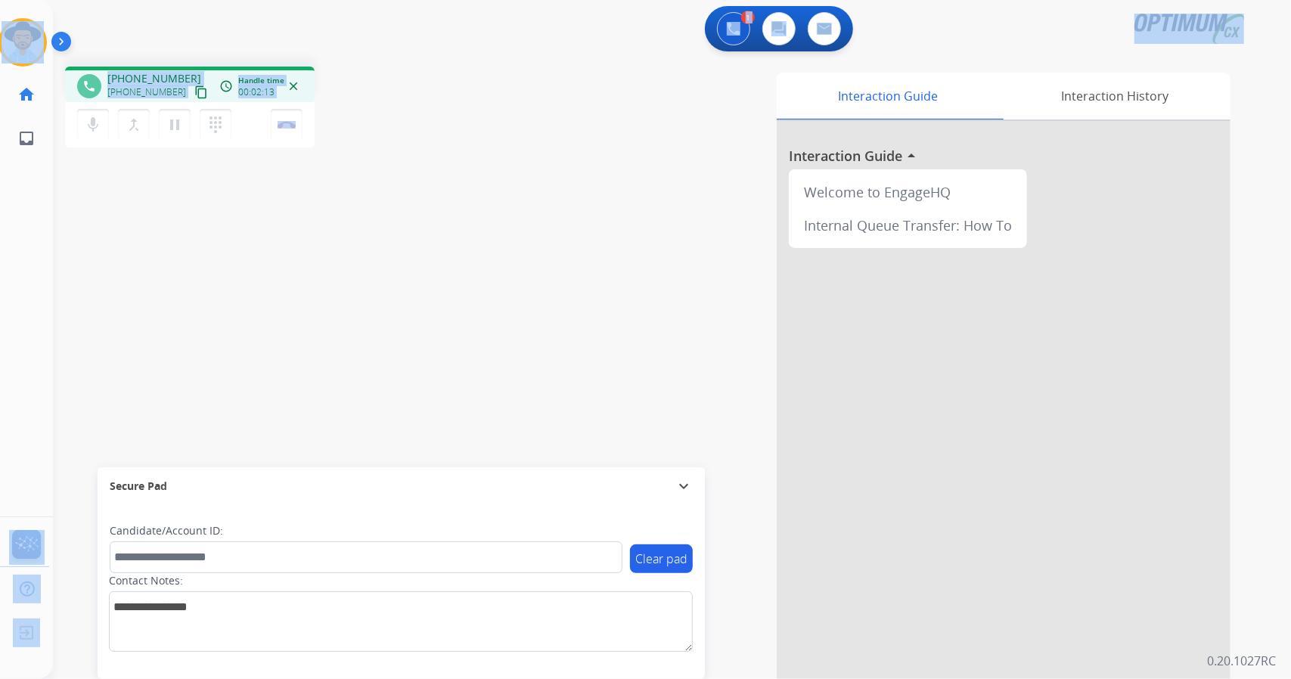
drag, startPoint x: 446, startPoint y: 110, endPoint x: 2, endPoint y: -92, distance: 488.5
click at [2, 0] on html "Outbound call Quit Outbound call Quit Schedule interaction + Add to my list Cus…" at bounding box center [645, 339] width 1291 height 679
click at [79, 15] on div "1 Voice Interactions 0 Chat Interactions 0 Email Interactions" at bounding box center [663, 30] width 1184 height 48
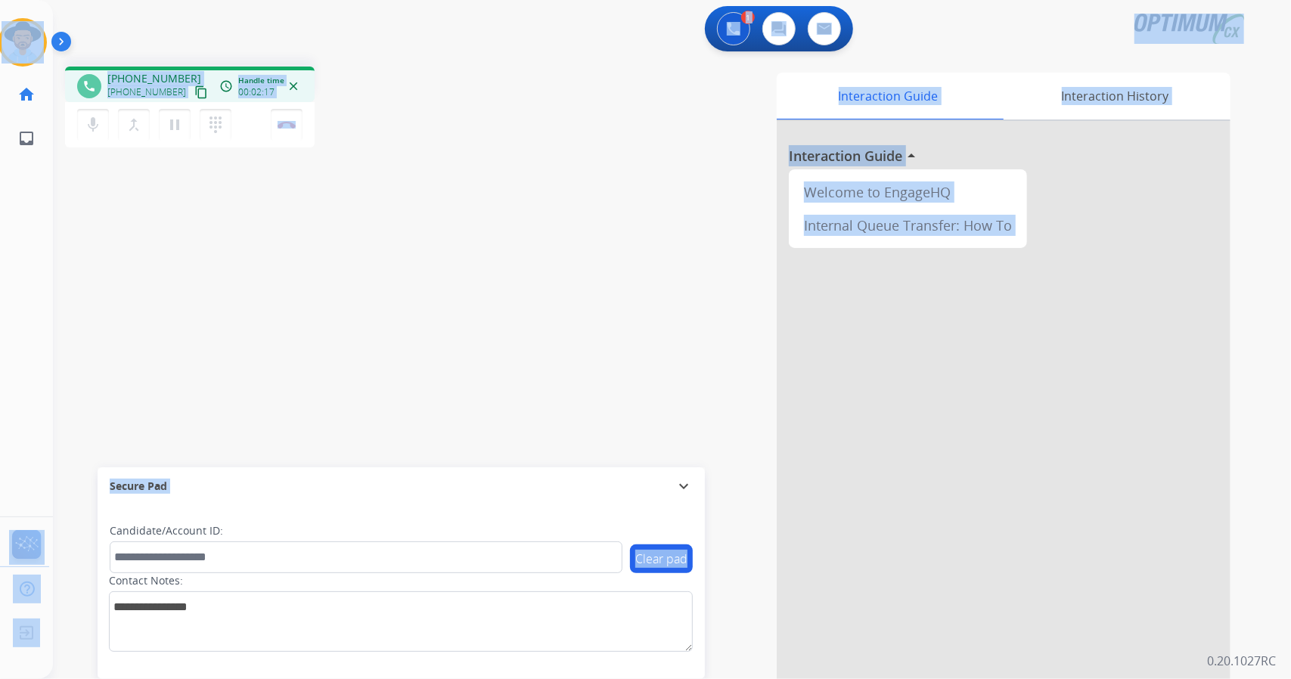
drag, startPoint x: 0, startPoint y: 2, endPoint x: 421, endPoint y: 573, distance: 708.7
click at [421, 573] on div "Outbound call Quit Outbound call Quit Schedule interaction + Add to my list Cus…" at bounding box center [645, 339] width 1291 height 679
click at [433, 104] on div "phone +12294445529 +12294445529 content_copy access_time Call metrics Queue 00:…" at bounding box center [270, 109] width 411 height 85
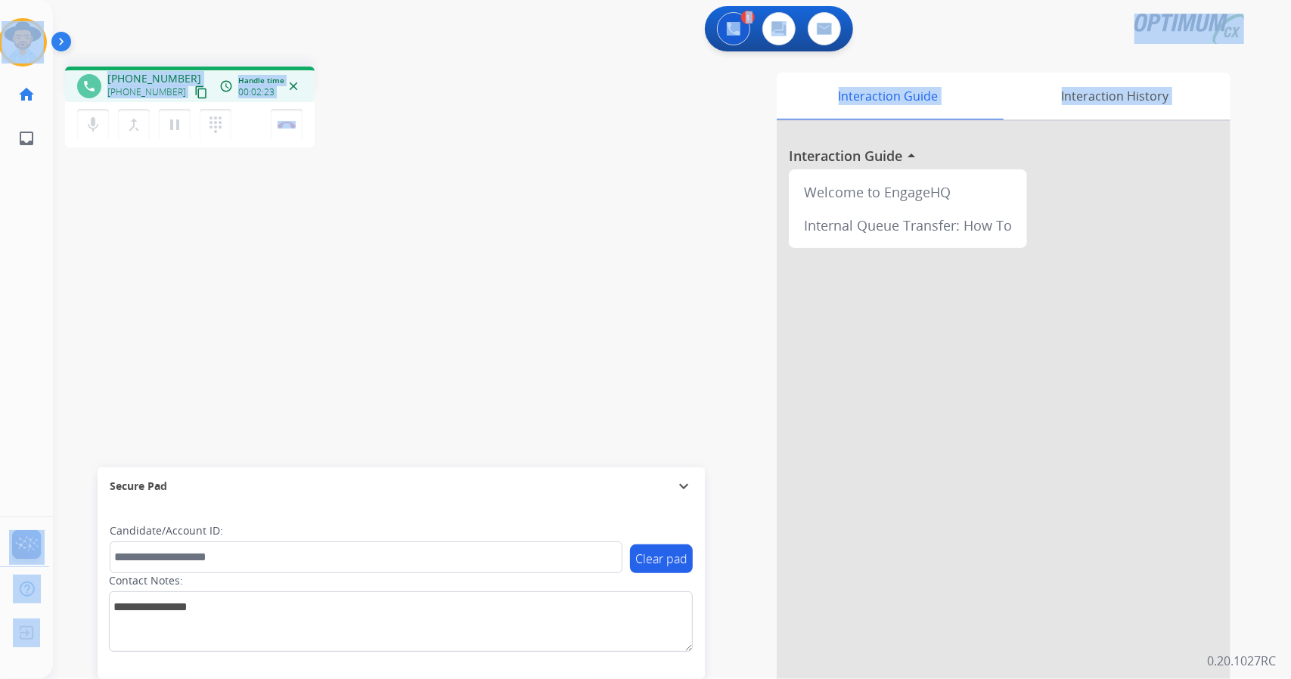
drag, startPoint x: 2, startPoint y: 2, endPoint x: 767, endPoint y: 416, distance: 869.6
click at [767, 416] on div "Outbound call Quit Outbound call Quit Schedule interaction + Add to my list Cus…" at bounding box center [645, 339] width 1291 height 679
click at [584, 128] on div "Interaction Guide Interaction History Interaction Guide arrow_drop_up Welcome t…" at bounding box center [856, 379] width 749 height 613
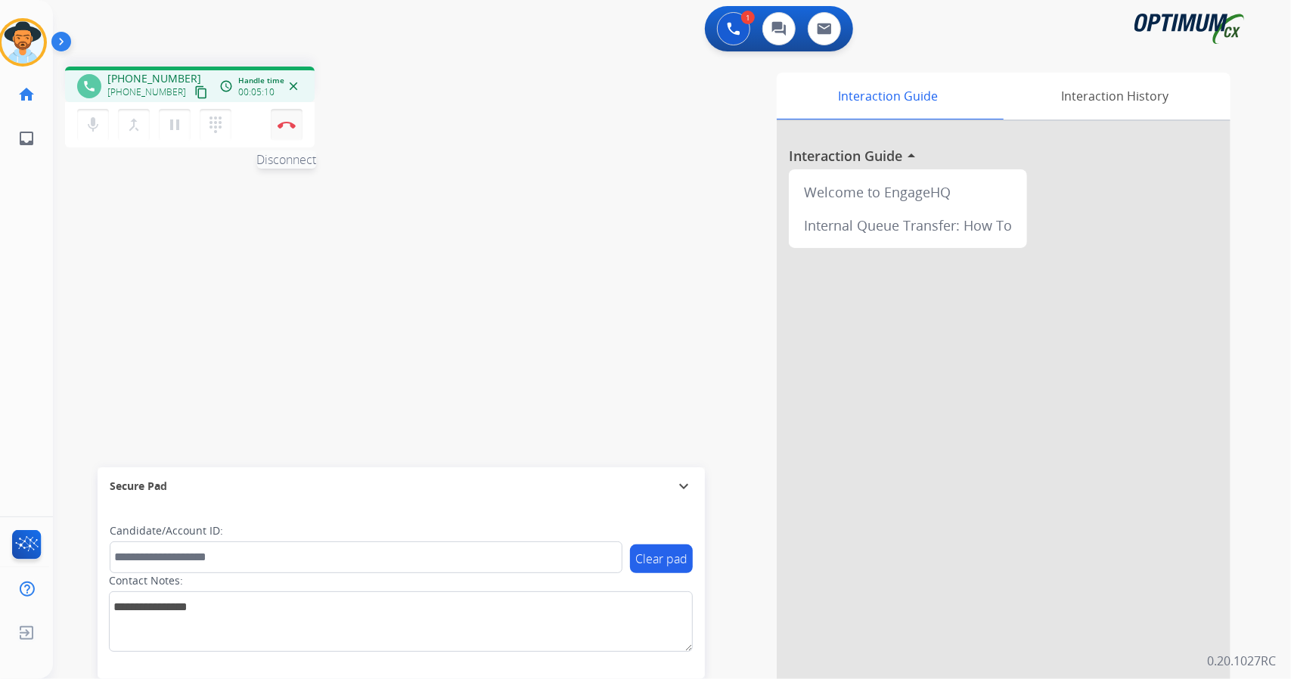
click at [294, 123] on img at bounding box center [287, 125] width 18 height 8
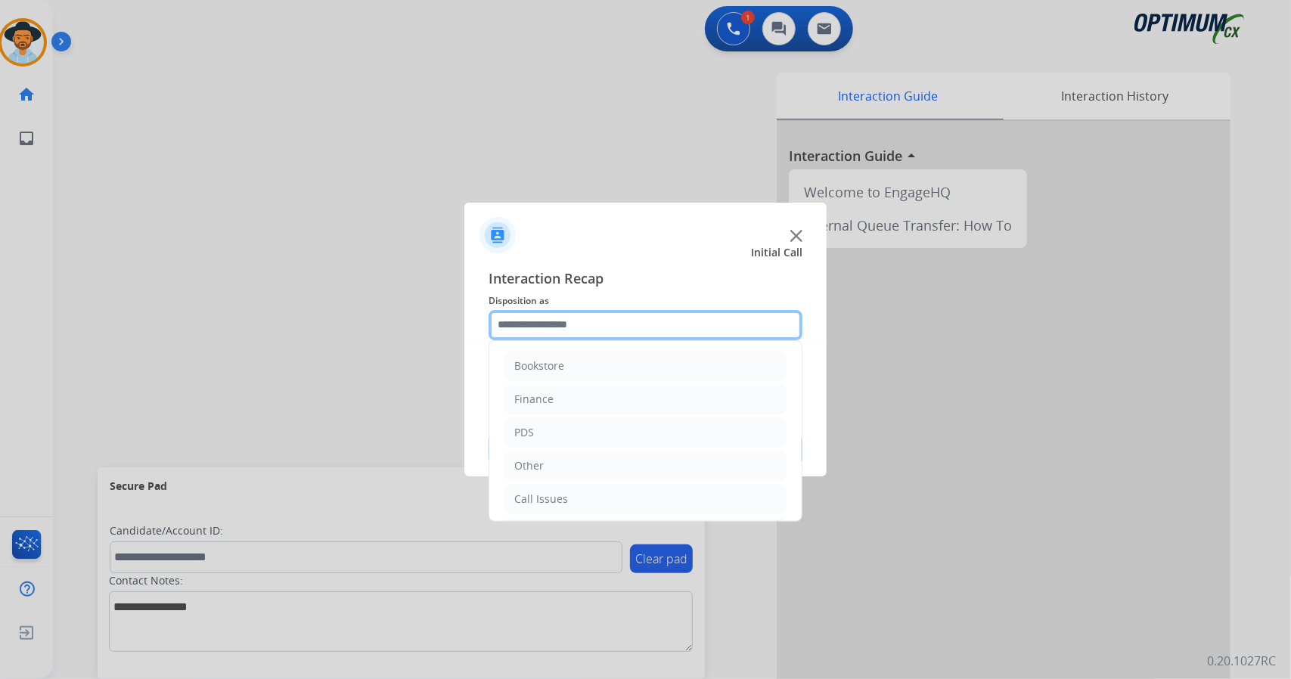
click at [543, 322] on input "text" at bounding box center [646, 325] width 314 height 30
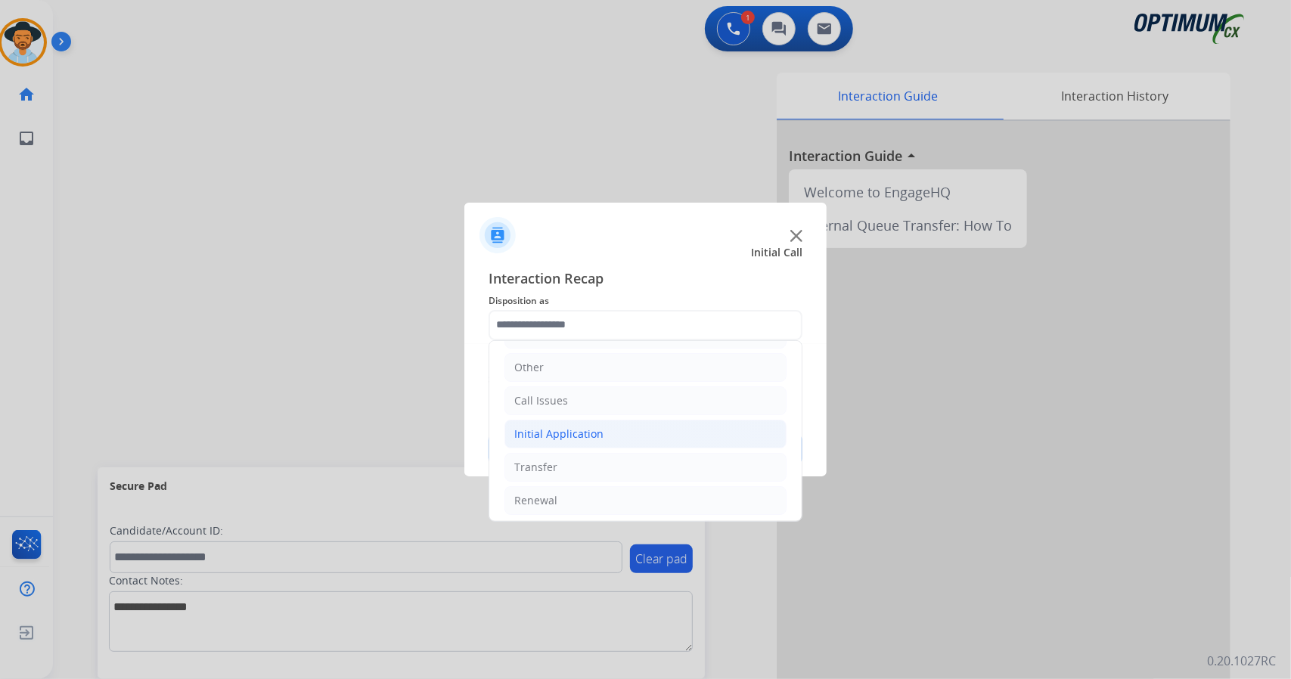
click at [598, 429] on div "Initial Application" at bounding box center [558, 434] width 89 height 15
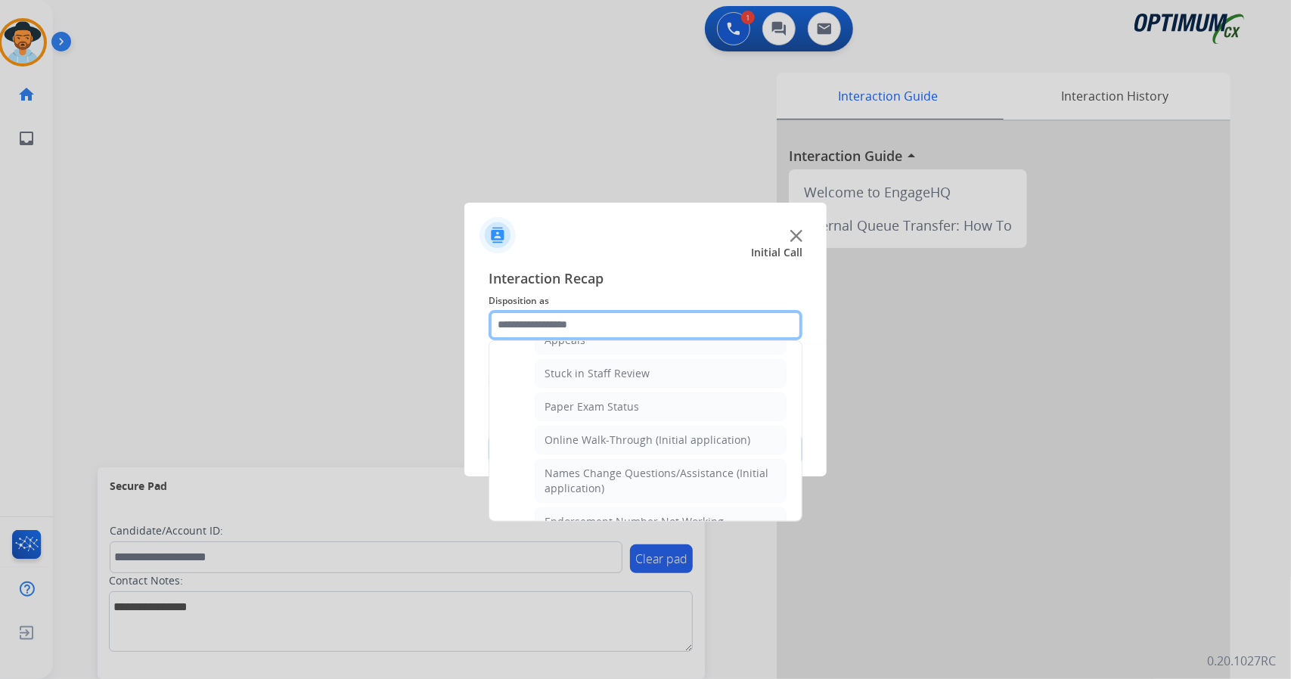
scroll to position [262, 0]
click at [598, 430] on div "Online Walk-Through (Initial application)" at bounding box center [648, 437] width 206 height 15
type input "**********"
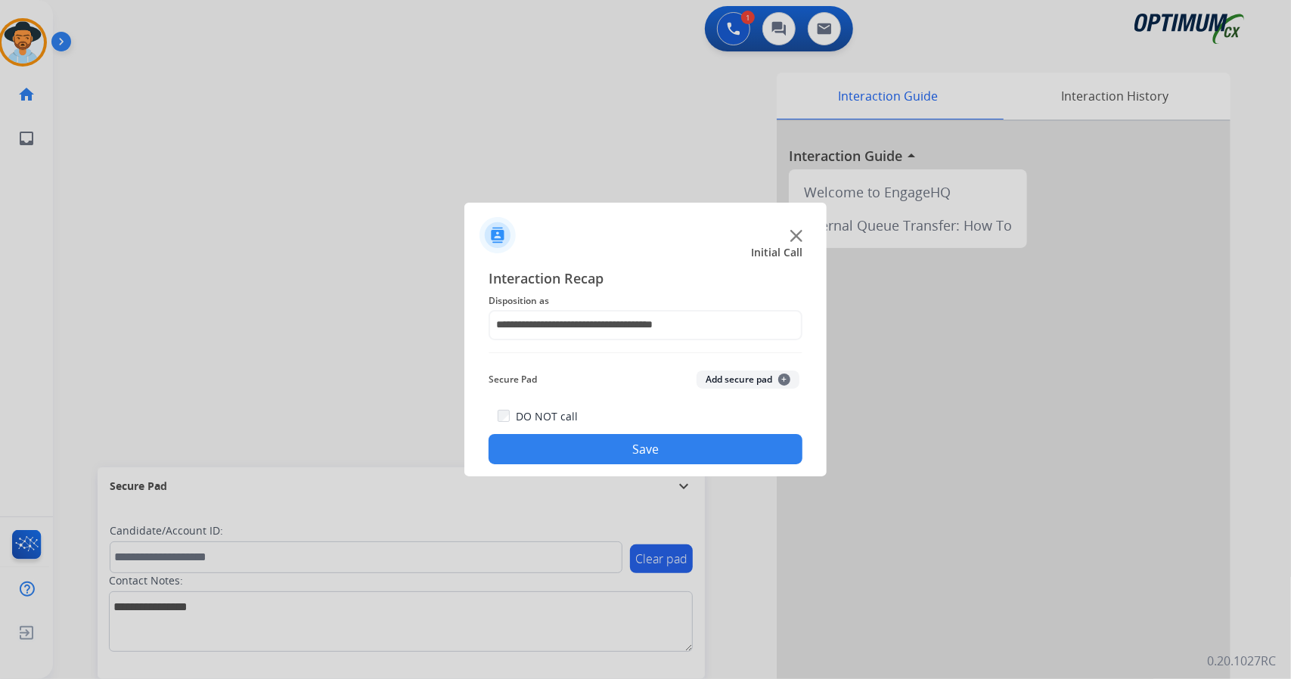
click at [607, 455] on button "Save" at bounding box center [646, 449] width 314 height 30
click at [230, 178] on div at bounding box center [645, 339] width 1291 height 679
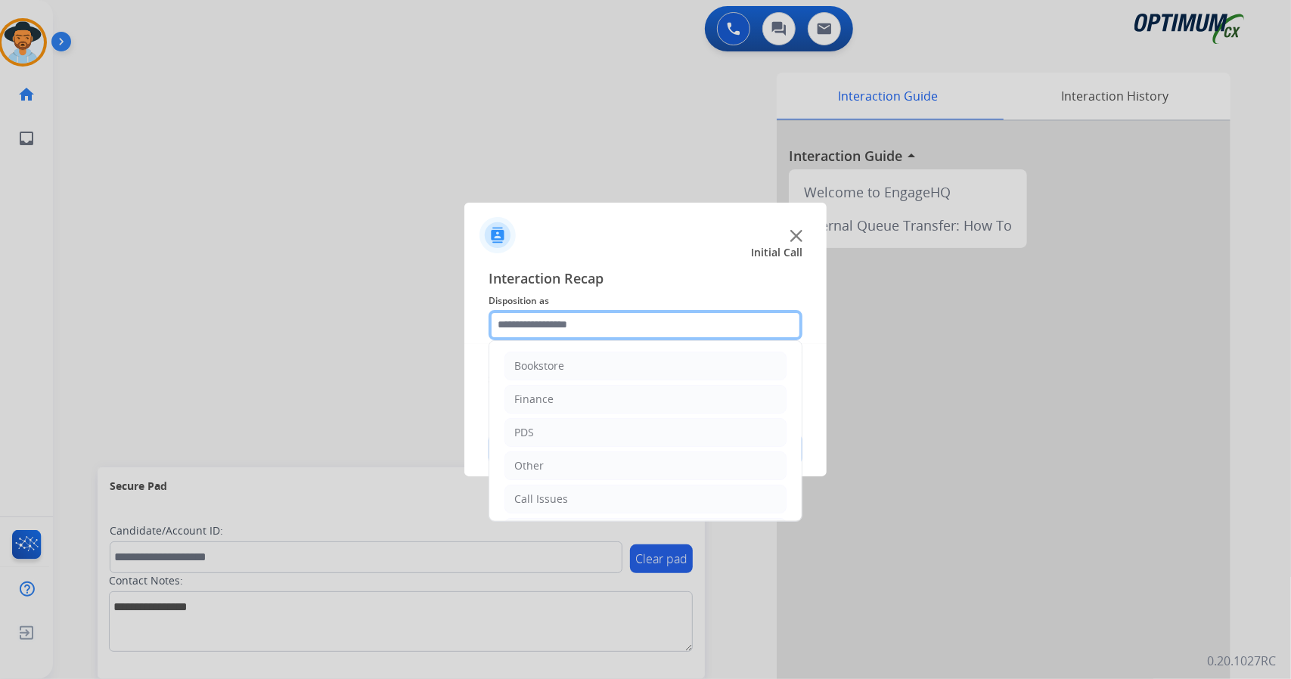
click at [634, 334] on input "text" at bounding box center [646, 325] width 314 height 30
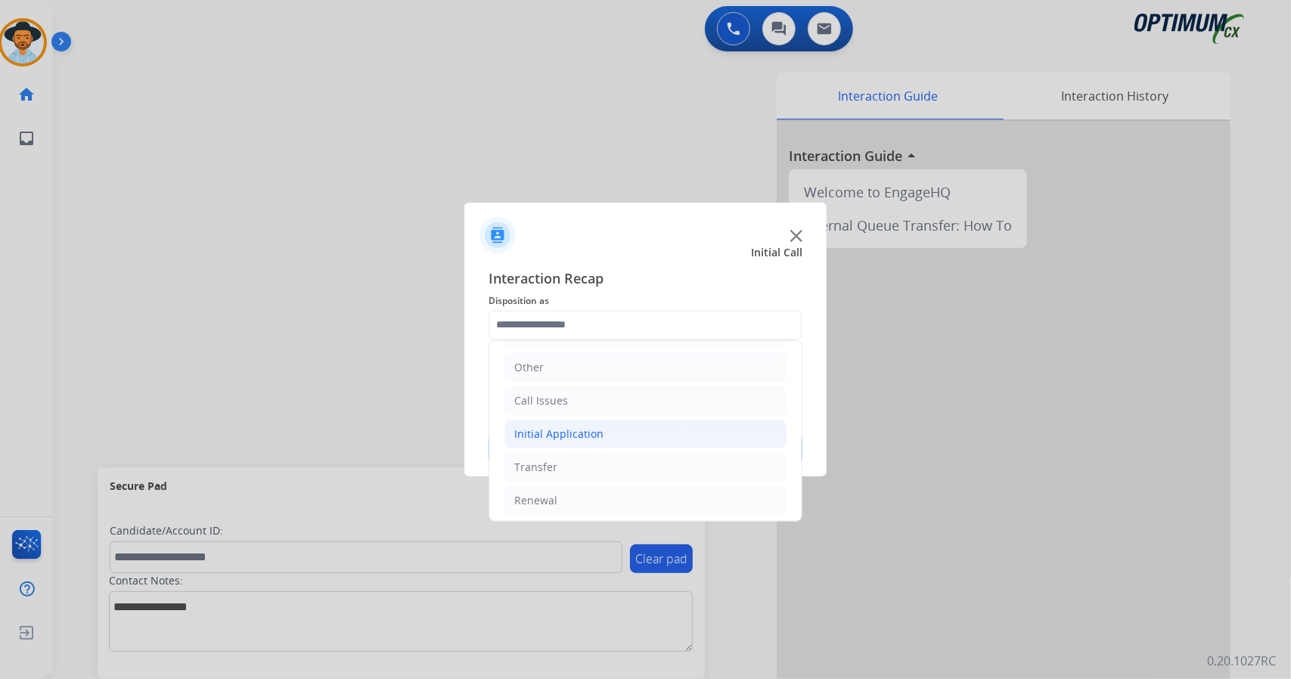
click at [598, 433] on div "Initial Application" at bounding box center [558, 434] width 89 height 15
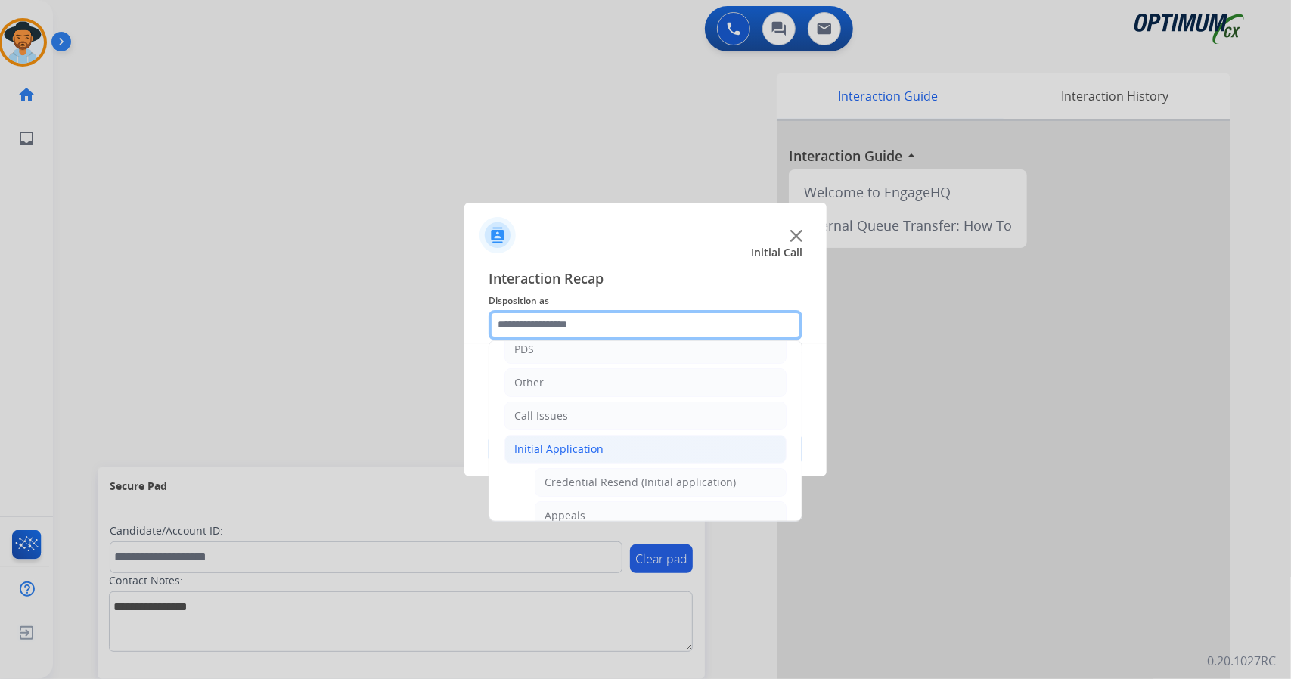
scroll to position [82, 0]
click at [585, 402] on li "Call Issues" at bounding box center [646, 416] width 282 height 29
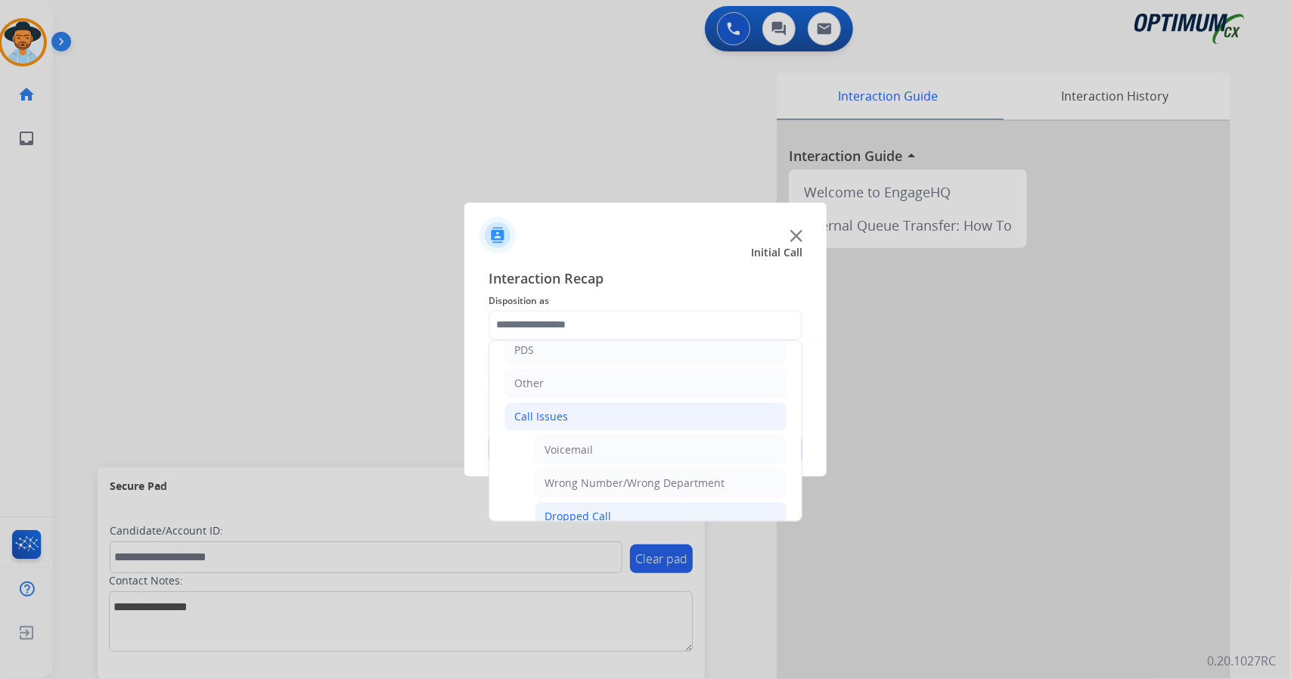
click at [594, 509] on div "Dropped Call" at bounding box center [578, 516] width 67 height 15
type input "**********"
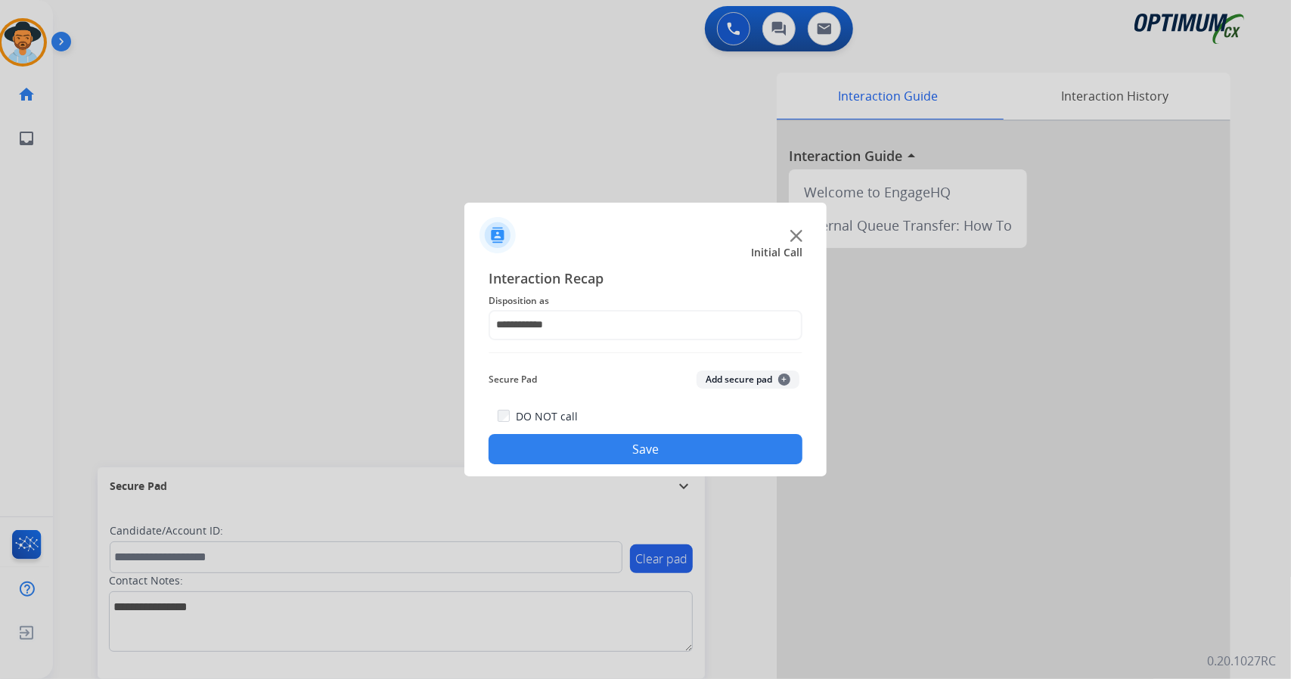
click at [614, 446] on button "Save" at bounding box center [646, 449] width 314 height 30
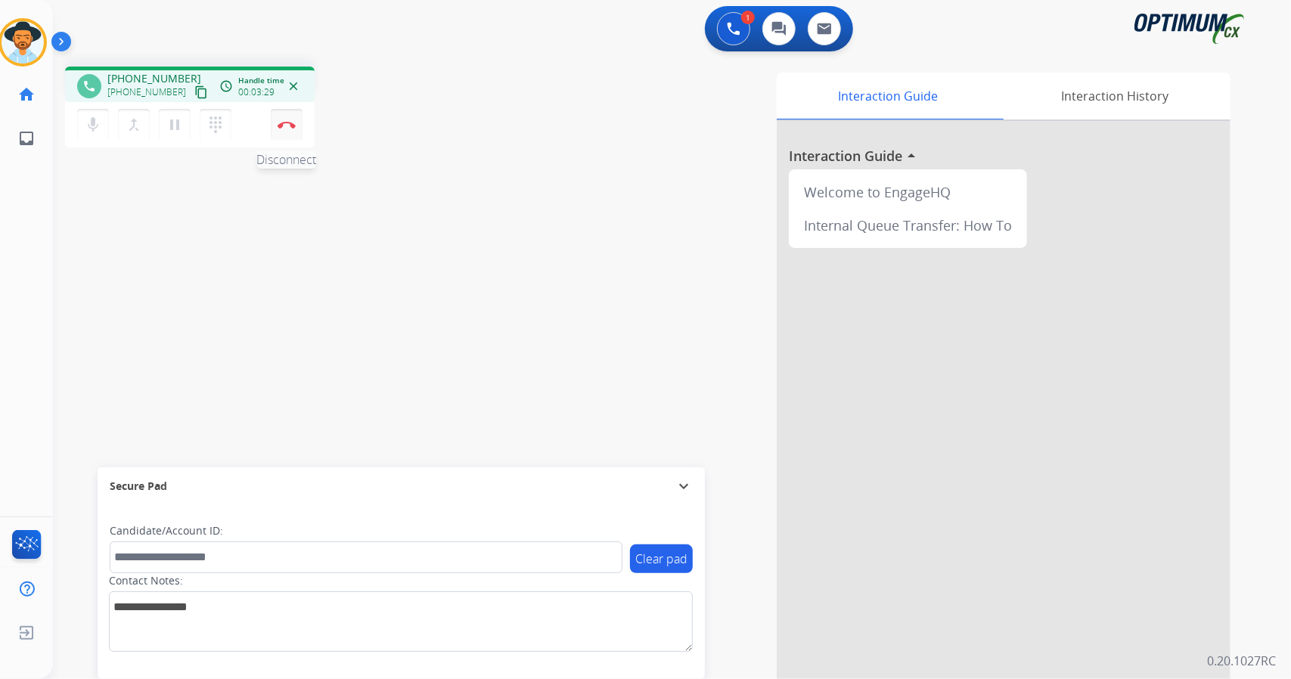
click at [287, 135] on button "Disconnect" at bounding box center [287, 125] width 32 height 32
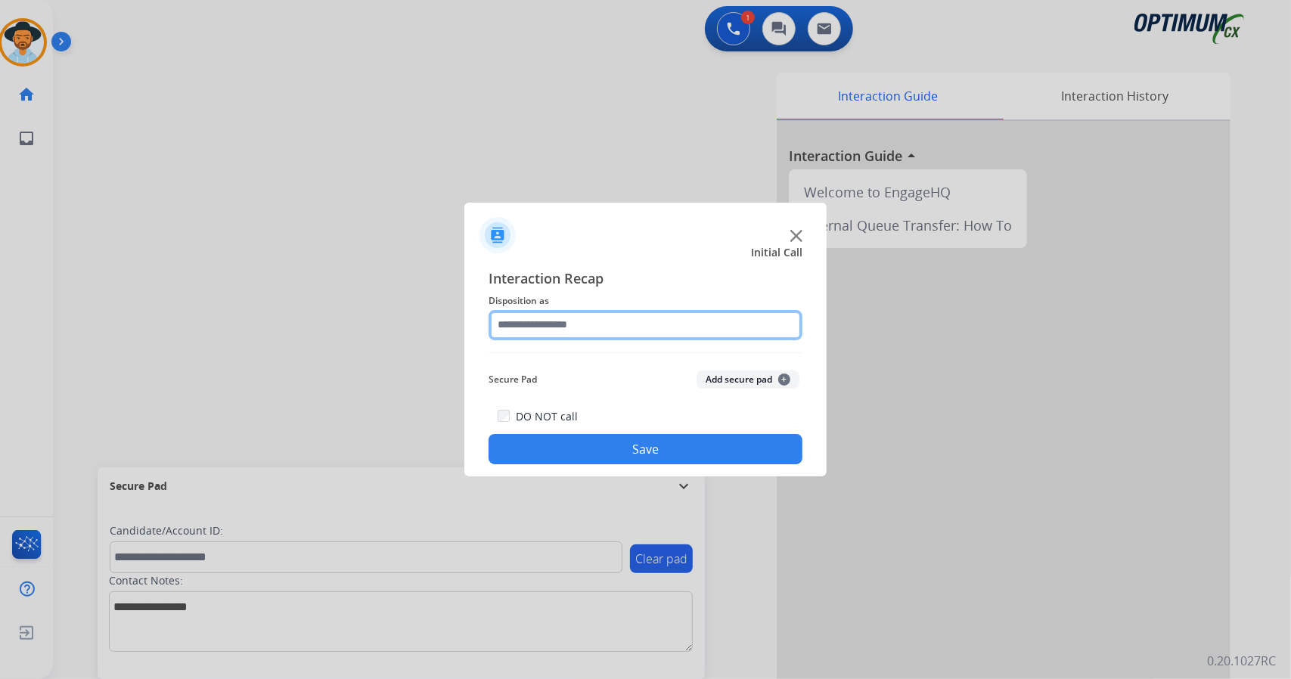
click at [620, 318] on input "text" at bounding box center [646, 325] width 314 height 30
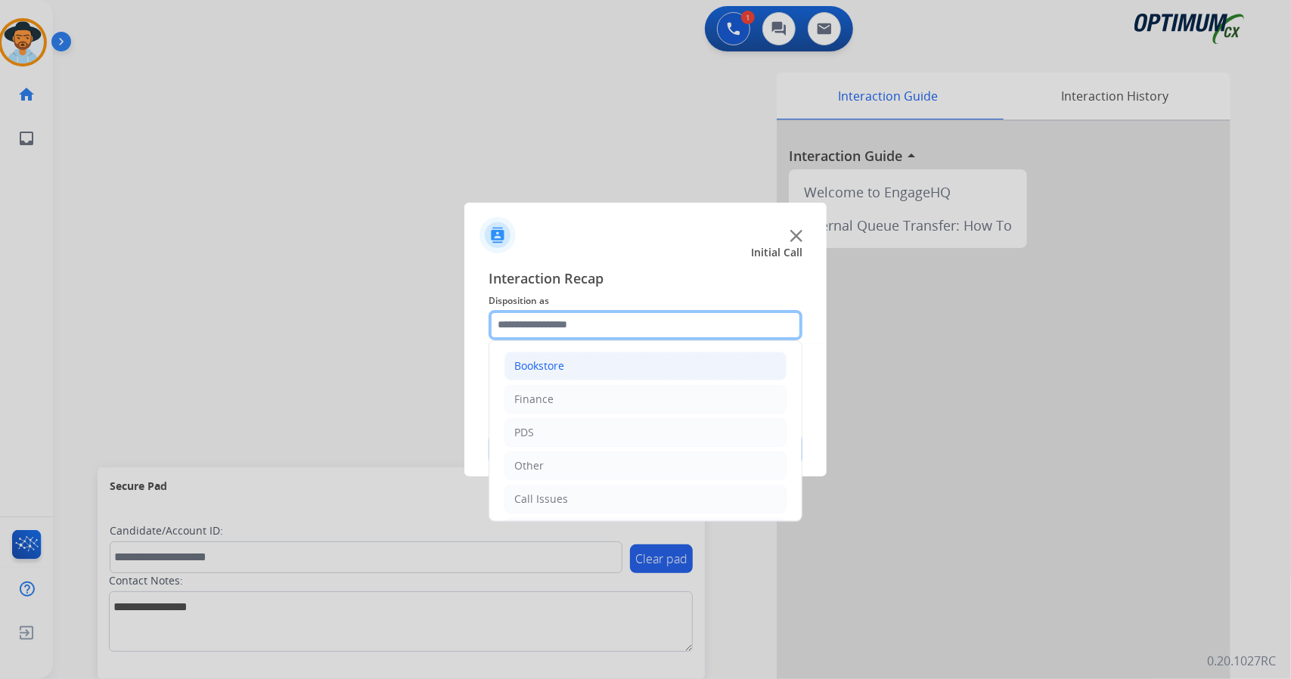
scroll to position [98, 0]
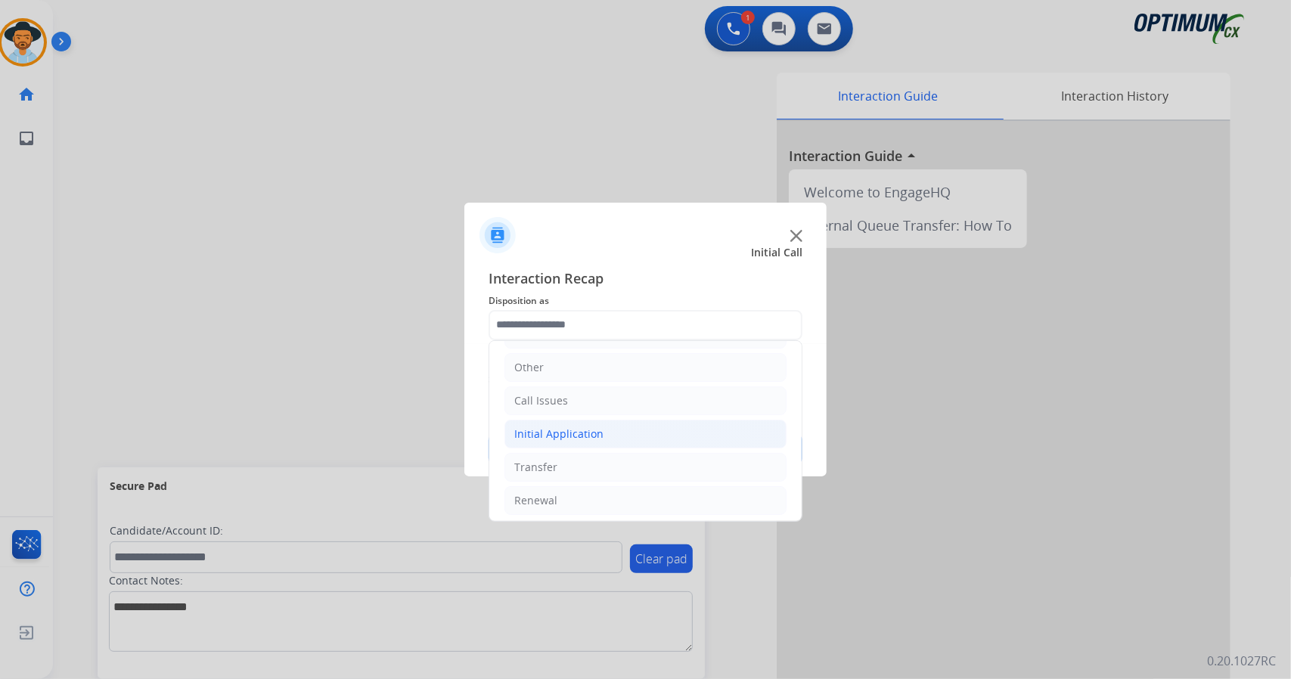
click at [578, 429] on div "Initial Application" at bounding box center [558, 434] width 89 height 15
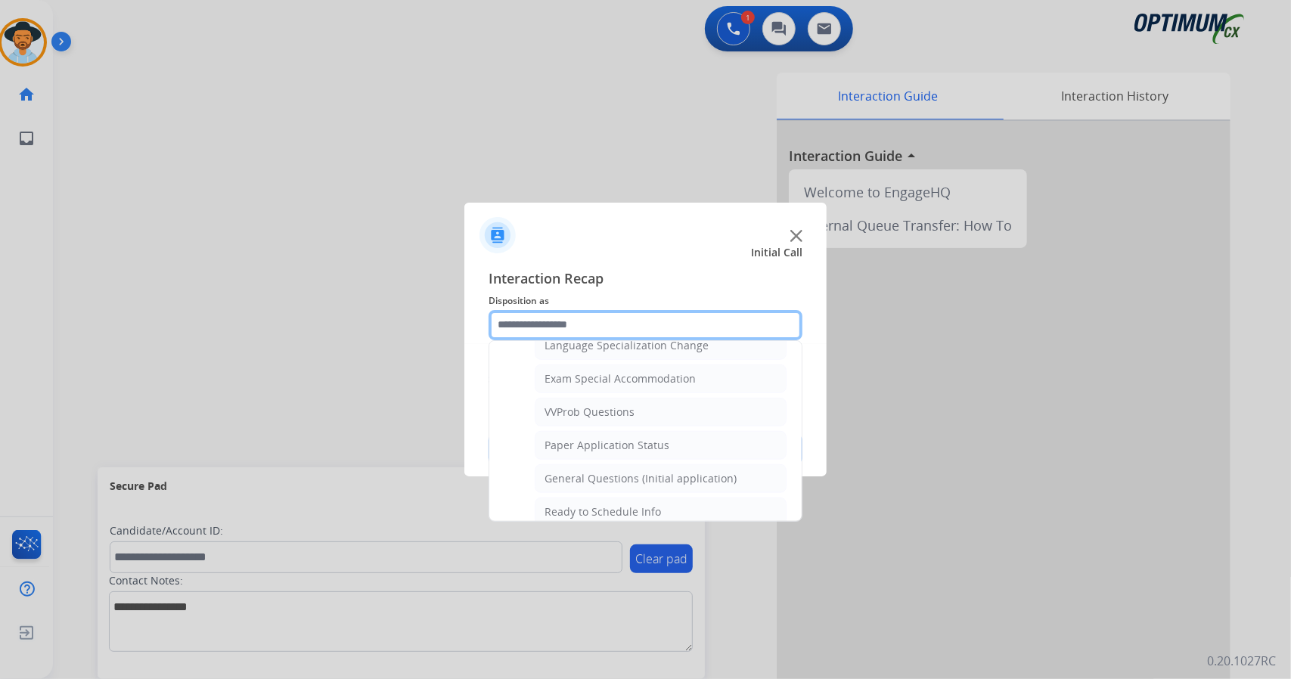
scroll to position [770, 0]
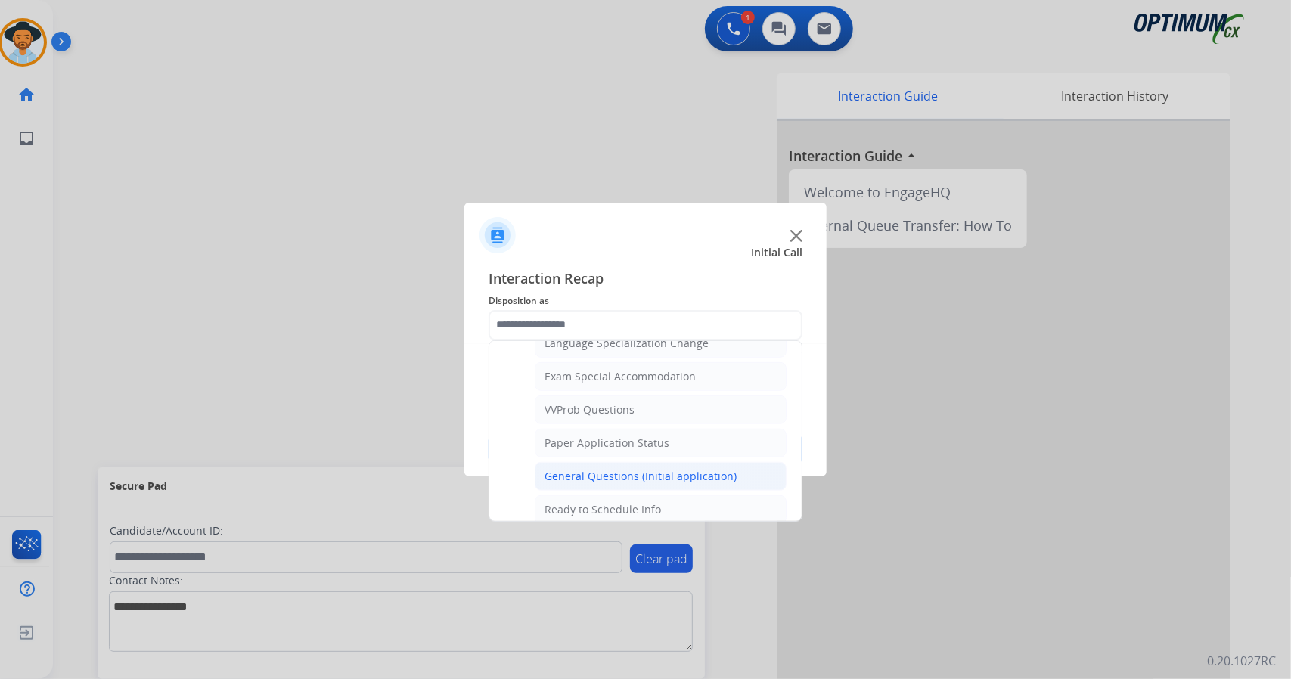
click at [584, 469] on div "General Questions (Initial application)" at bounding box center [641, 476] width 192 height 15
type input "**********"
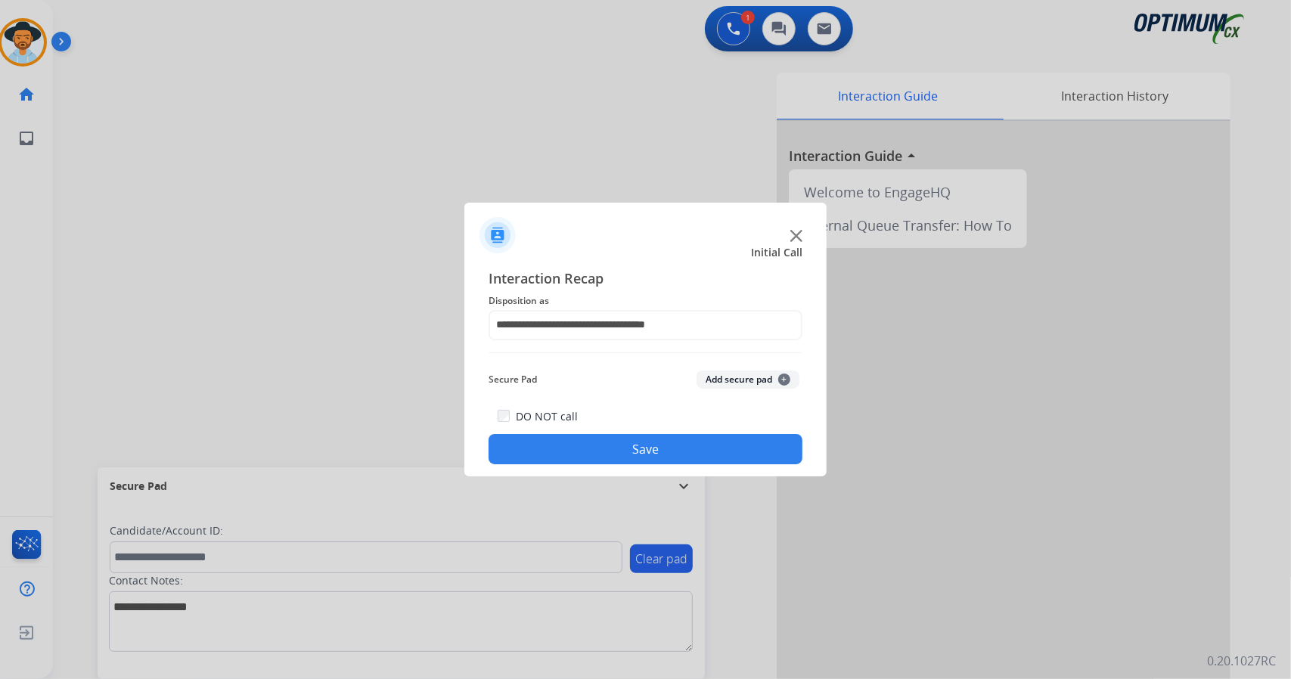
click at [579, 443] on button "Save" at bounding box center [646, 449] width 314 height 30
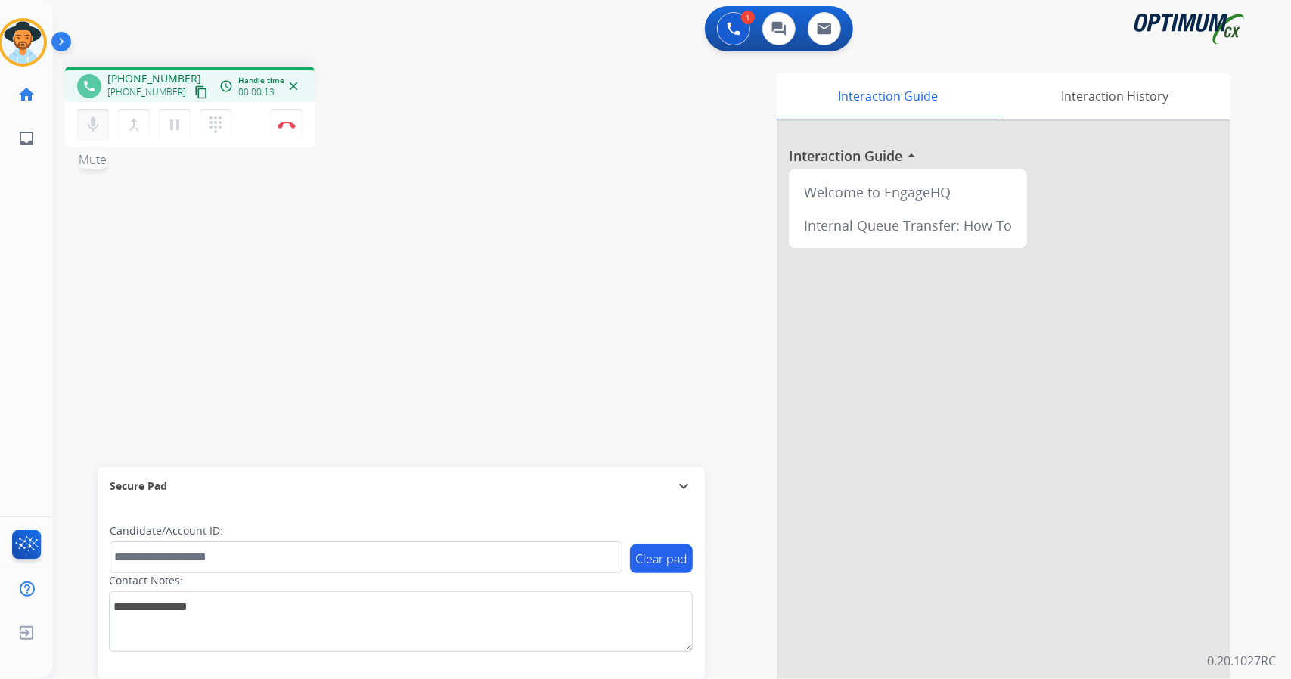
click at [89, 116] on mat-icon "mic" at bounding box center [93, 125] width 18 height 18
click at [89, 116] on mat-icon "mic_off" at bounding box center [93, 125] width 18 height 18
click at [89, 116] on mat-icon "mic" at bounding box center [93, 125] width 18 height 18
click at [130, 293] on div "phone +13132318565 +13132318565 content_copy access_time Call metrics Queue 00:…" at bounding box center [654, 369] width 1202 height 631
click at [92, 132] on mat-icon "mic_off" at bounding box center [93, 125] width 18 height 18
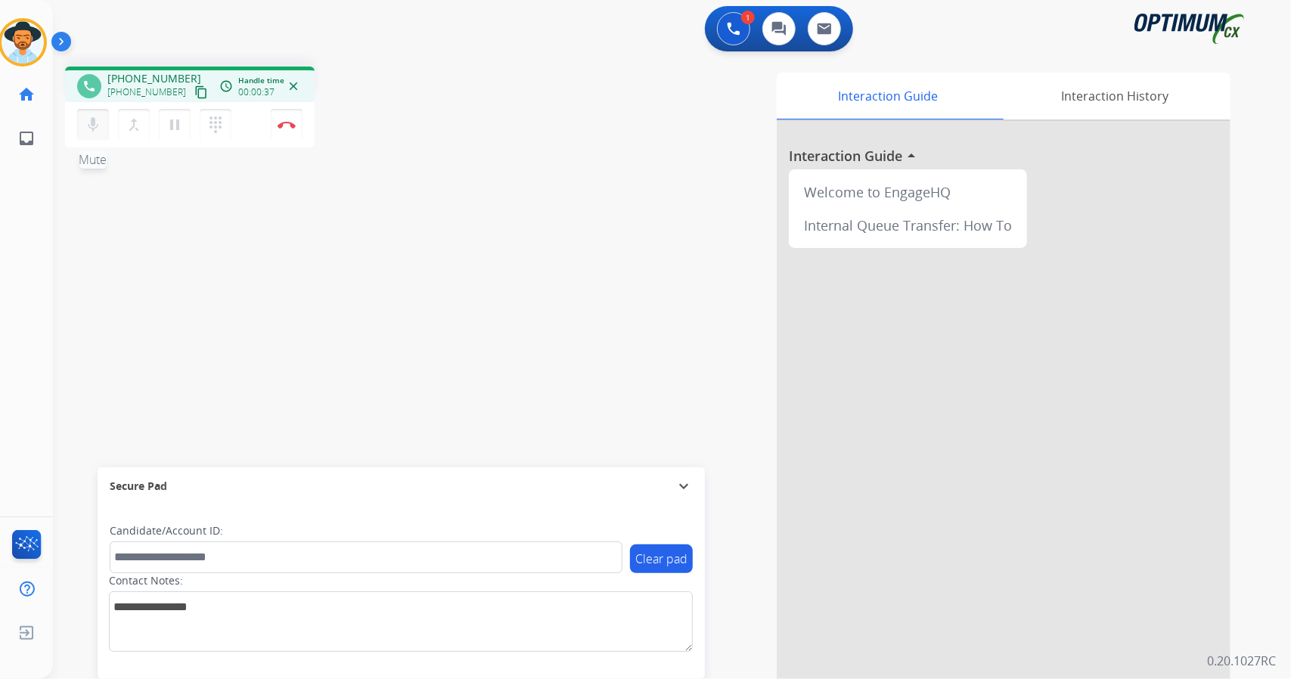
click at [88, 132] on mat-icon "mic" at bounding box center [93, 125] width 18 height 18
click at [96, 132] on mat-icon "mic_off" at bounding box center [93, 125] width 18 height 18
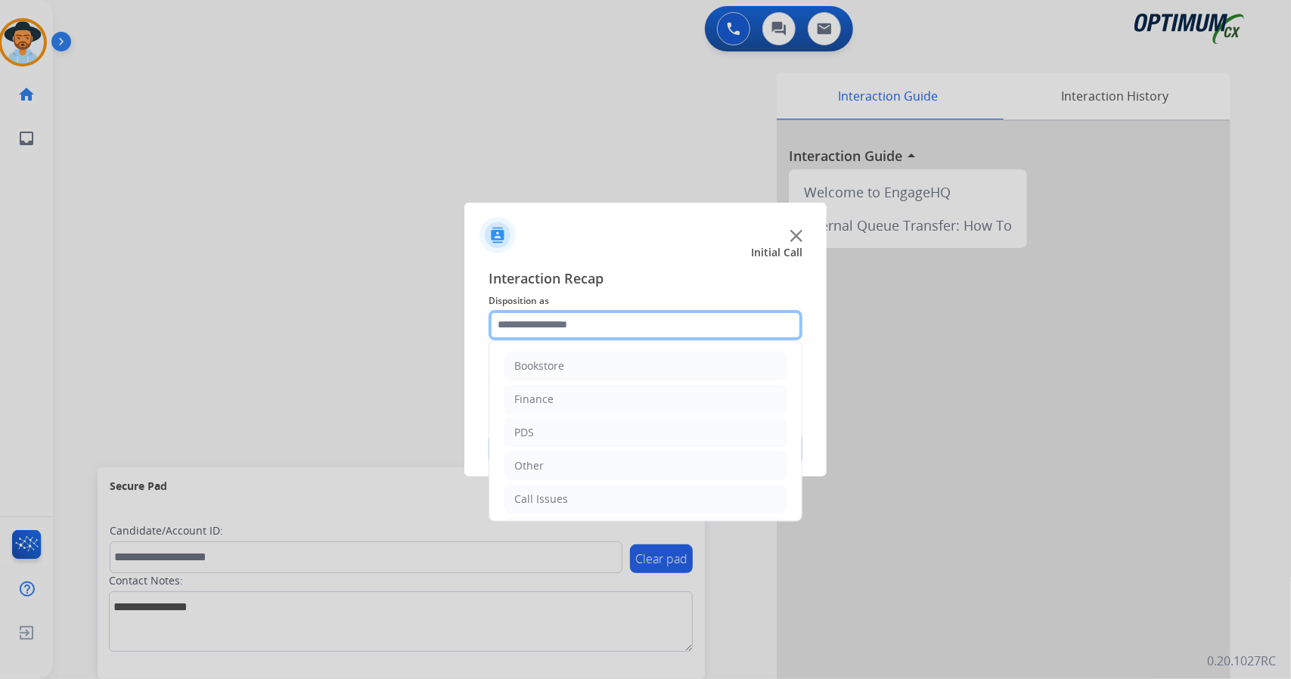
click at [628, 331] on input "text" at bounding box center [646, 325] width 314 height 30
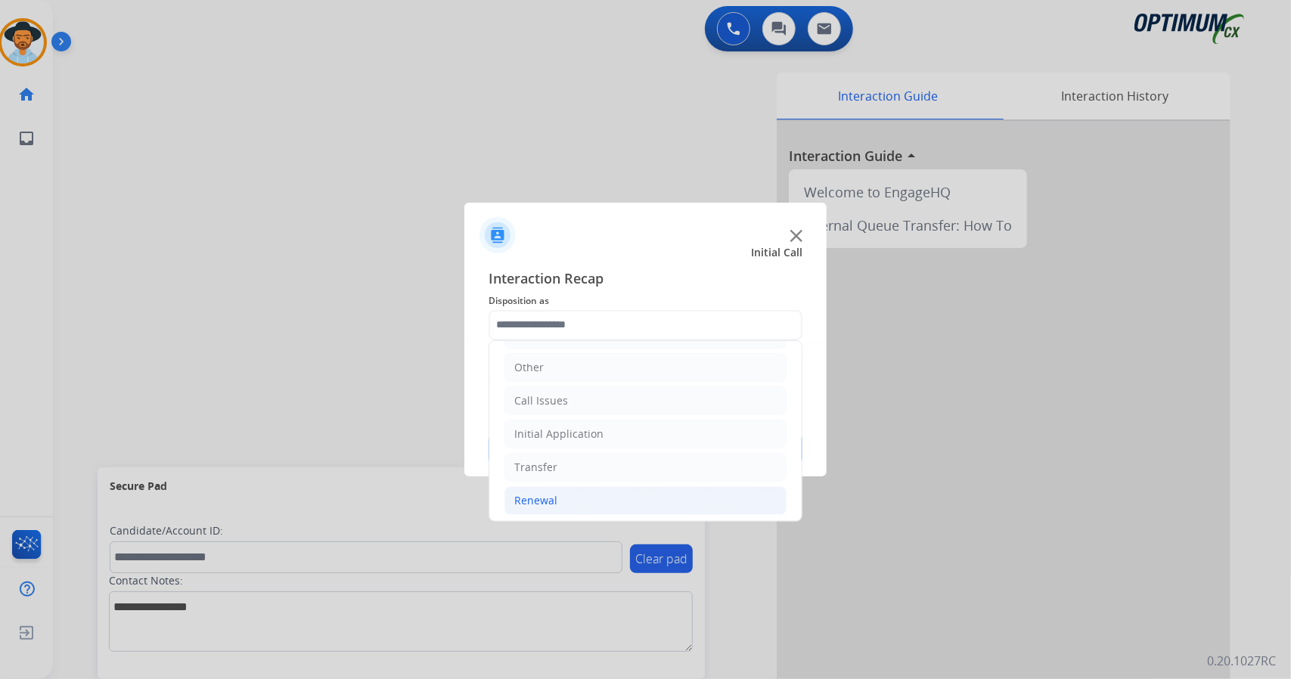
click at [561, 499] on li "Renewal" at bounding box center [646, 500] width 282 height 29
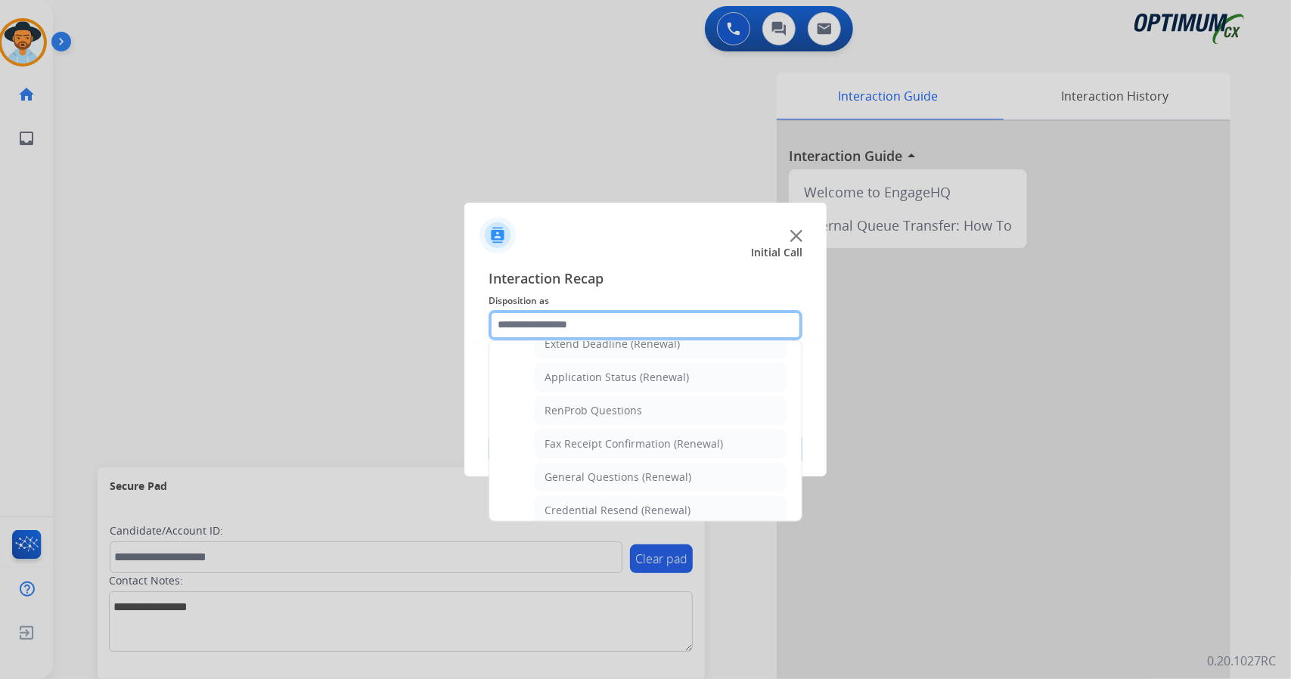
scroll to position [337, 0]
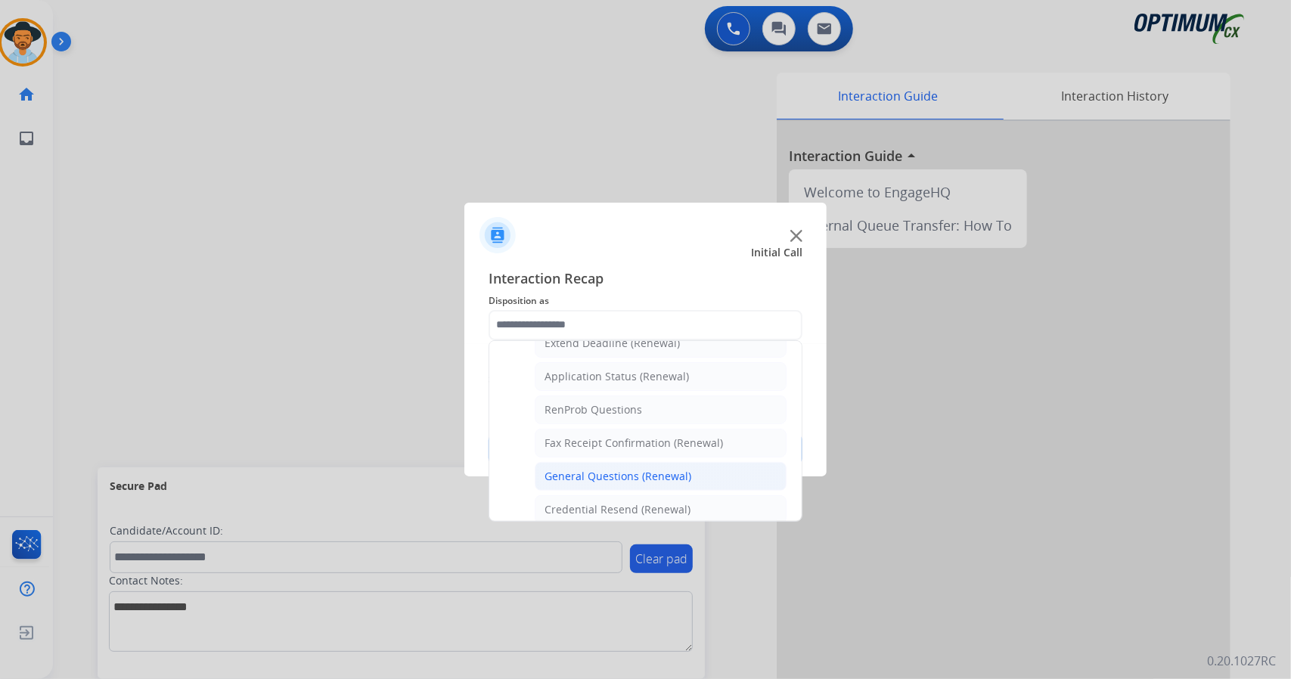
click at [575, 469] on div "General Questions (Renewal)" at bounding box center [618, 476] width 147 height 15
type input "**********"
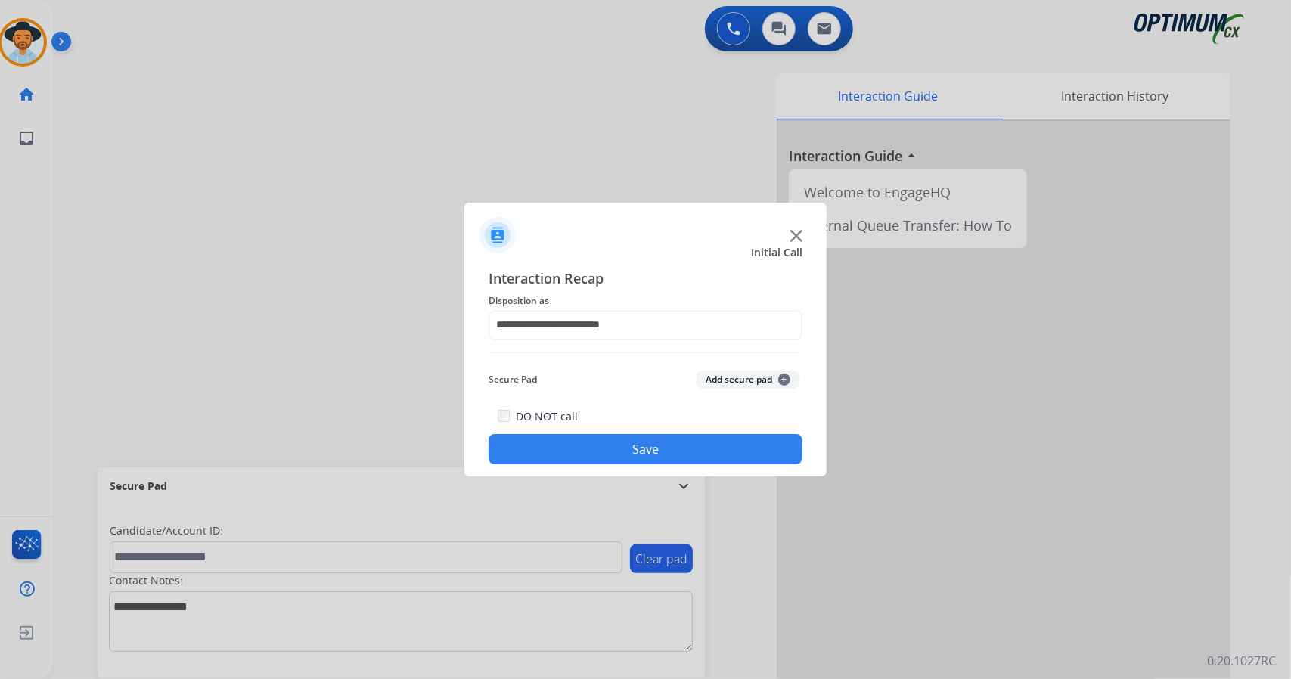
click at [567, 452] on button "Save" at bounding box center [646, 449] width 314 height 30
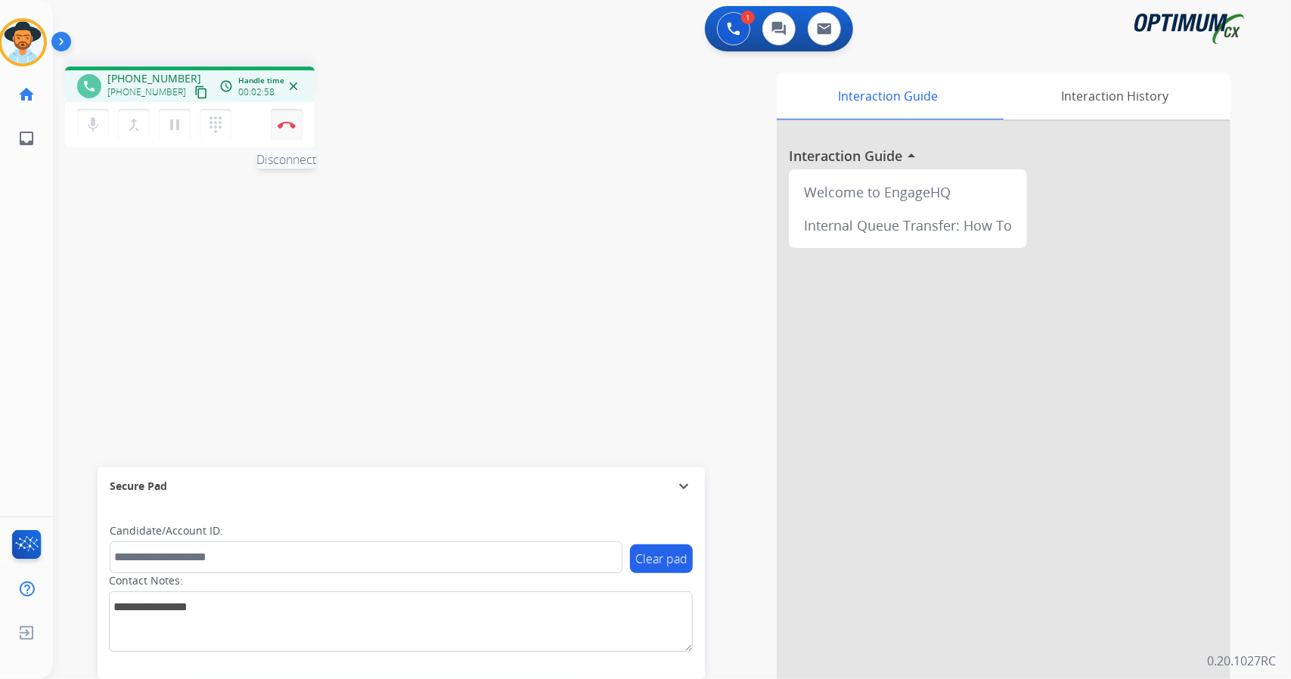
click at [289, 119] on button "Disconnect" at bounding box center [287, 125] width 32 height 32
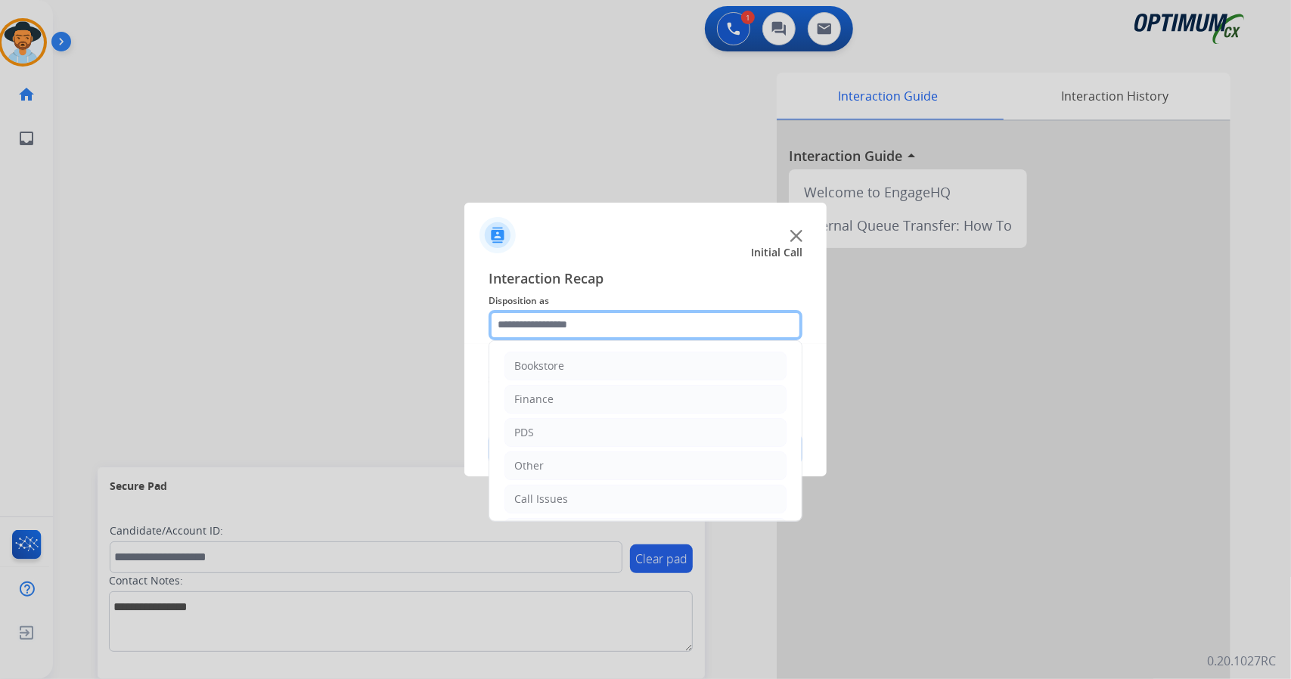
click at [556, 326] on input "text" at bounding box center [646, 325] width 314 height 30
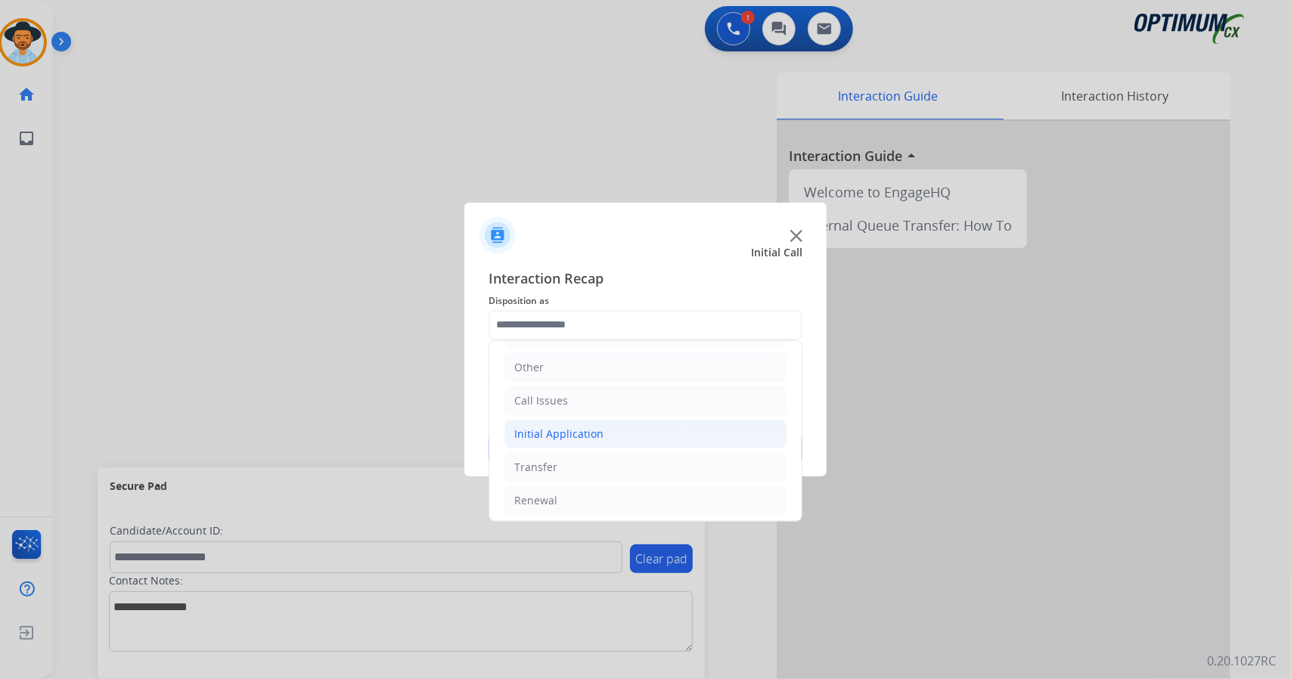
click at [589, 437] on div "Initial Application" at bounding box center [558, 434] width 89 height 15
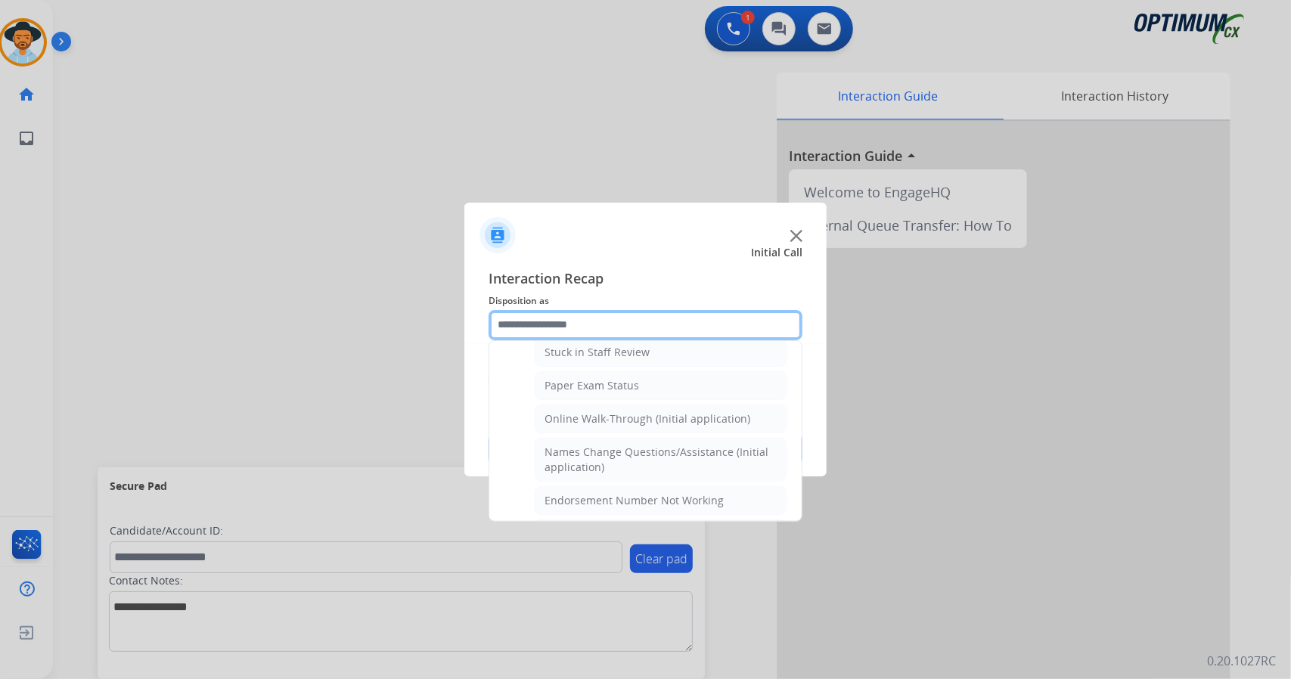
scroll to position [289, 0]
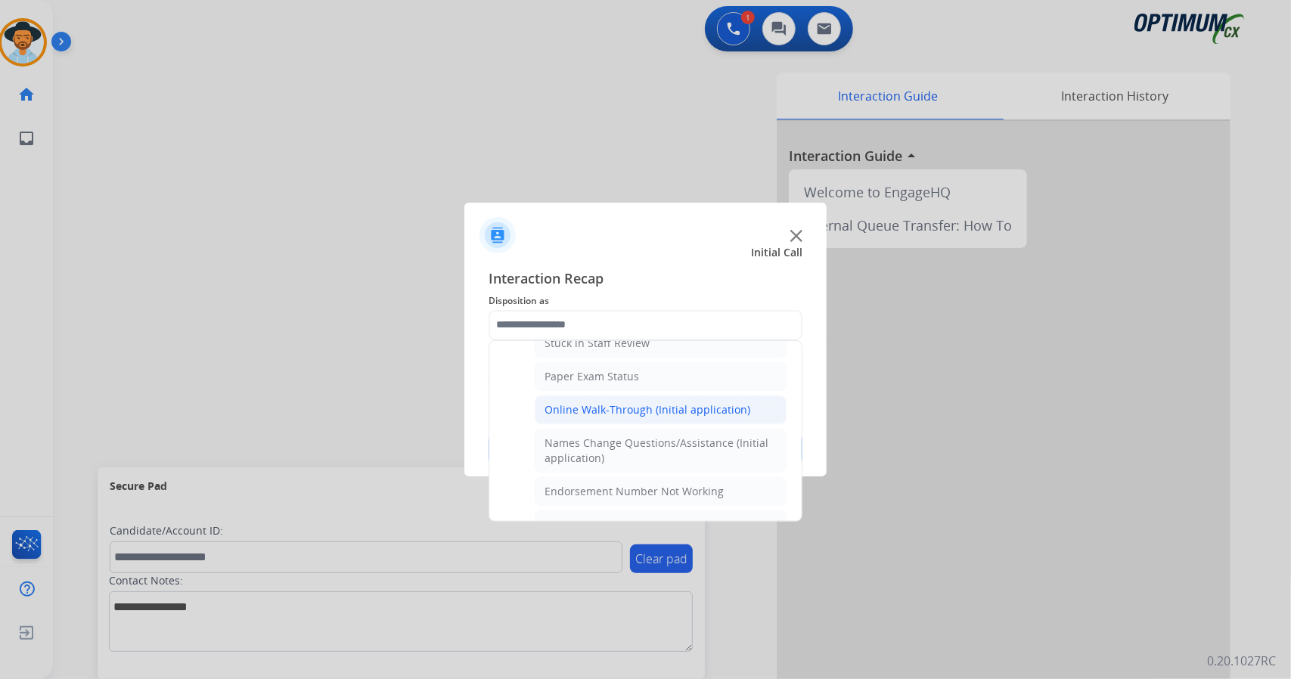
click at [589, 409] on div "Online Walk-Through (Initial application)" at bounding box center [648, 409] width 206 height 15
type input "**********"
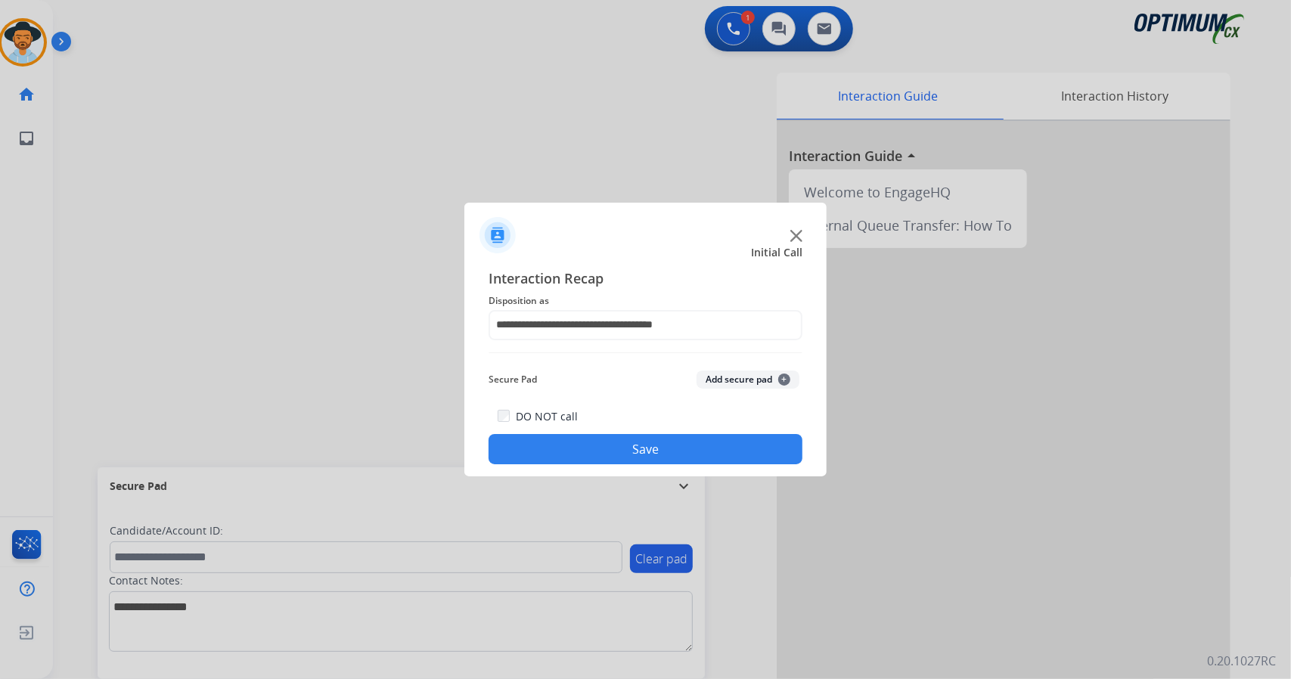
click at [598, 446] on button "Save" at bounding box center [646, 449] width 314 height 30
click at [287, 134] on div at bounding box center [645, 339] width 1291 height 679
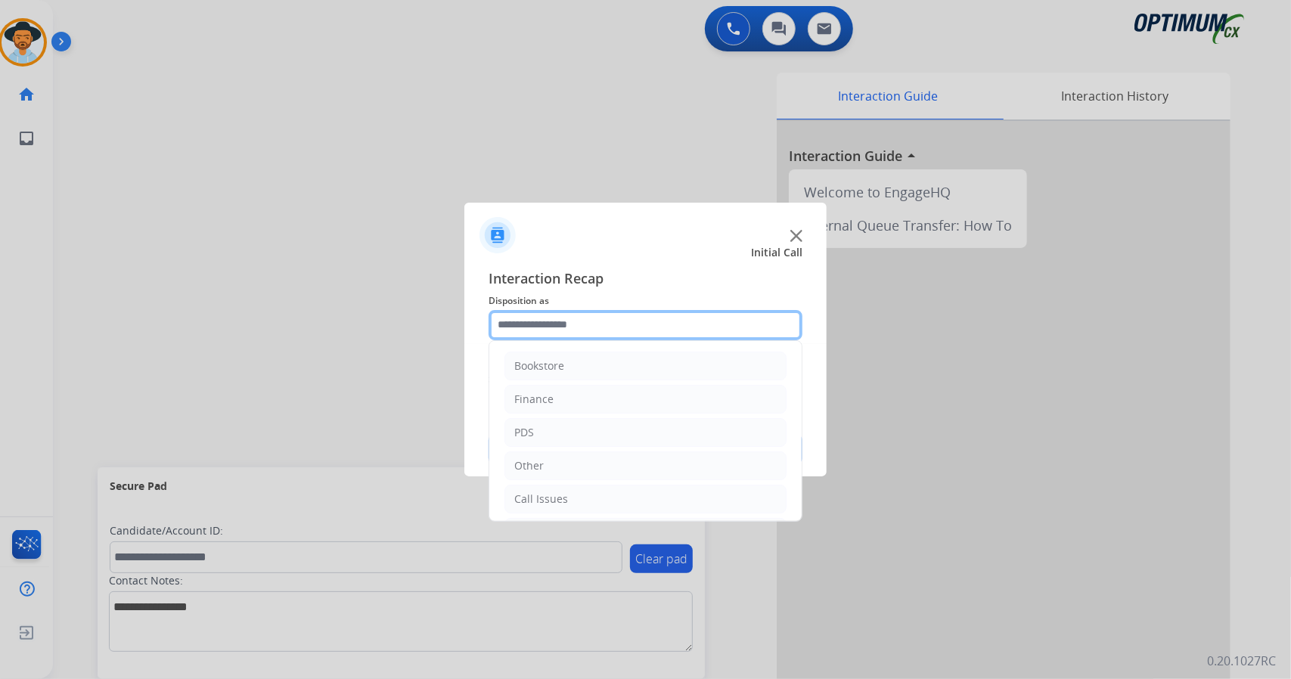
click at [528, 312] on input "text" at bounding box center [646, 325] width 314 height 30
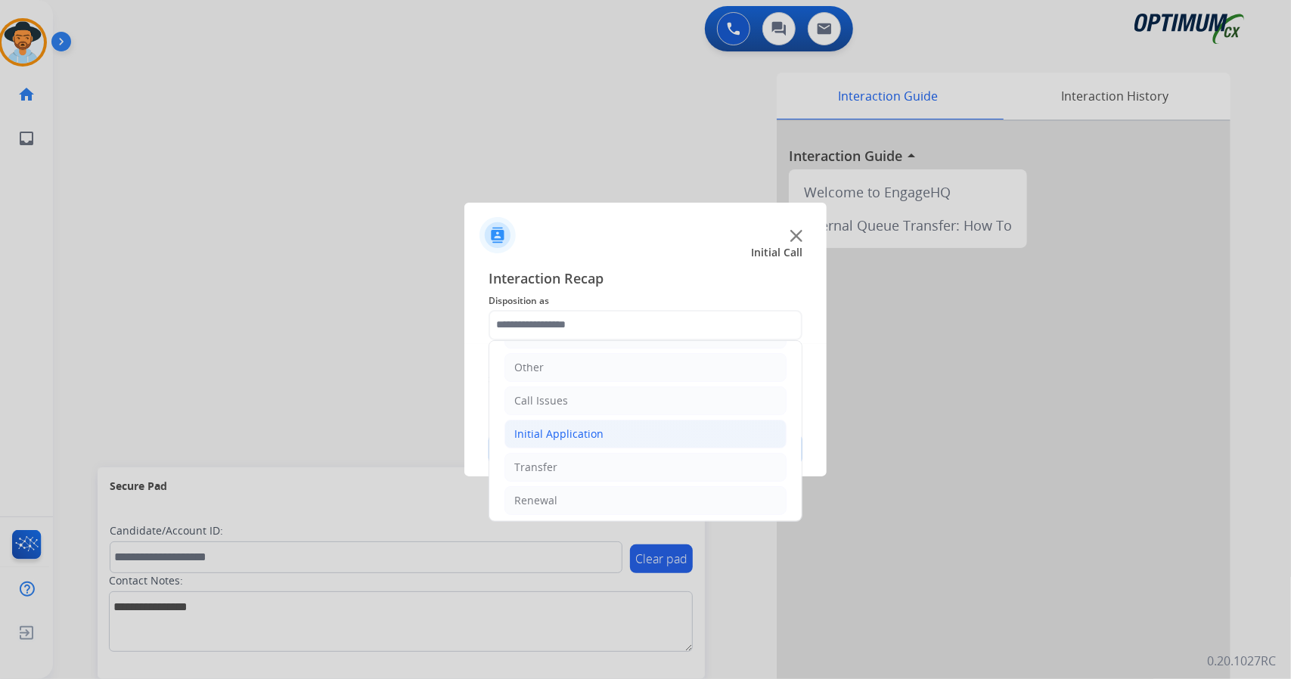
click at [574, 429] on div "Initial Application" at bounding box center [558, 434] width 89 height 15
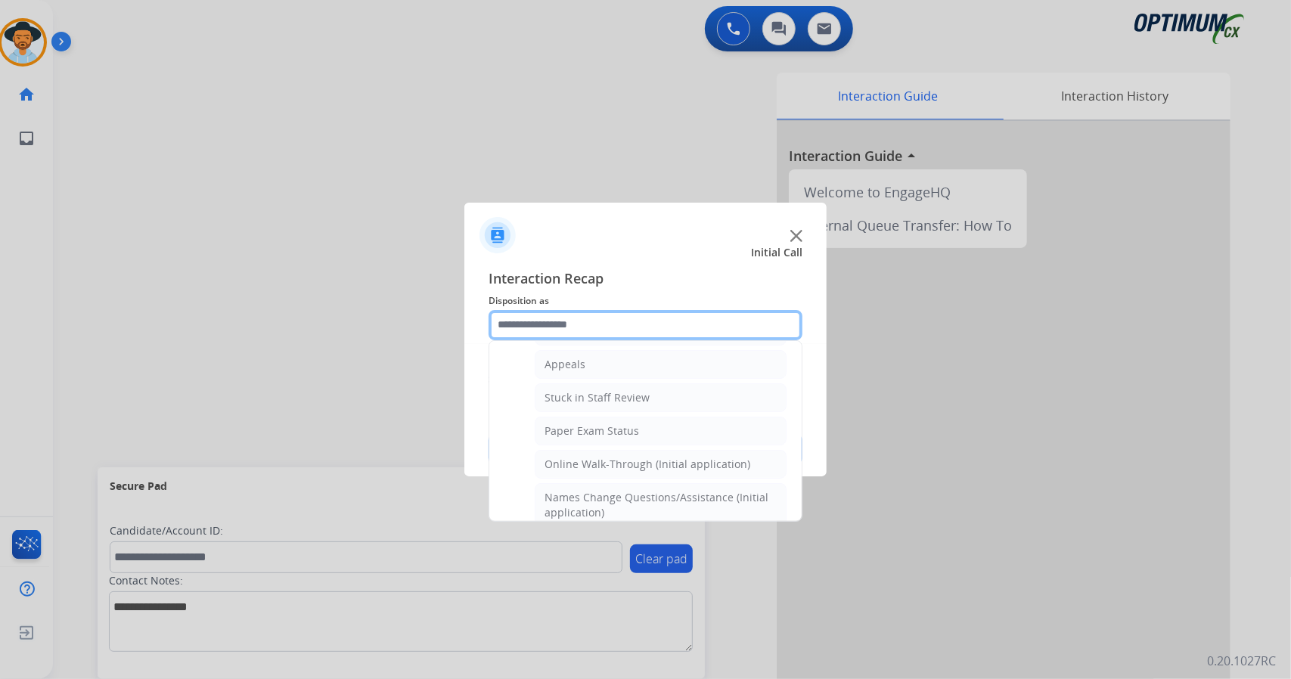
scroll to position [257, 0]
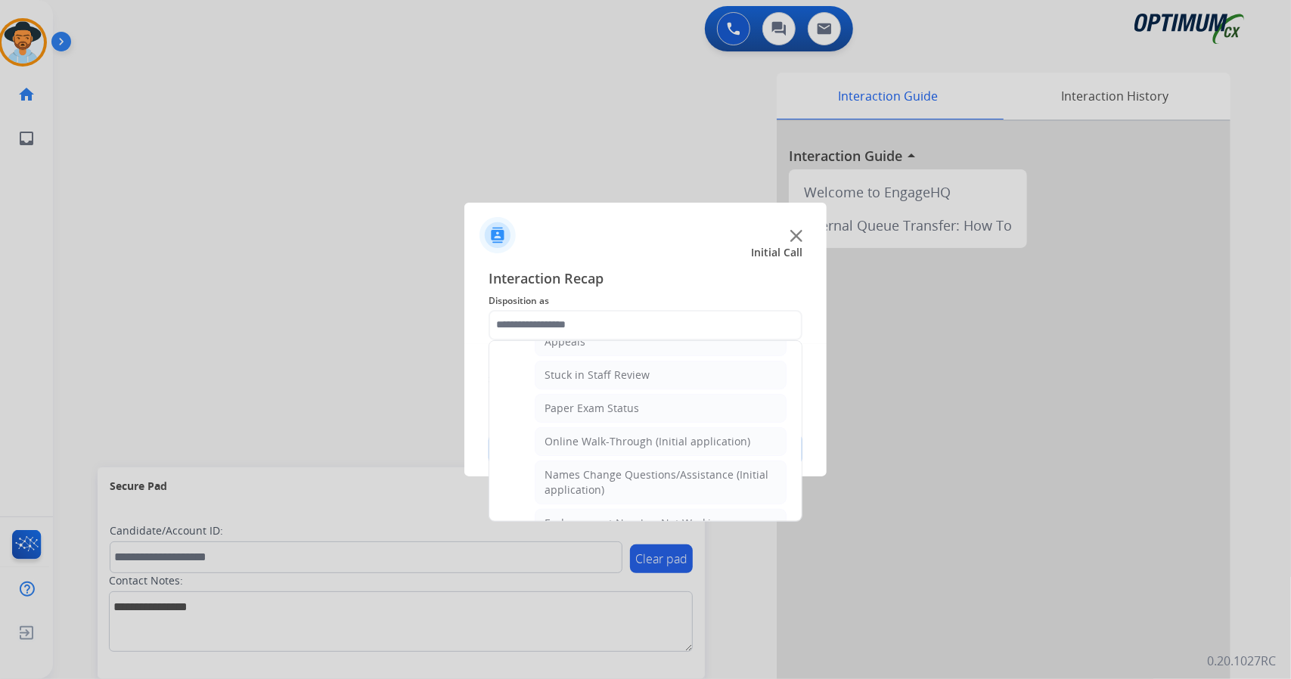
click at [574, 434] on div "Online Walk-Through (Initial application)" at bounding box center [648, 441] width 206 height 15
type input "**********"
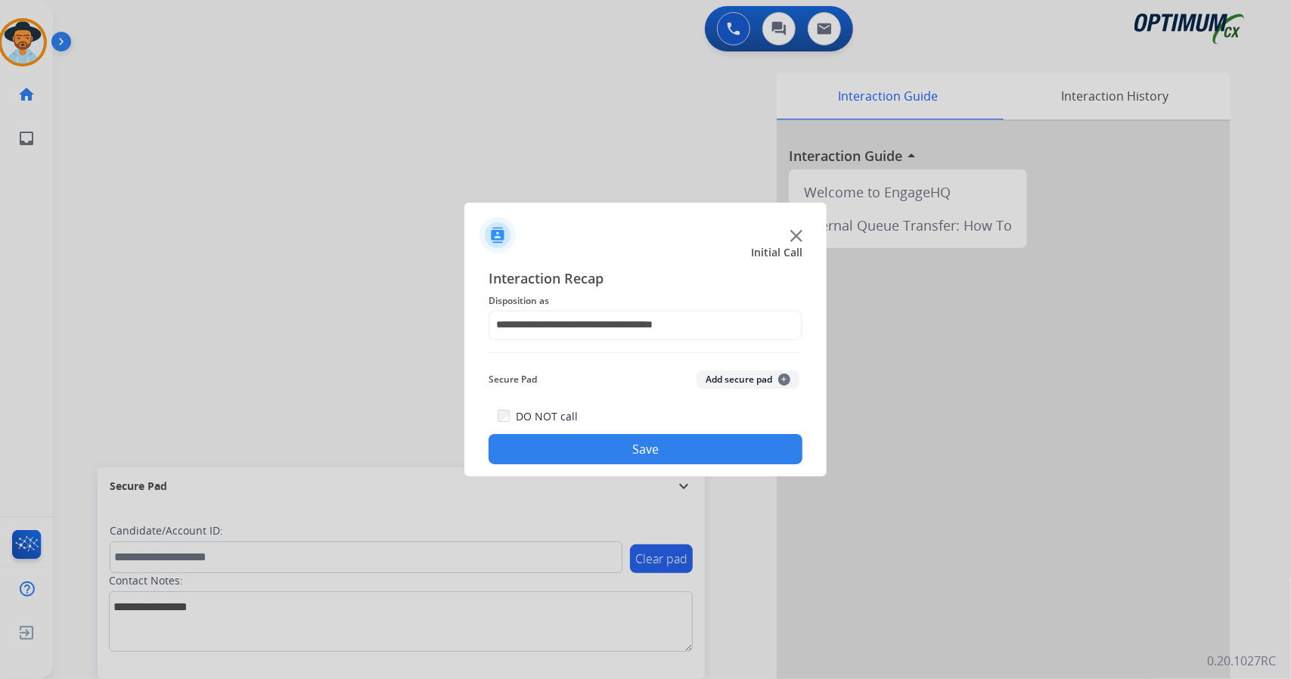
click at [576, 449] on button "Save" at bounding box center [646, 449] width 314 height 30
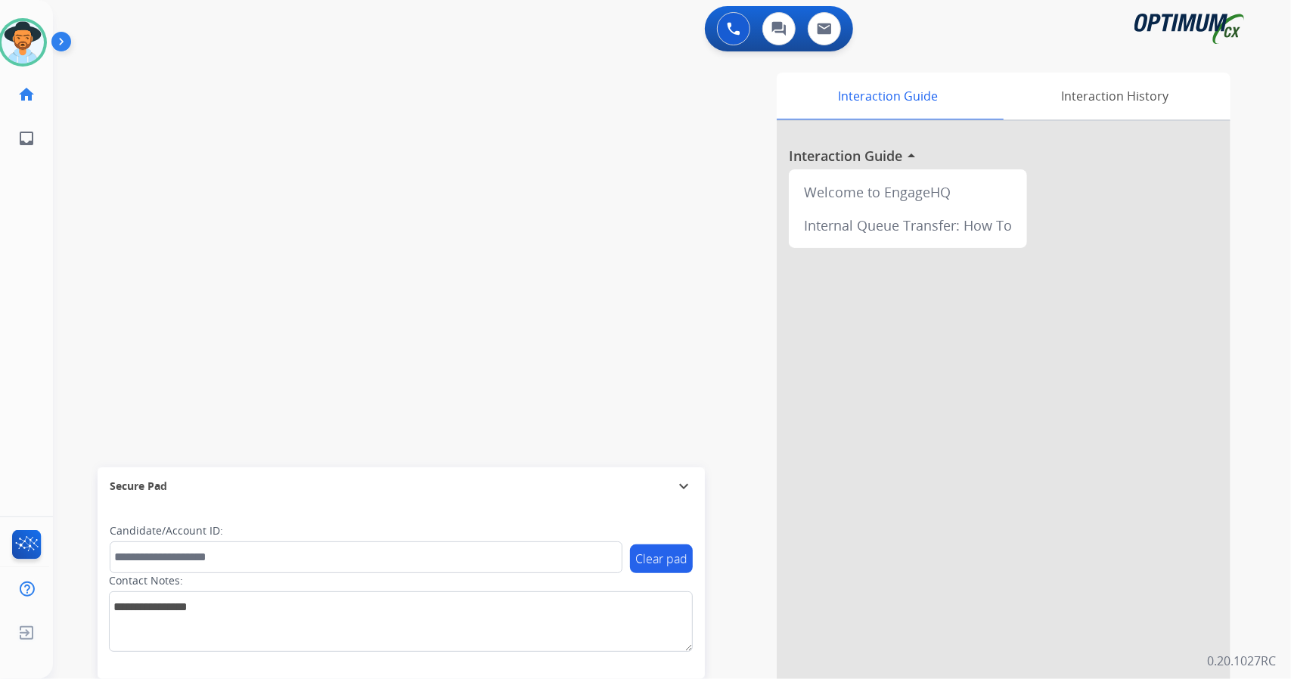
click at [280, 57] on div "swap_horiz Break voice bridge close_fullscreen Connect 3-Way Call merge_type Se…" at bounding box center [654, 369] width 1202 height 631
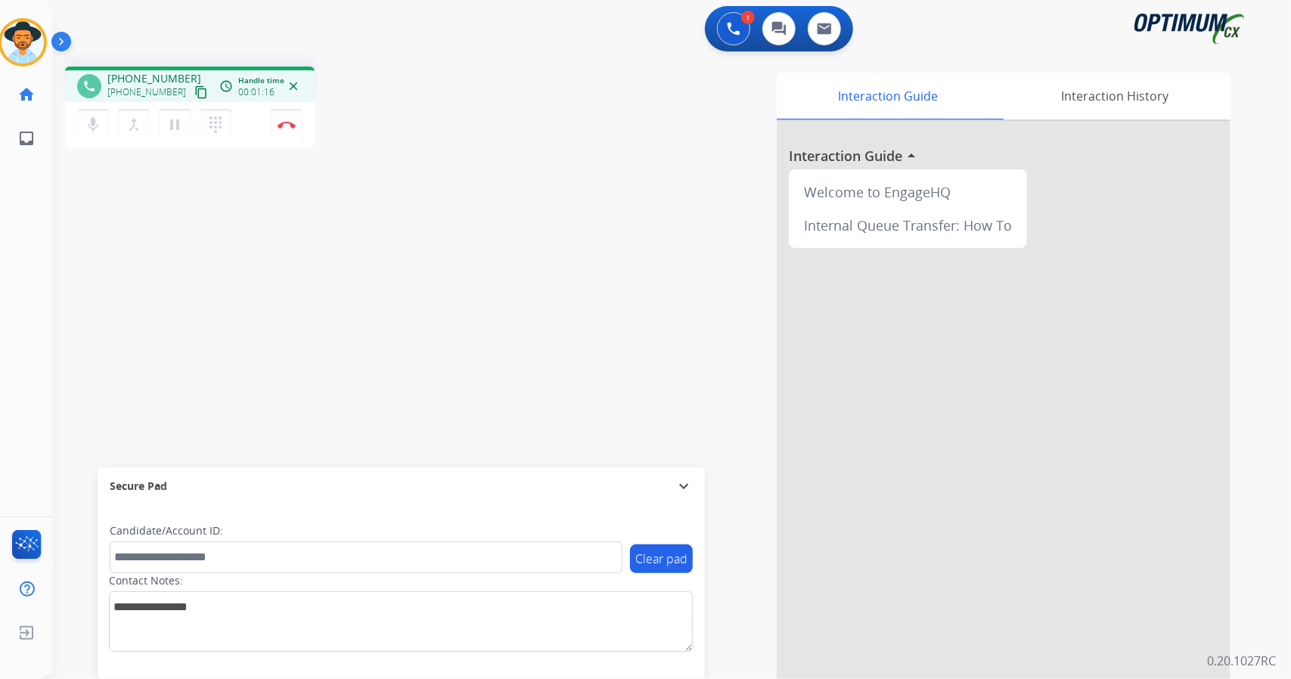
click at [194, 90] on mat-icon "content_copy" at bounding box center [201, 92] width 14 height 14
click at [278, 125] on img at bounding box center [287, 125] width 18 height 8
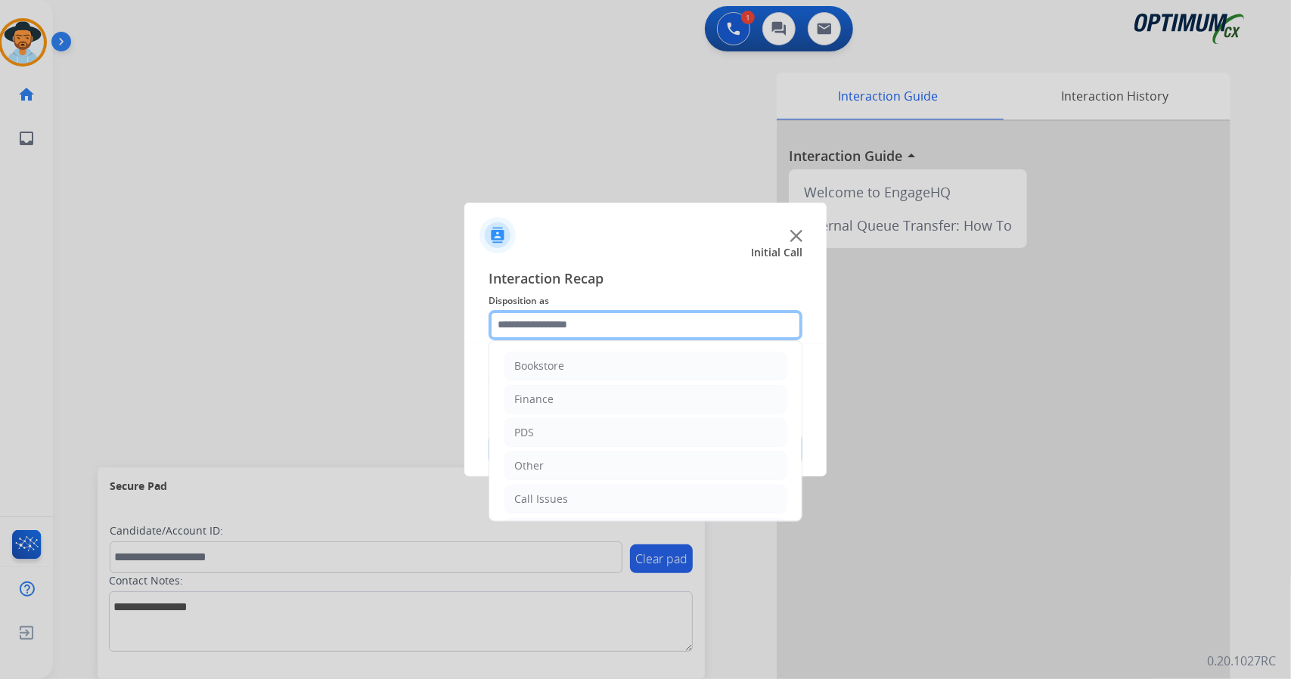
click at [627, 328] on input "text" at bounding box center [646, 325] width 314 height 30
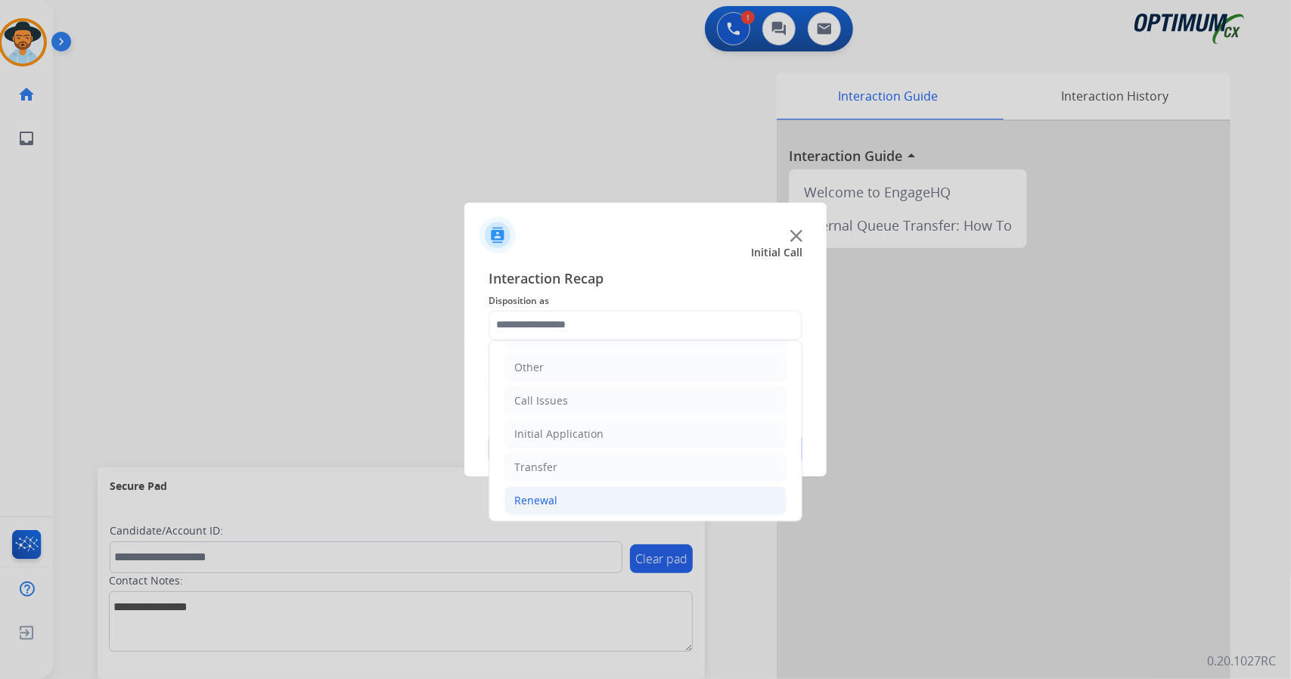
click at [583, 496] on li "Renewal" at bounding box center [646, 500] width 282 height 29
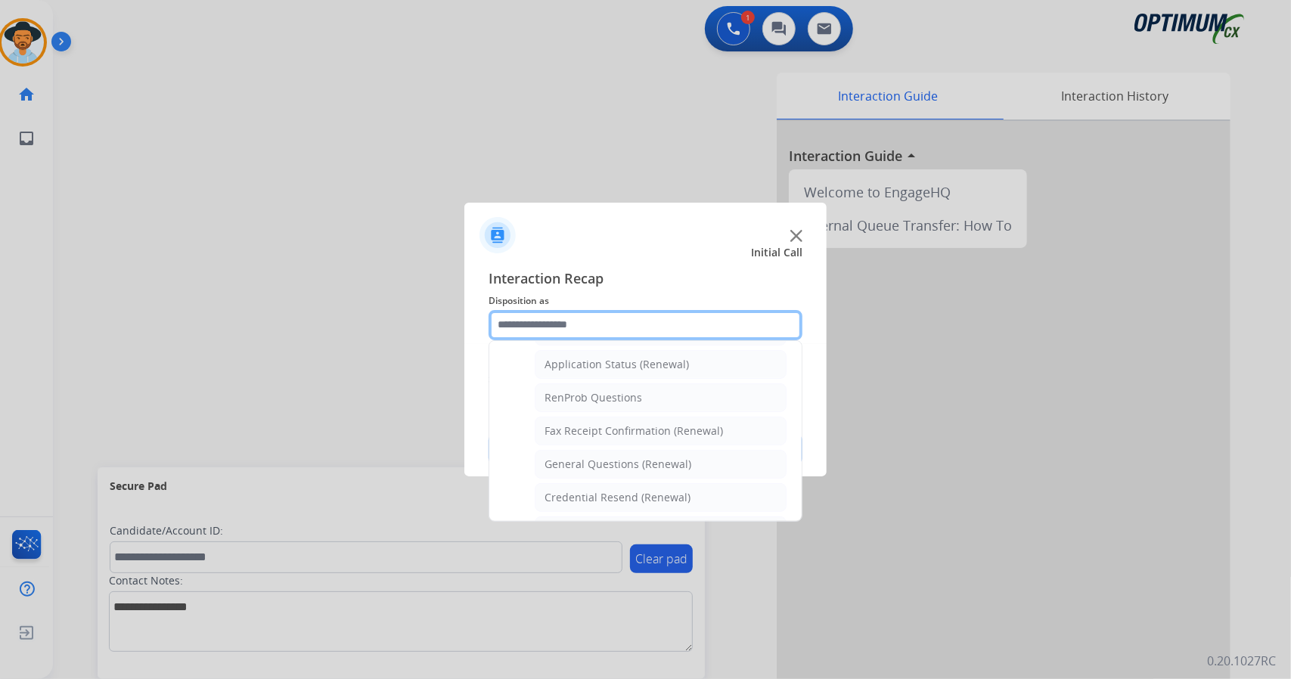
scroll to position [572, 0]
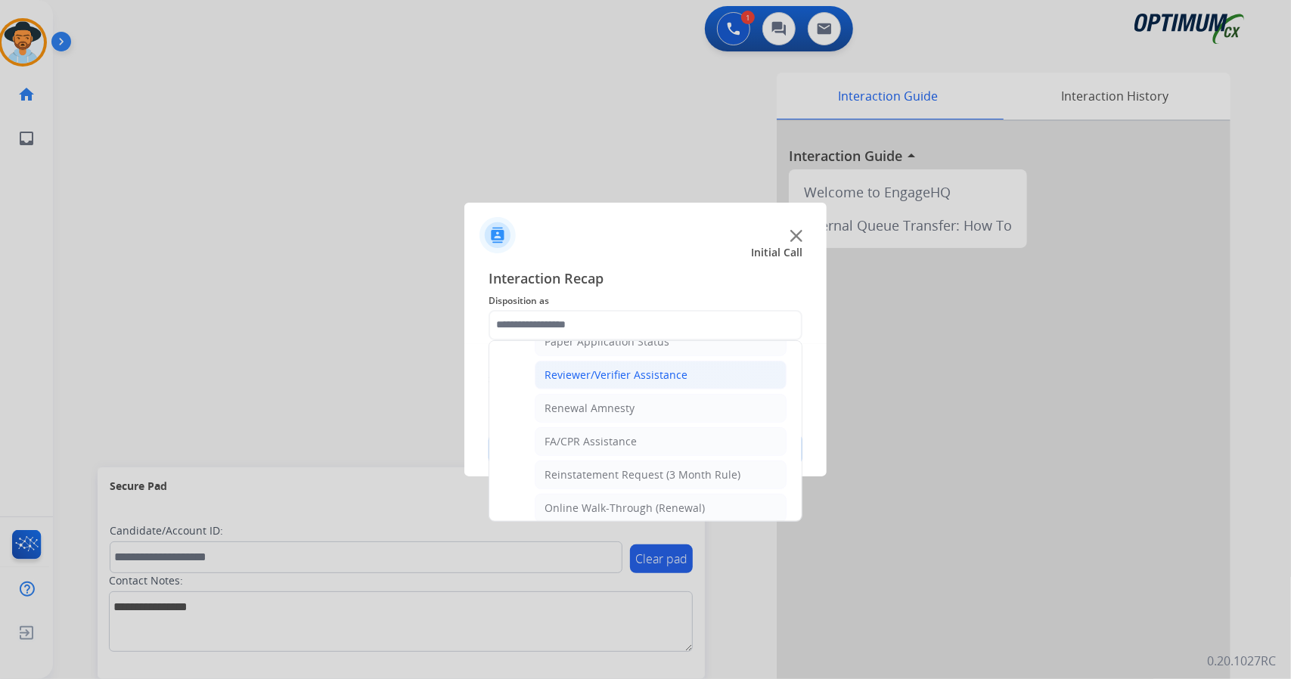
click at [666, 371] on div "Reviewer/Verifier Assistance" at bounding box center [616, 375] width 143 height 15
type input "**********"
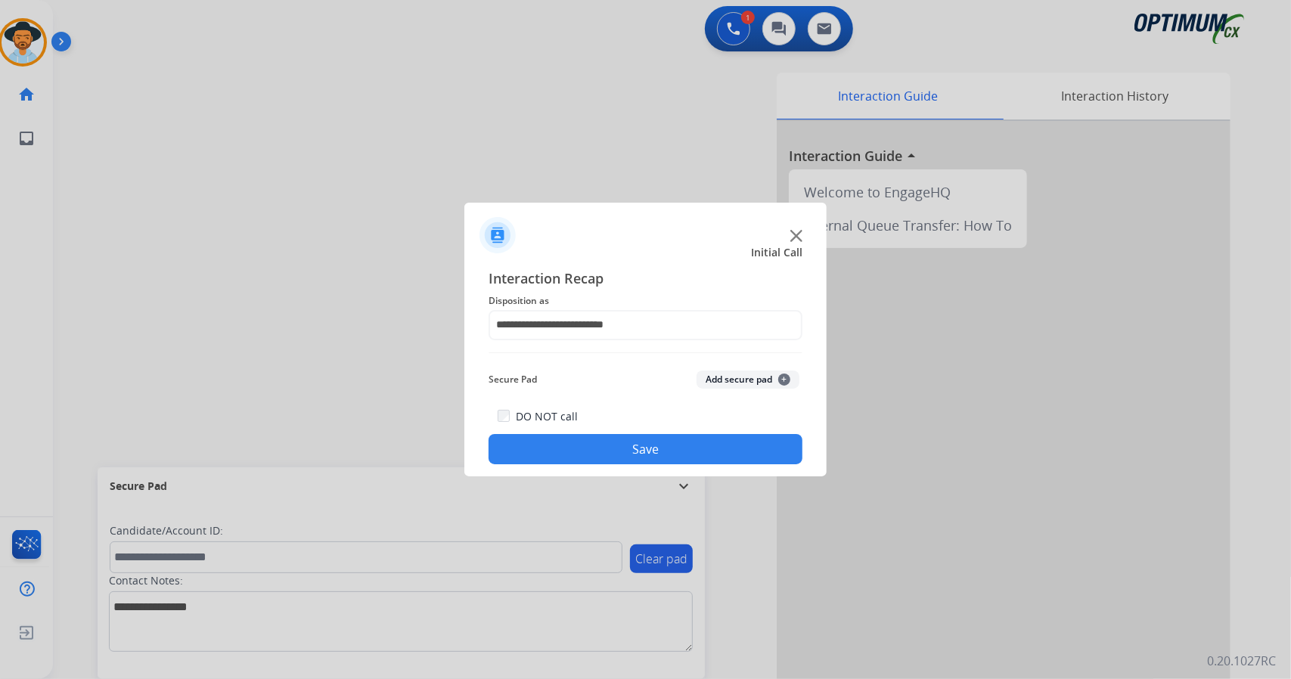
click at [669, 465] on div "**********" at bounding box center [645, 367] width 362 height 222
click at [658, 443] on button "Save" at bounding box center [646, 449] width 314 height 30
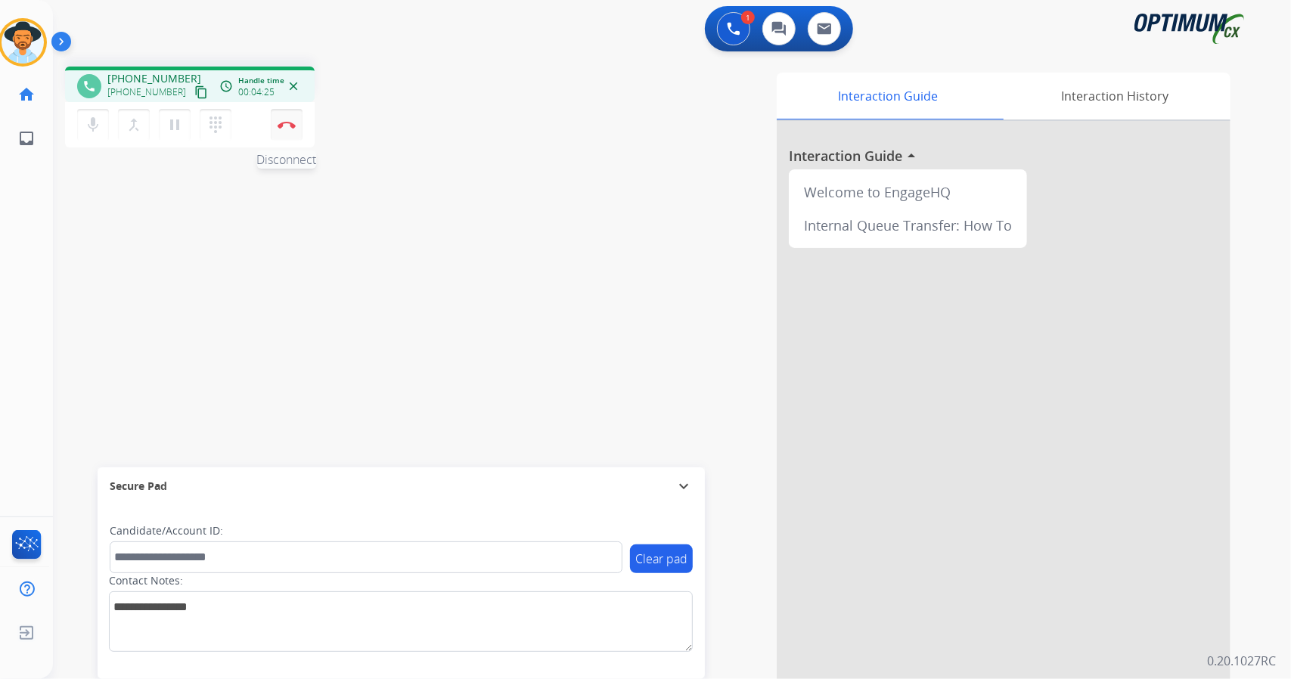
click at [300, 131] on button "Disconnect" at bounding box center [287, 125] width 32 height 32
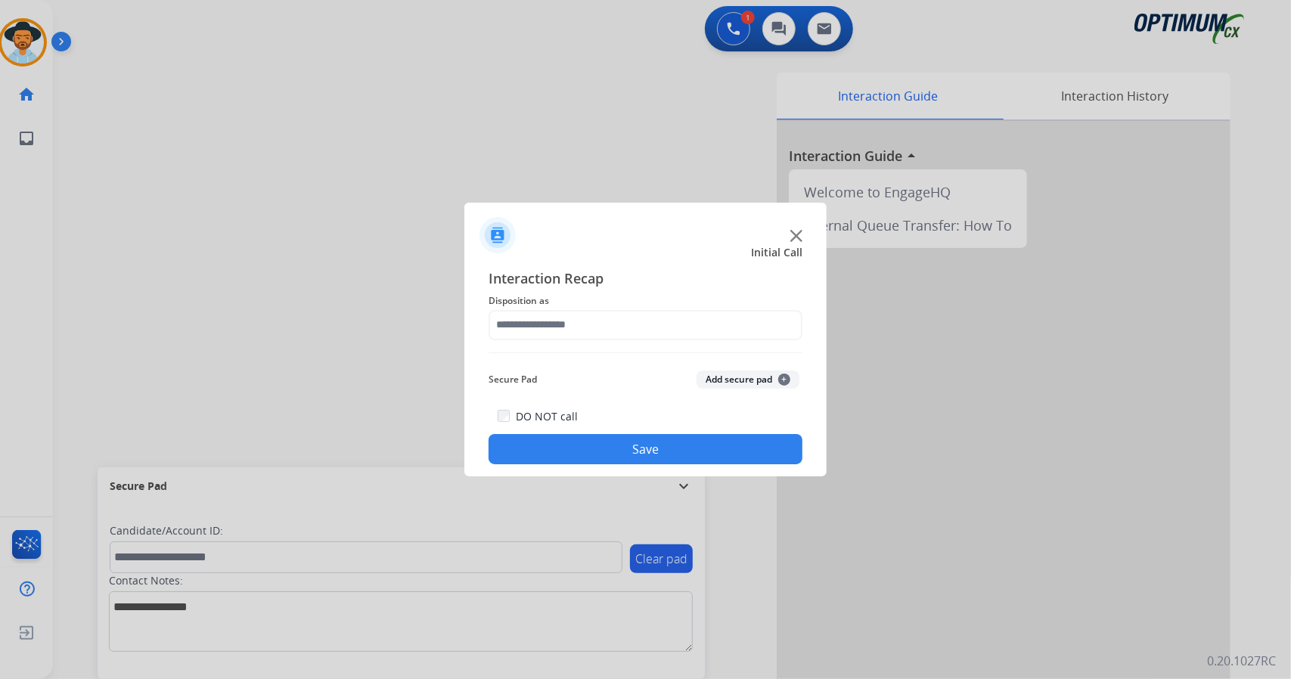
drag, startPoint x: 633, startPoint y: 340, endPoint x: 632, endPoint y: 329, distance: 11.4
click at [632, 329] on div "Interaction Recap Disposition as Secure Pad Add secure pad + DO NOT call Save" at bounding box center [646, 366] width 314 height 197
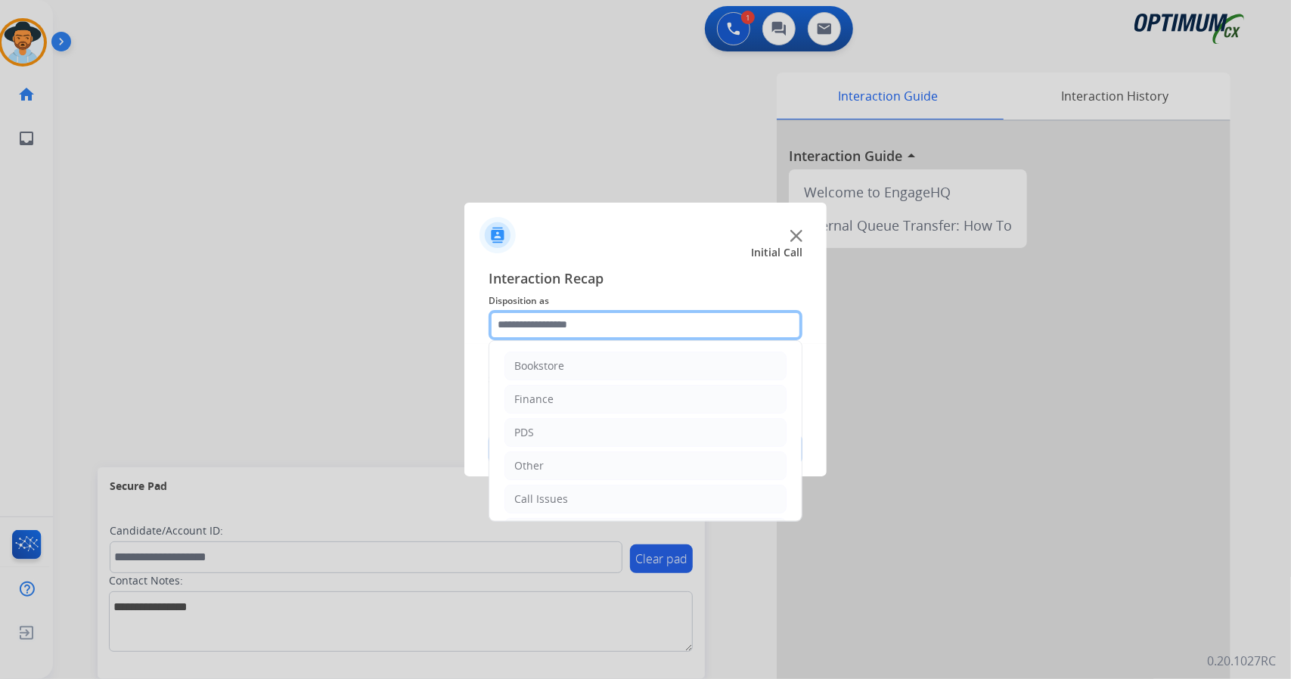
click at [632, 329] on input "text" at bounding box center [646, 325] width 314 height 30
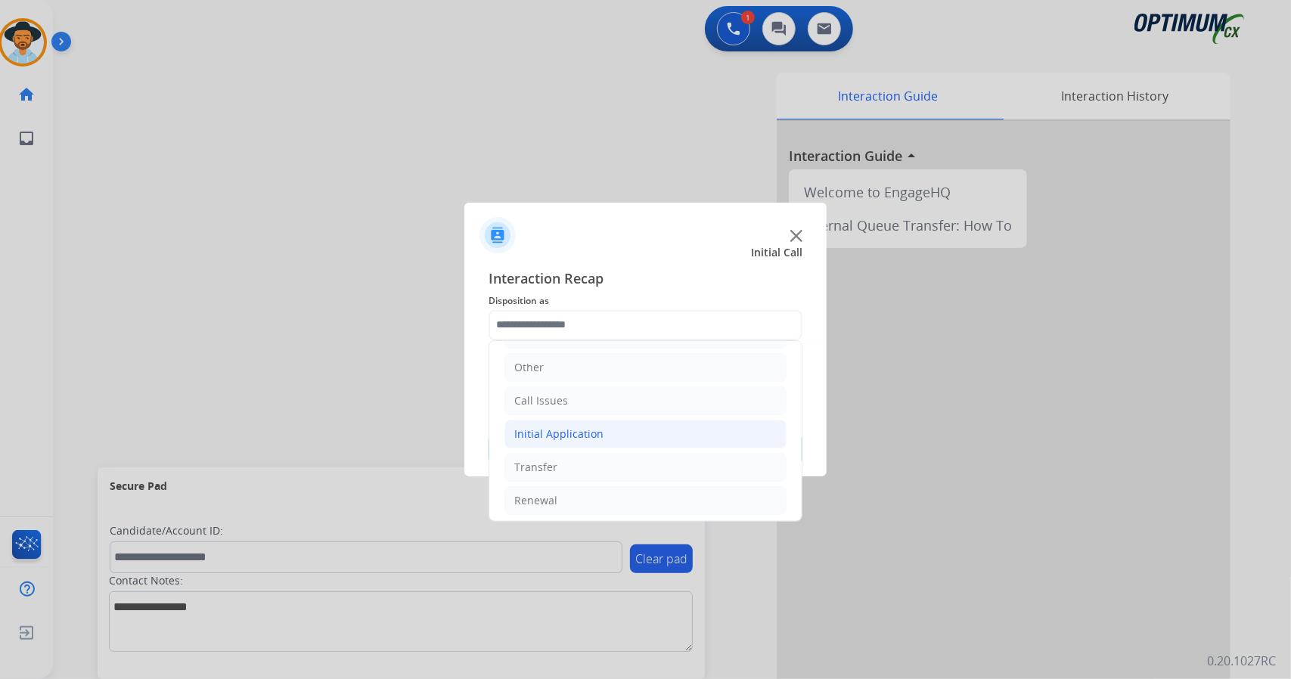
click at [604, 435] on li "Initial Application" at bounding box center [646, 434] width 282 height 29
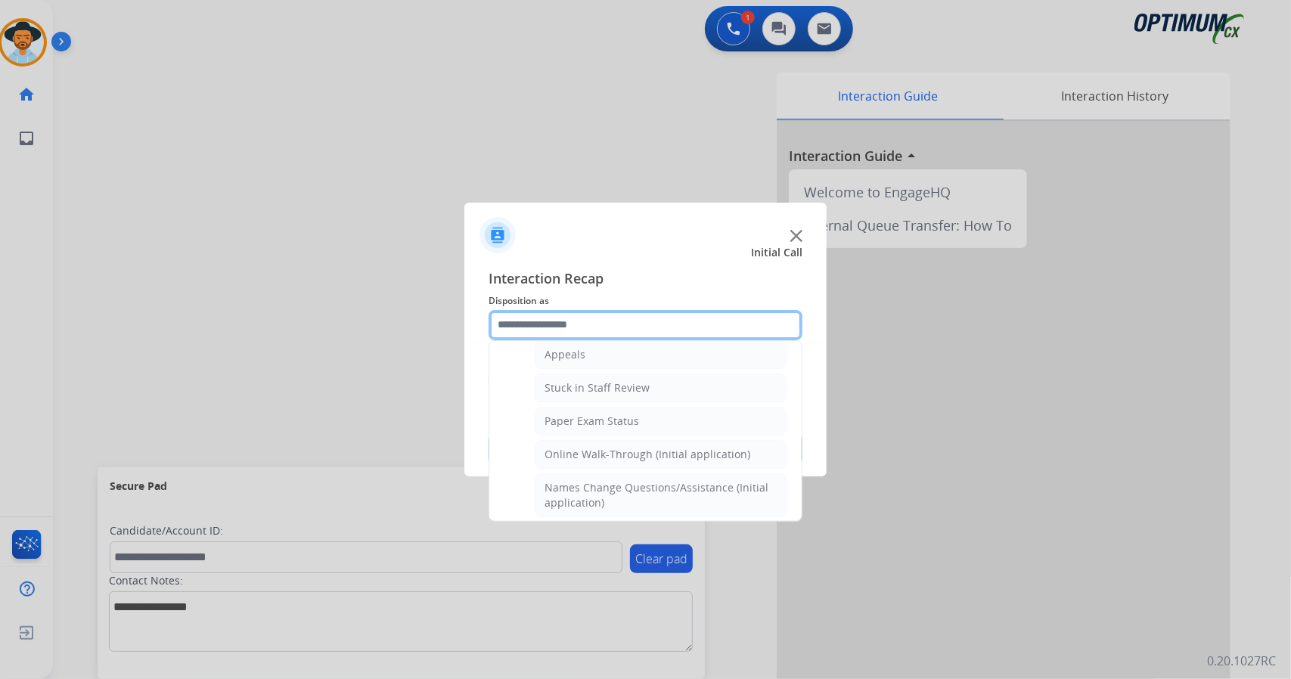
scroll to position [245, 0]
click at [604, 440] on li "Online Walk-Through (Initial application)" at bounding box center [661, 454] width 252 height 29
type input "**********"
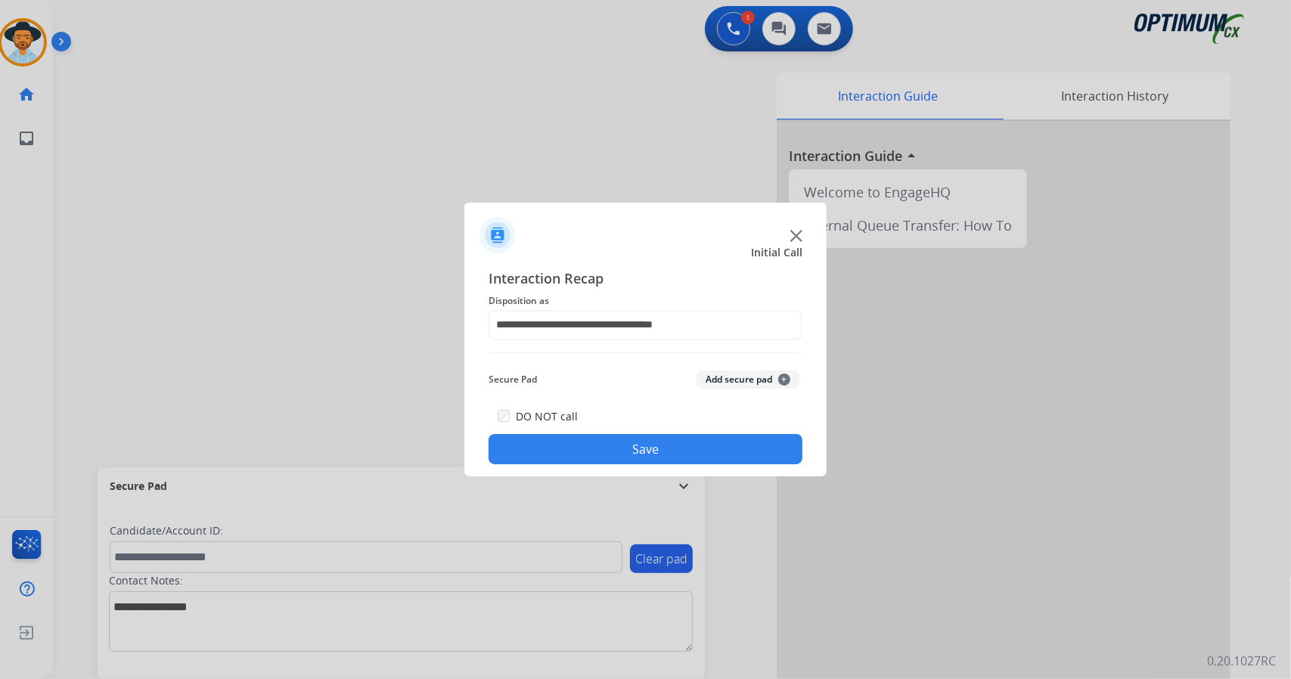
click at [605, 440] on button "Save" at bounding box center [646, 449] width 314 height 30
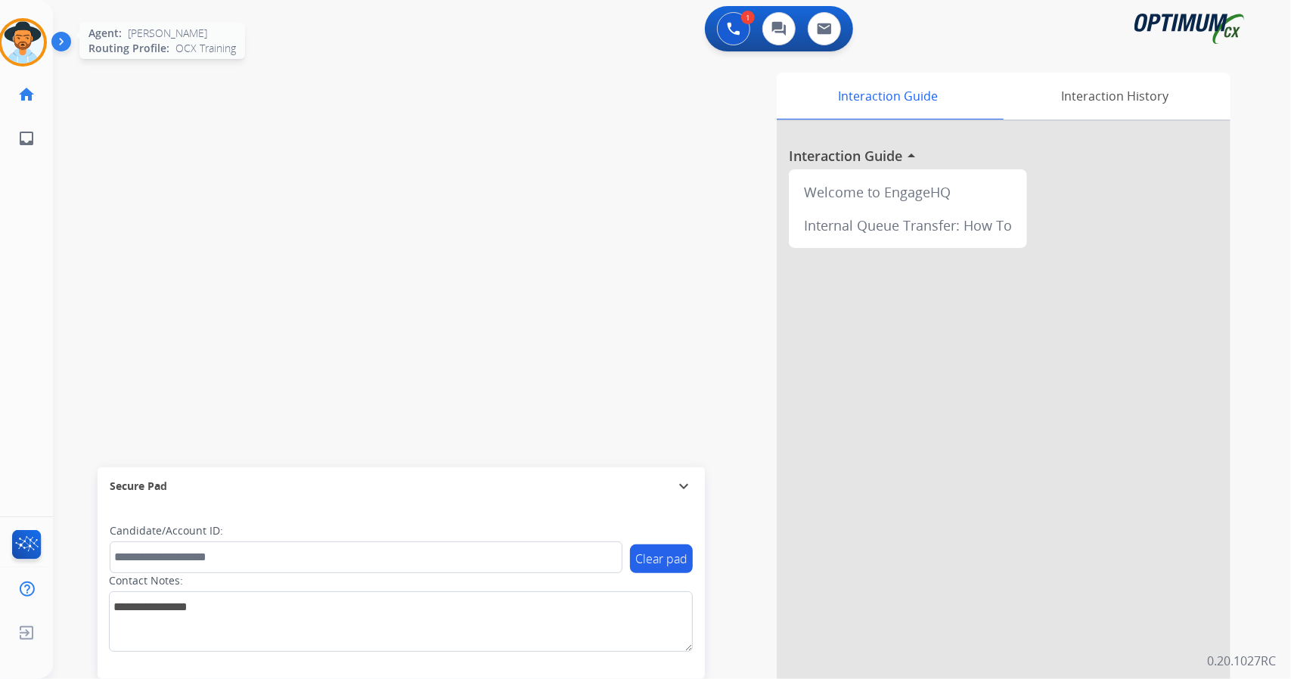
click at [32, 39] on img at bounding box center [23, 42] width 42 height 42
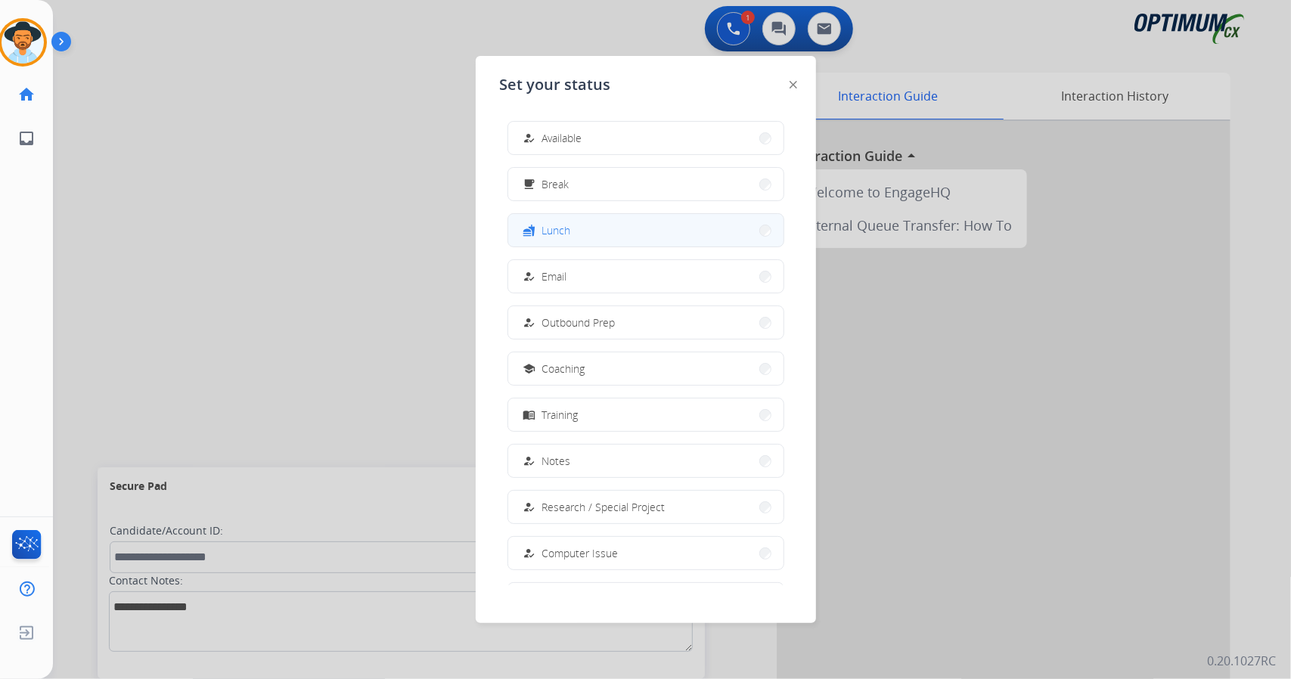
click at [586, 225] on button "fastfood Lunch" at bounding box center [645, 230] width 275 height 33
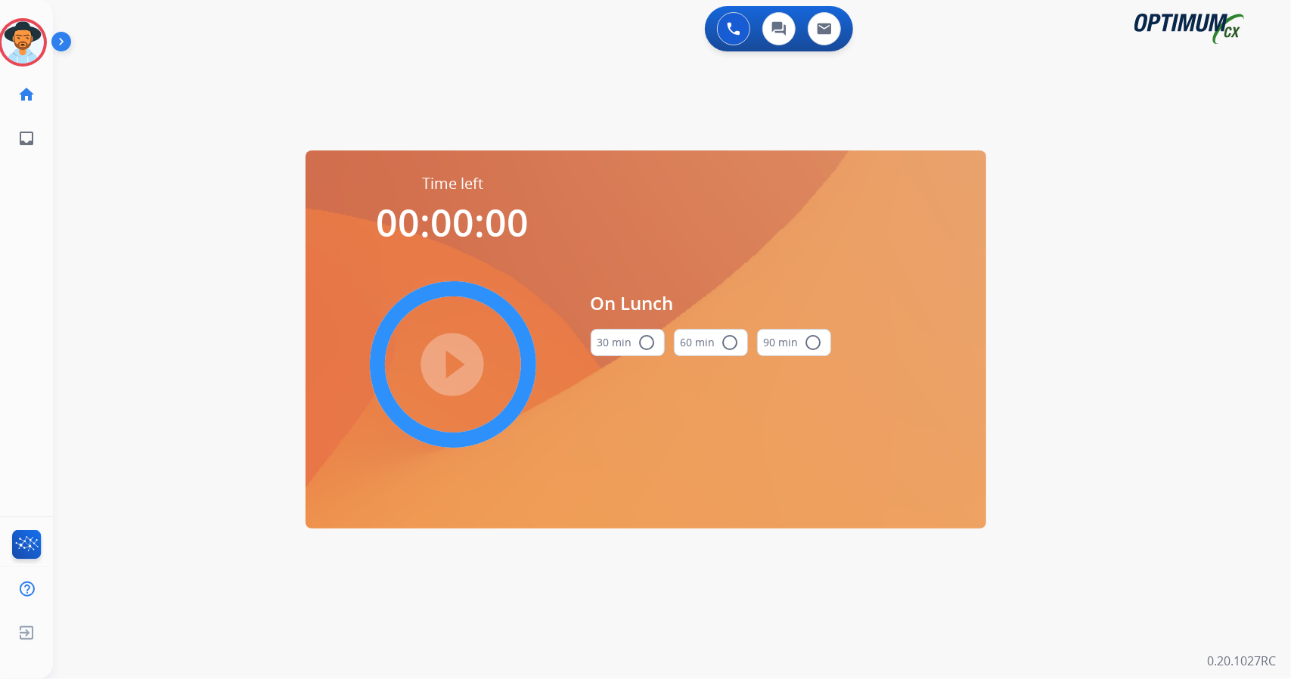
click at [149, 368] on div "0 Voice Interactions 0 Chat Interactions 0 Email Interactions swap_horiz Break …" at bounding box center [672, 339] width 1238 height 679
click at [614, 343] on button "30 min radio_button_unchecked" at bounding box center [628, 342] width 74 height 27
click at [462, 366] on mat-icon "play_circle_filled" at bounding box center [453, 365] width 18 height 18
